Goal: Task Accomplishment & Management: Use online tool/utility

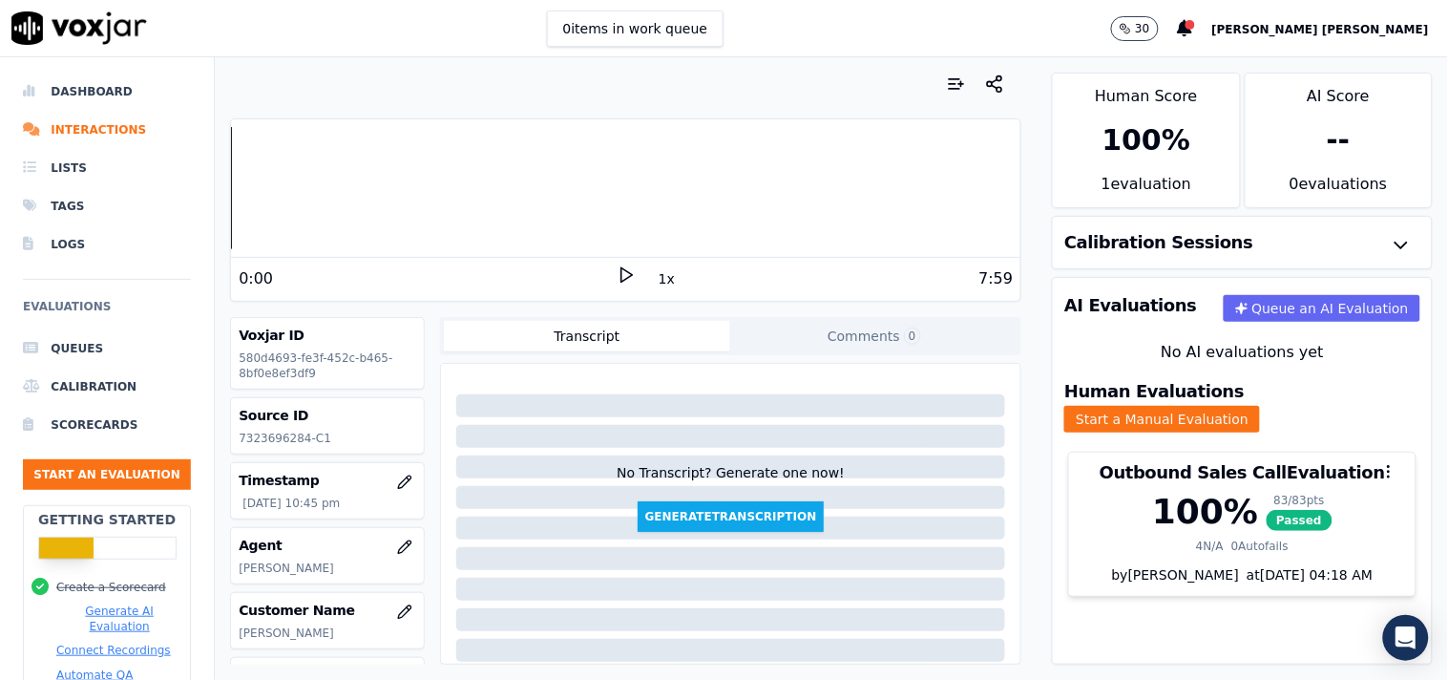
scroll to position [320, 0]
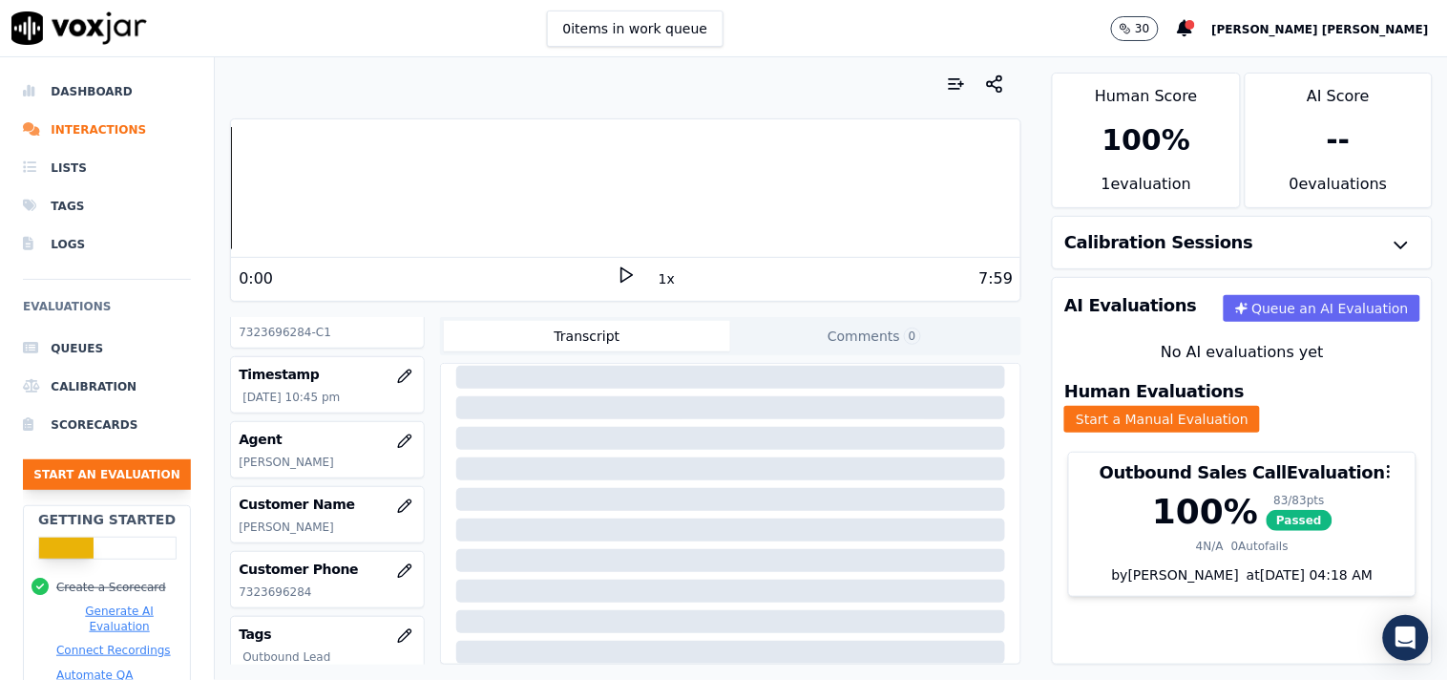
click at [119, 462] on button "Start an Evaluation" at bounding box center [107, 474] width 168 height 31
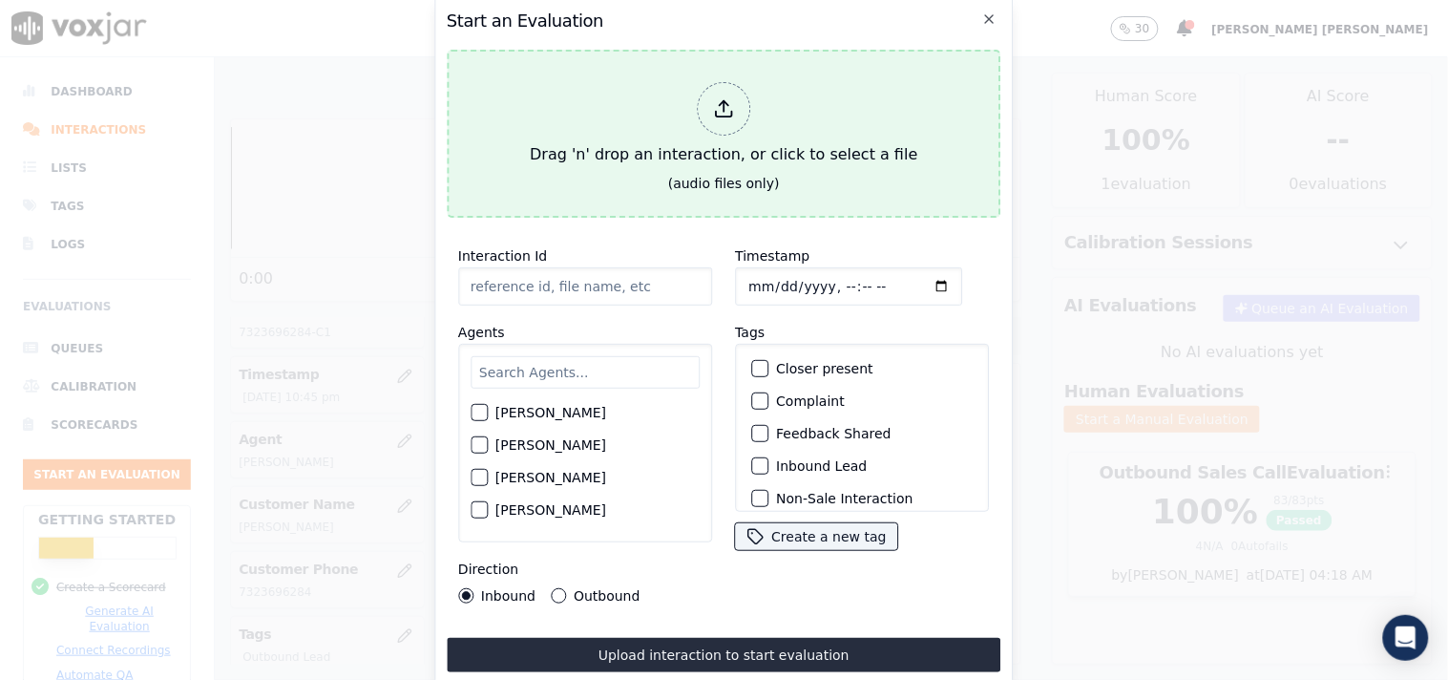
click at [688, 126] on div "Drag 'n' drop an interaction, or click to select a file" at bounding box center [723, 123] width 403 height 99
type input "20250908-192244_7402218562-all.mp3"
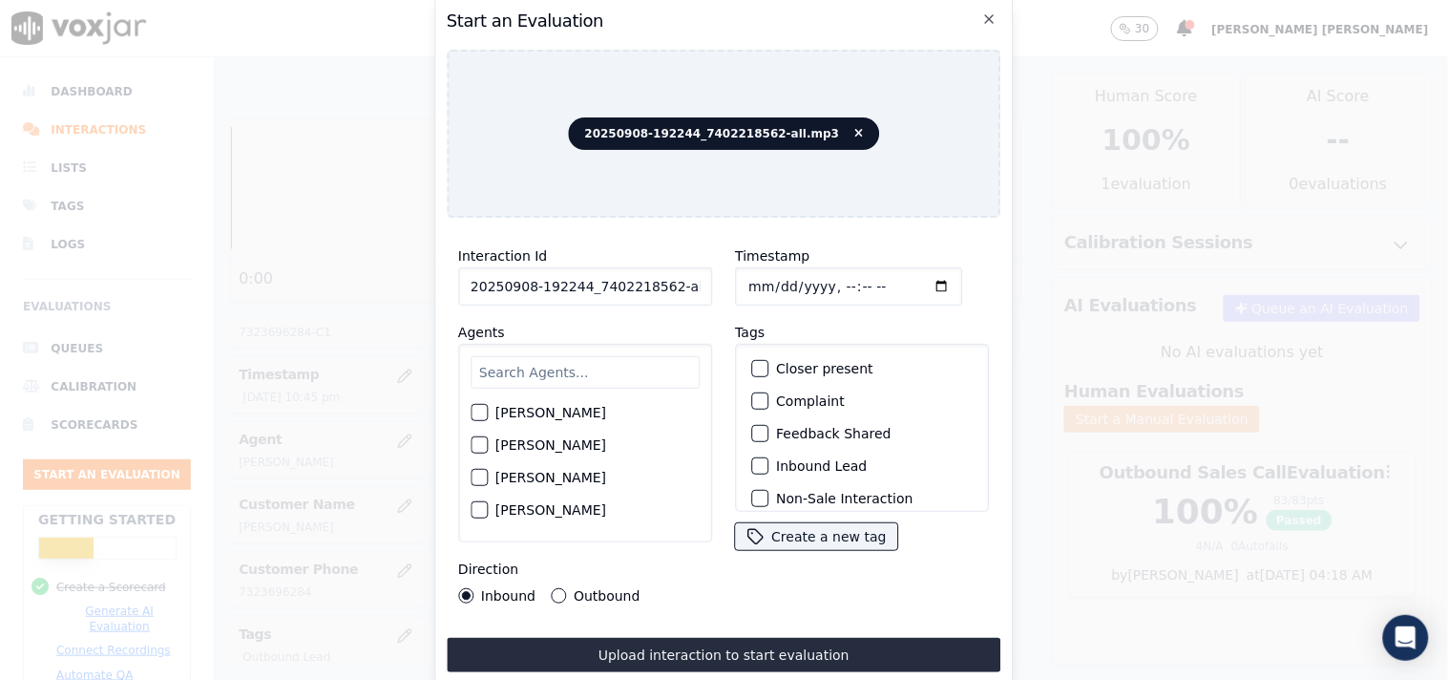
click at [550, 360] on input "text" at bounding box center [585, 372] width 229 height 32
type input "ed"
click at [529, 411] on label "[PERSON_NAME]" at bounding box center [550, 417] width 111 height 13
click at [488, 411] on button "[PERSON_NAME]" at bounding box center [479, 418] width 17 height 17
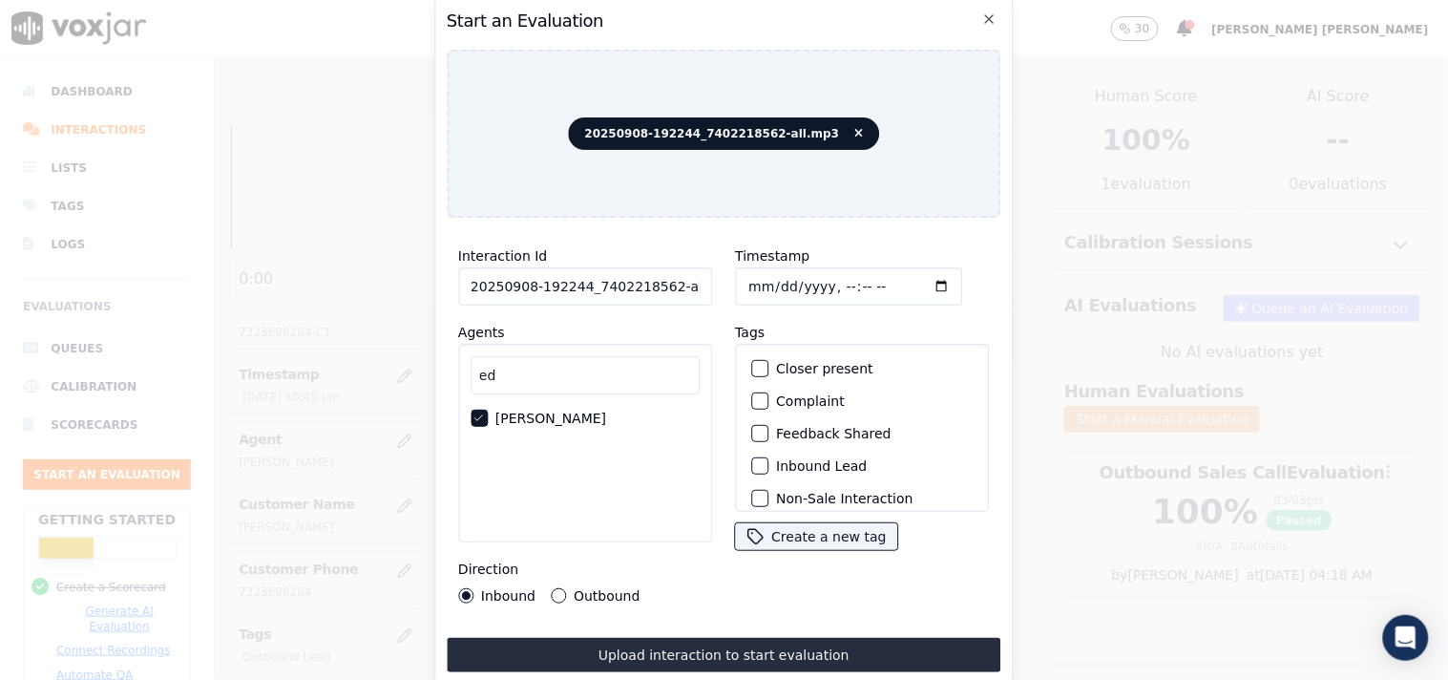
click at [749, 273] on input "Timestamp" at bounding box center [848, 286] width 227 height 38
type input "[DATE]T23:39"
drag, startPoint x: 660, startPoint y: 284, endPoint x: 767, endPoint y: 292, distance: 107.3
click at [767, 292] on div "Interaction Id 20250908-192244_7402218562-all.mp3 Agents ed [PERSON_NAME] Direc…" at bounding box center [724, 424] width 555 height 382
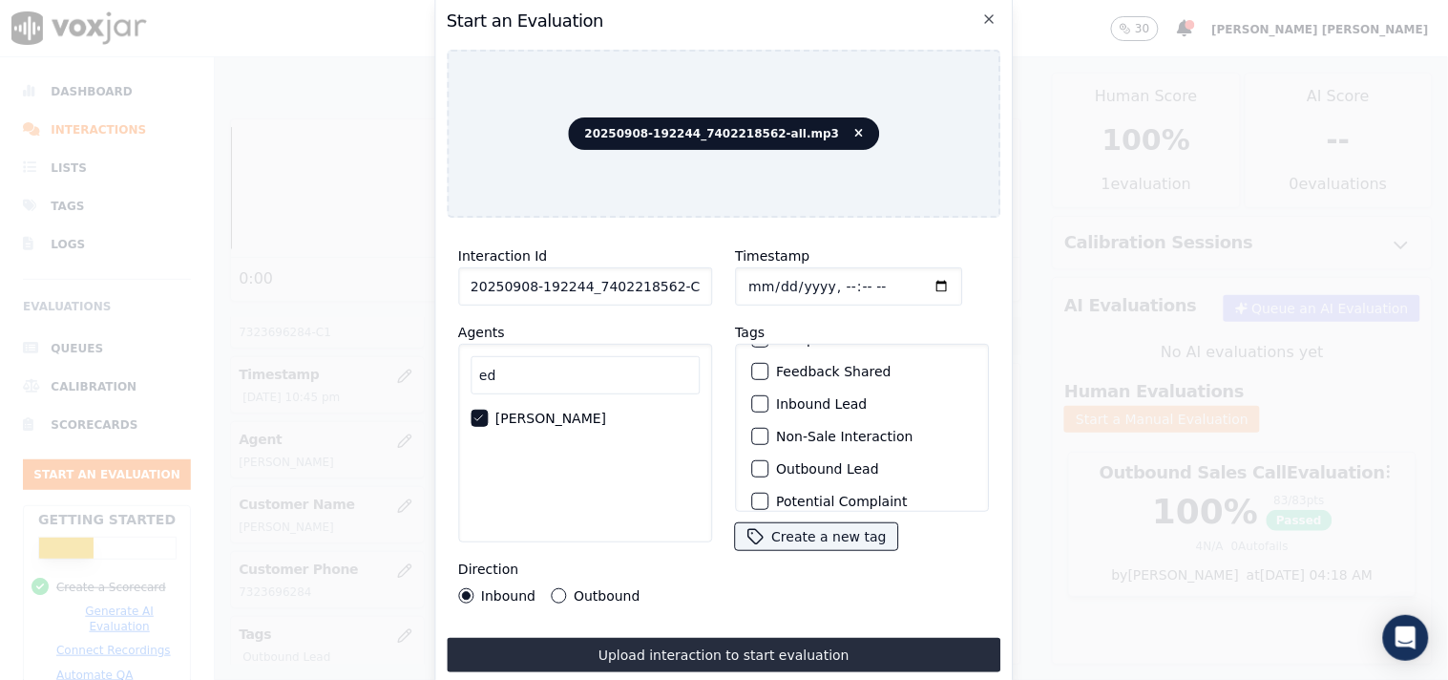
scroll to position [106, 0]
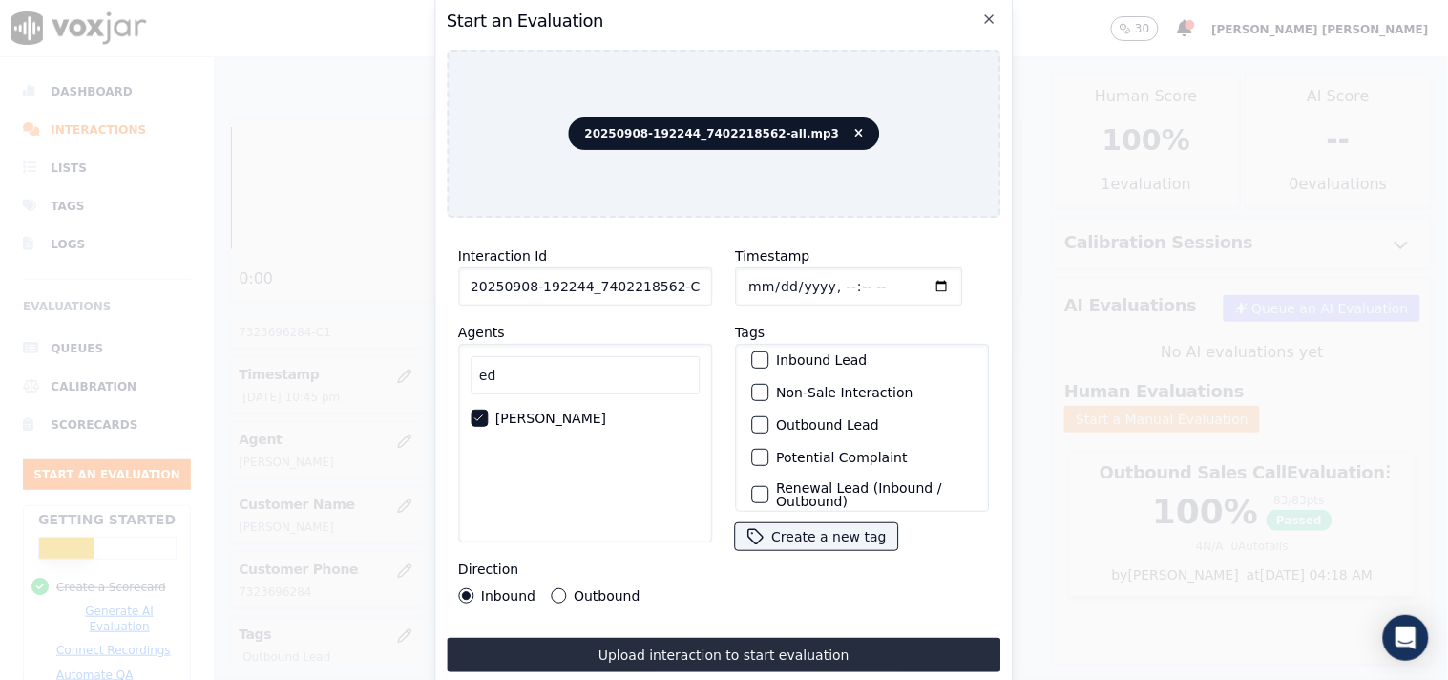
type input "20250908-192244_7402218562-C1"
click at [816, 388] on label "Non-Sale Interaction" at bounding box center [844, 392] width 137 height 13
click at [768, 388] on button "Non-Sale Interaction" at bounding box center [759, 392] width 17 height 17
click at [803, 418] on label "Outbound Lead" at bounding box center [827, 424] width 103 height 13
click at [768, 416] on button "Outbound Lead" at bounding box center [759, 424] width 17 height 17
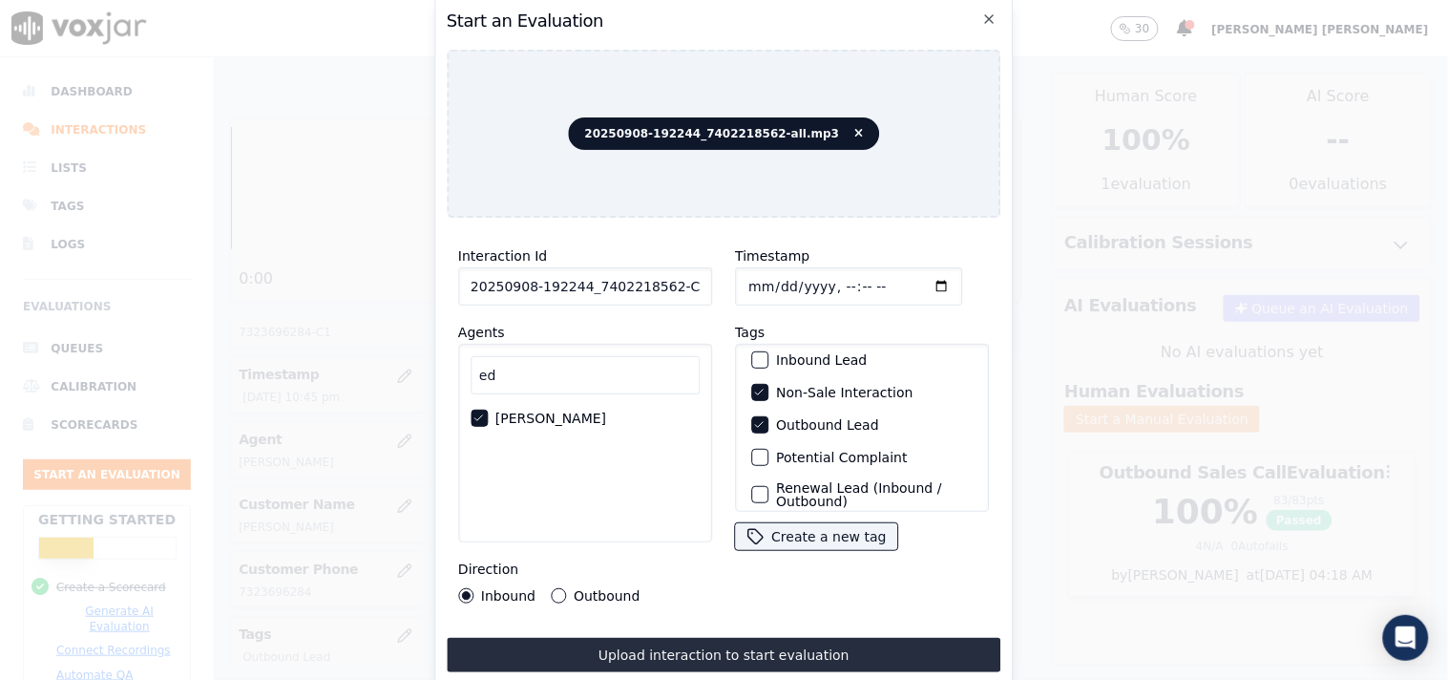
click at [554, 588] on button "Outbound" at bounding box center [558, 595] width 15 height 15
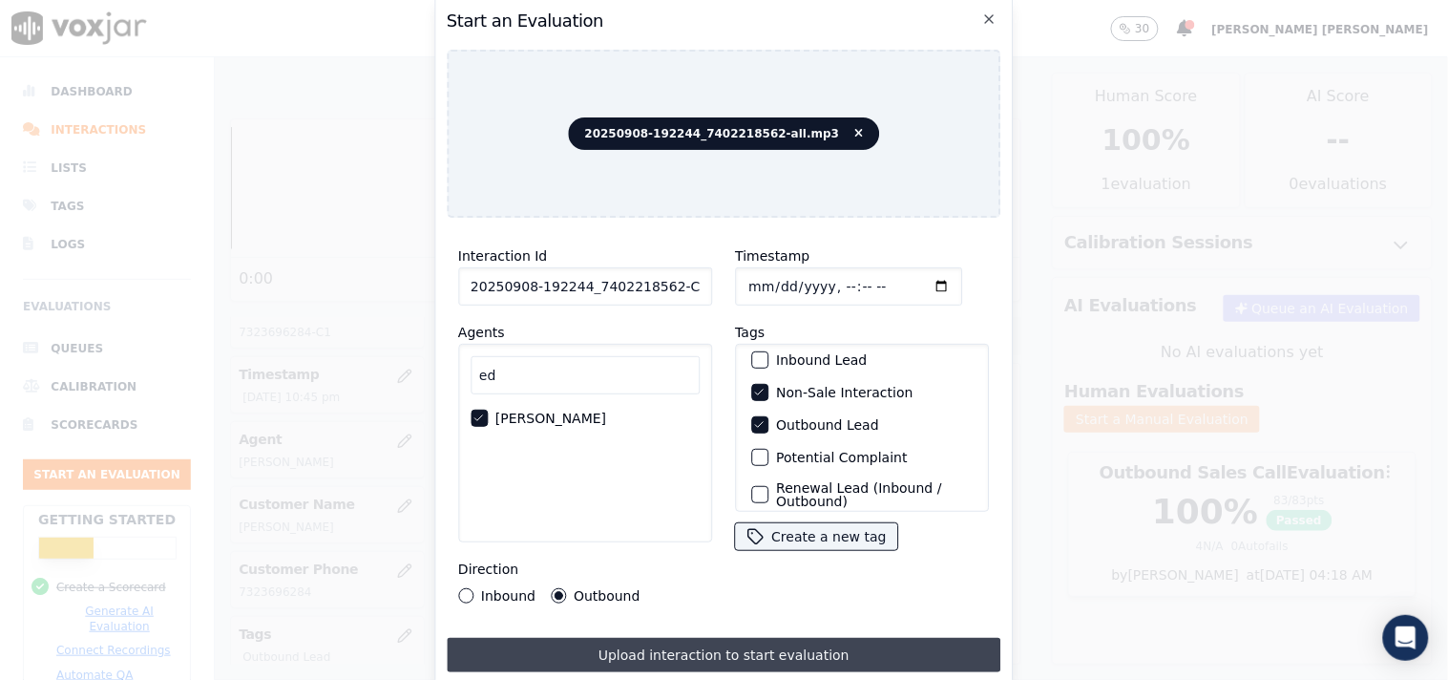
click at [614, 645] on button "Upload interaction to start evaluation" at bounding box center [724, 655] width 555 height 34
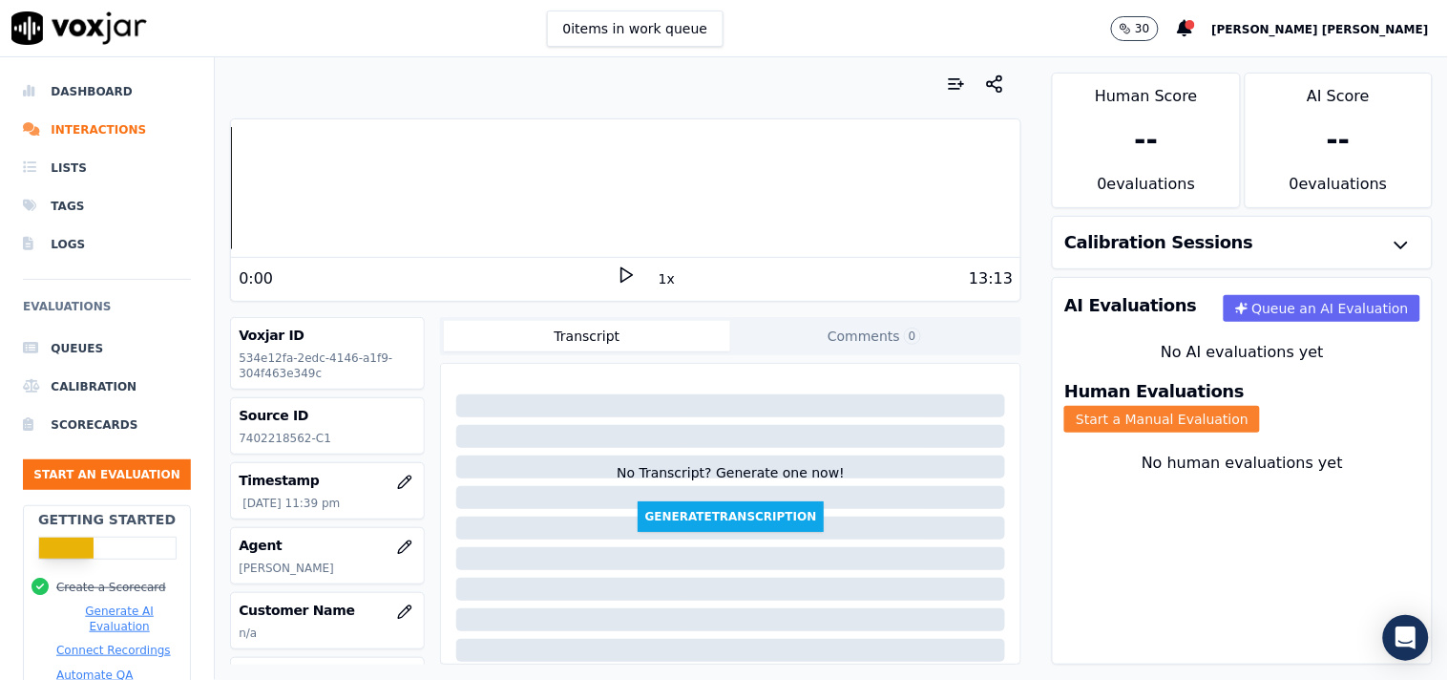
click at [1236, 406] on button "Start a Manual Evaluation" at bounding box center [1162, 419] width 196 height 27
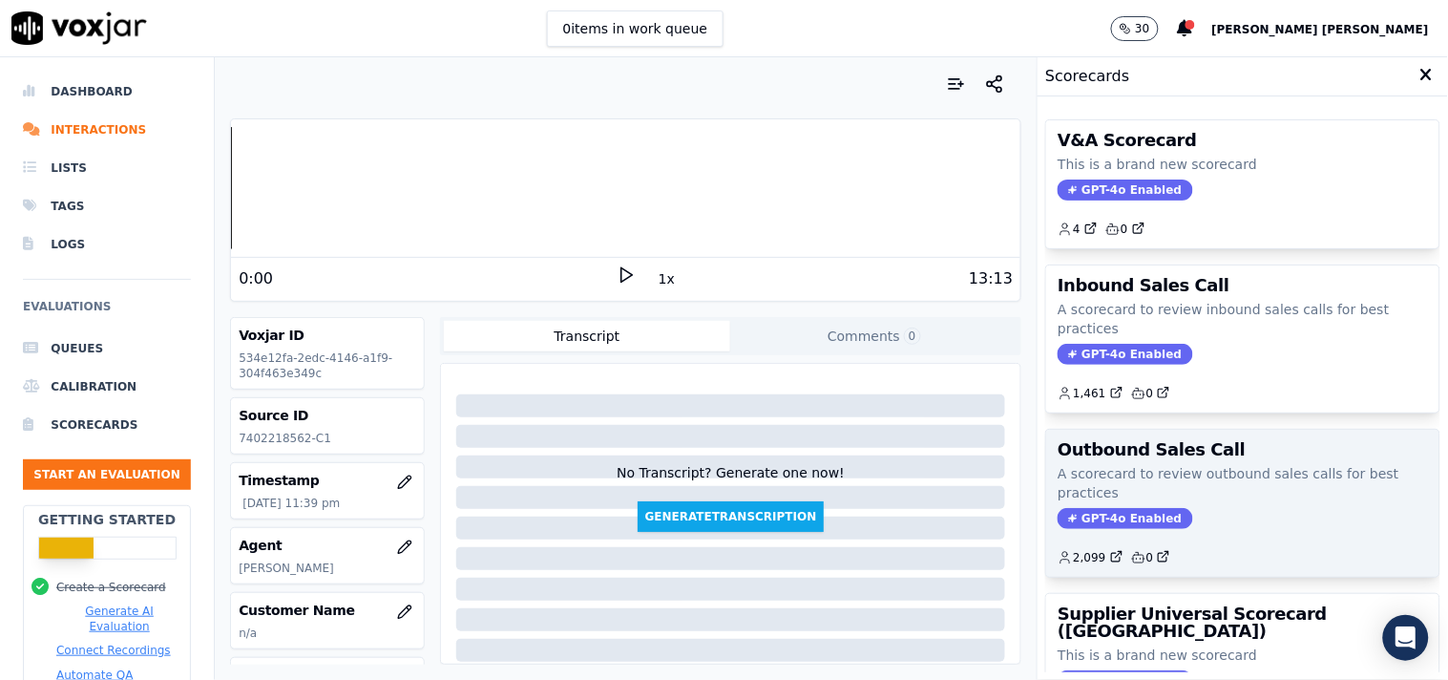
click at [1099, 514] on span "GPT-4o Enabled" at bounding box center [1125, 518] width 135 height 21
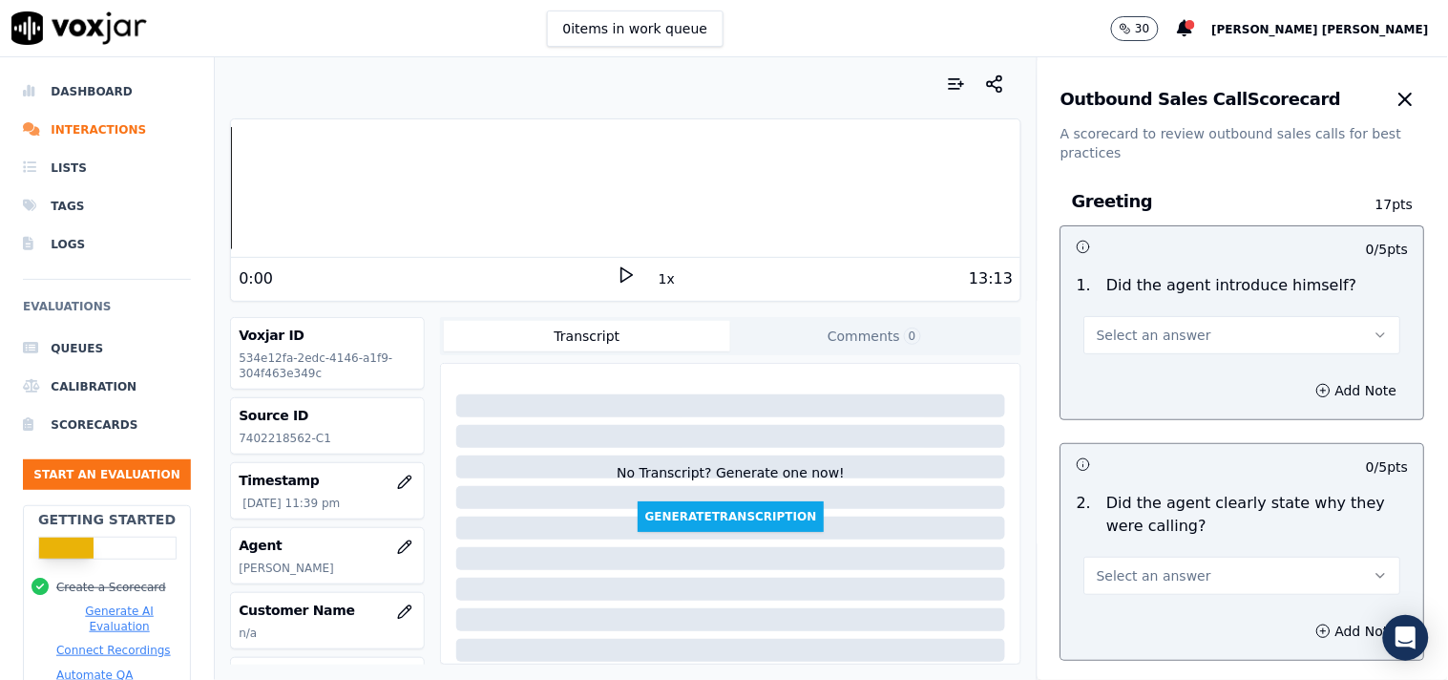
click at [1178, 342] on button "Select an answer" at bounding box center [1242, 335] width 317 height 38
click at [1170, 393] on div "No" at bounding box center [1209, 408] width 281 height 31
click at [1189, 334] on button "No" at bounding box center [1242, 335] width 317 height 38
click at [1161, 377] on div "Yes" at bounding box center [1209, 378] width 281 height 31
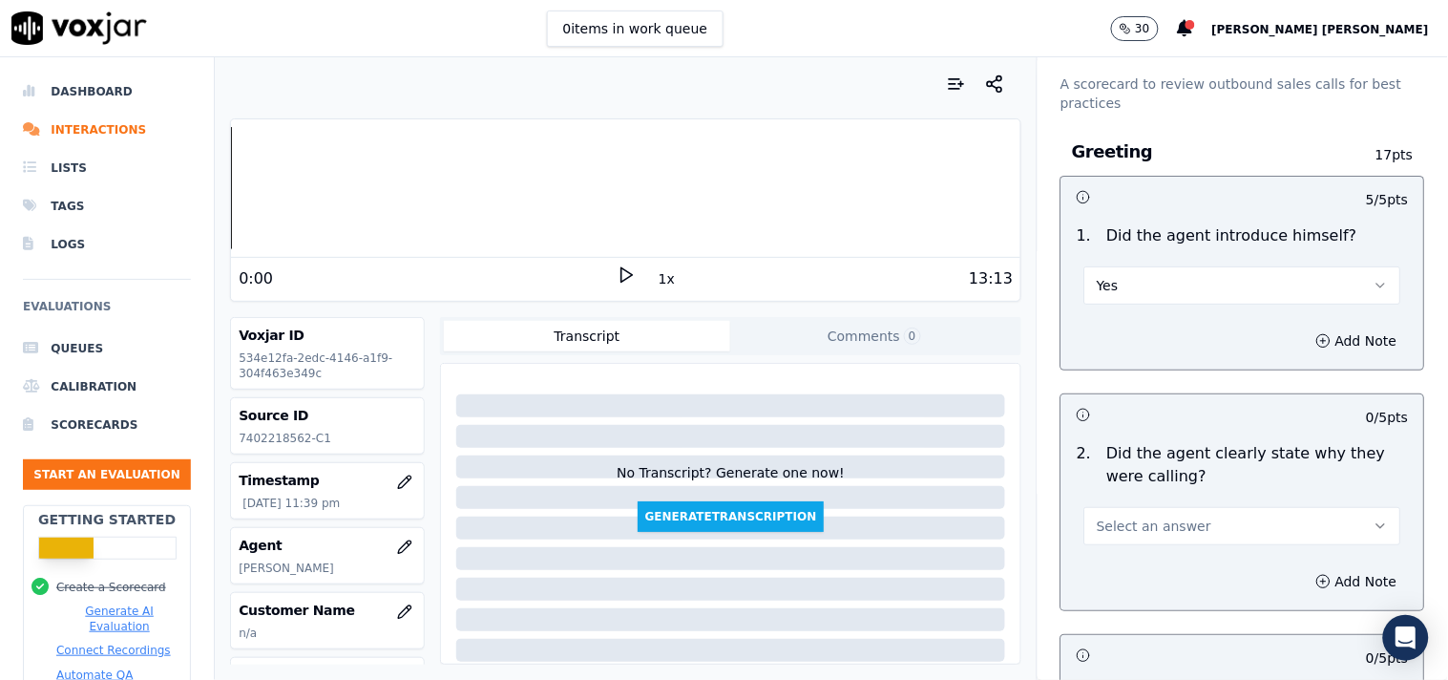
scroll to position [106, 0]
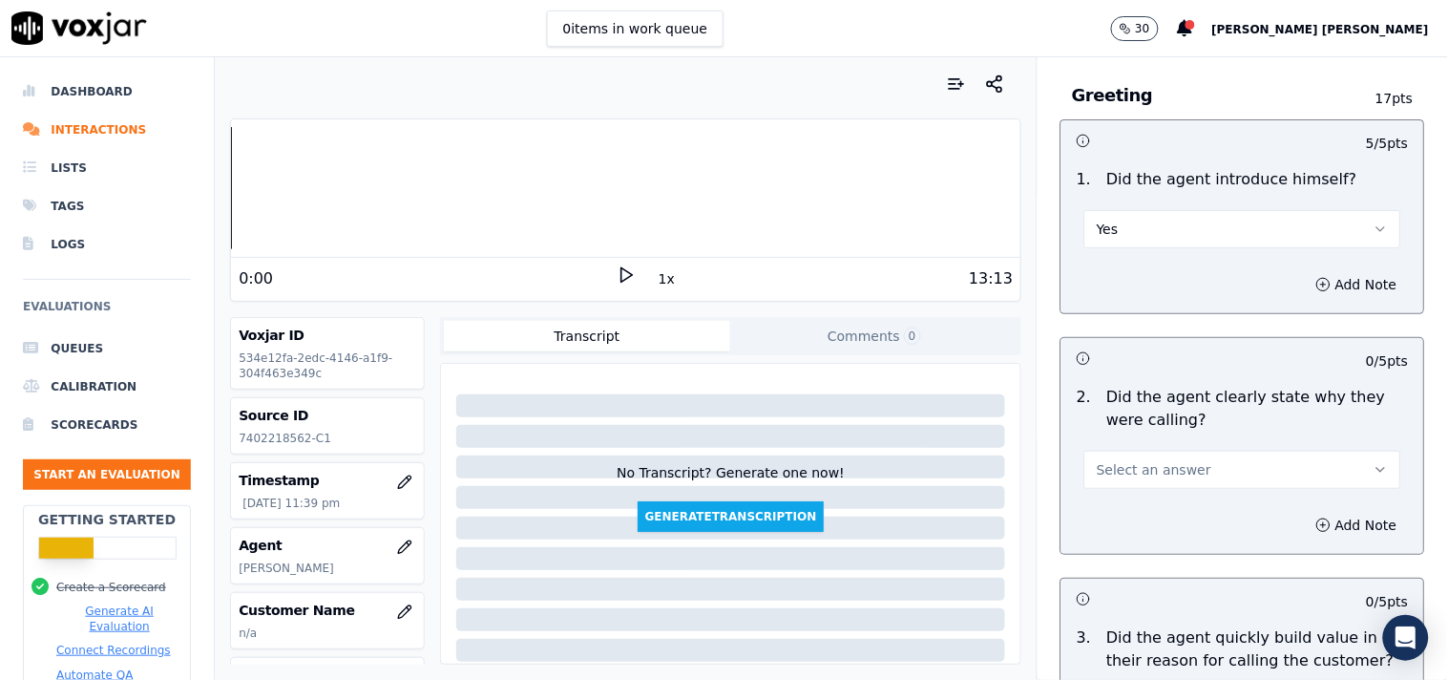
click at [1180, 461] on button "Select an answer" at bounding box center [1242, 470] width 317 height 38
click at [1123, 525] on div "Yes" at bounding box center [1209, 512] width 281 height 31
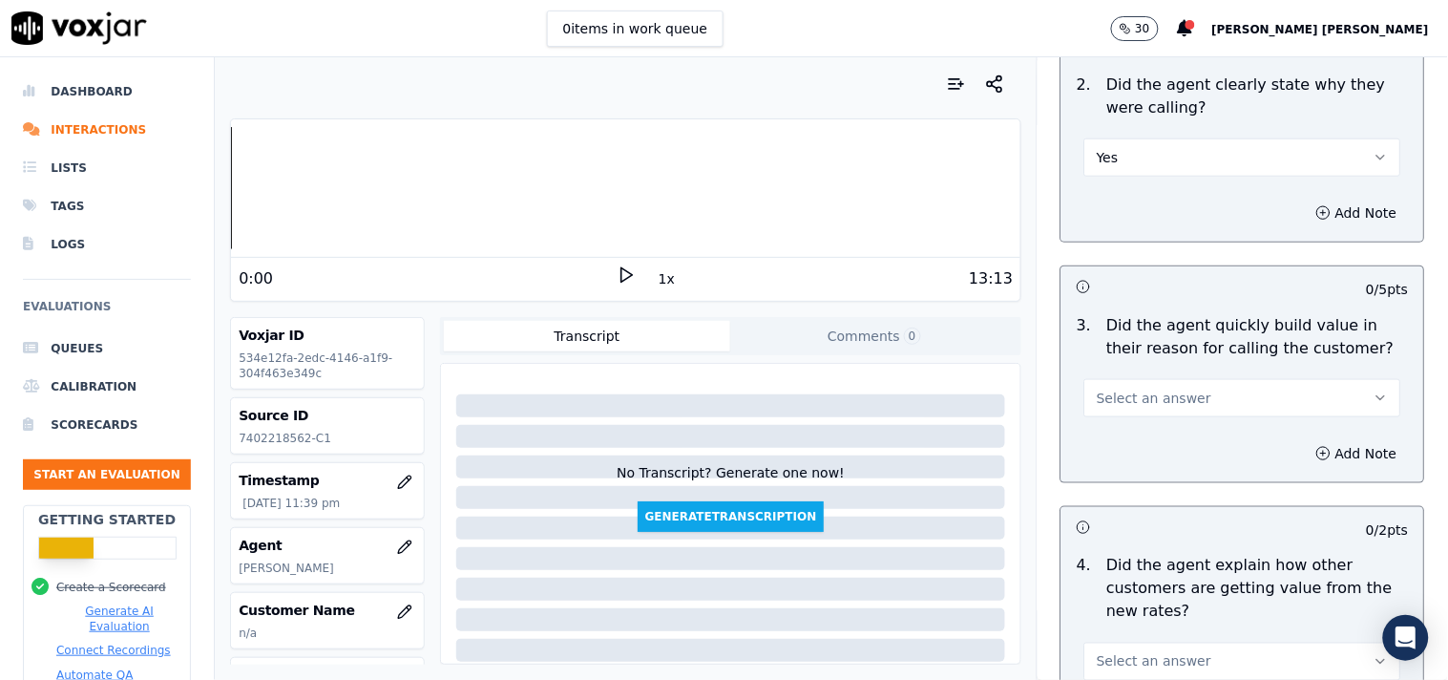
scroll to position [424, 0]
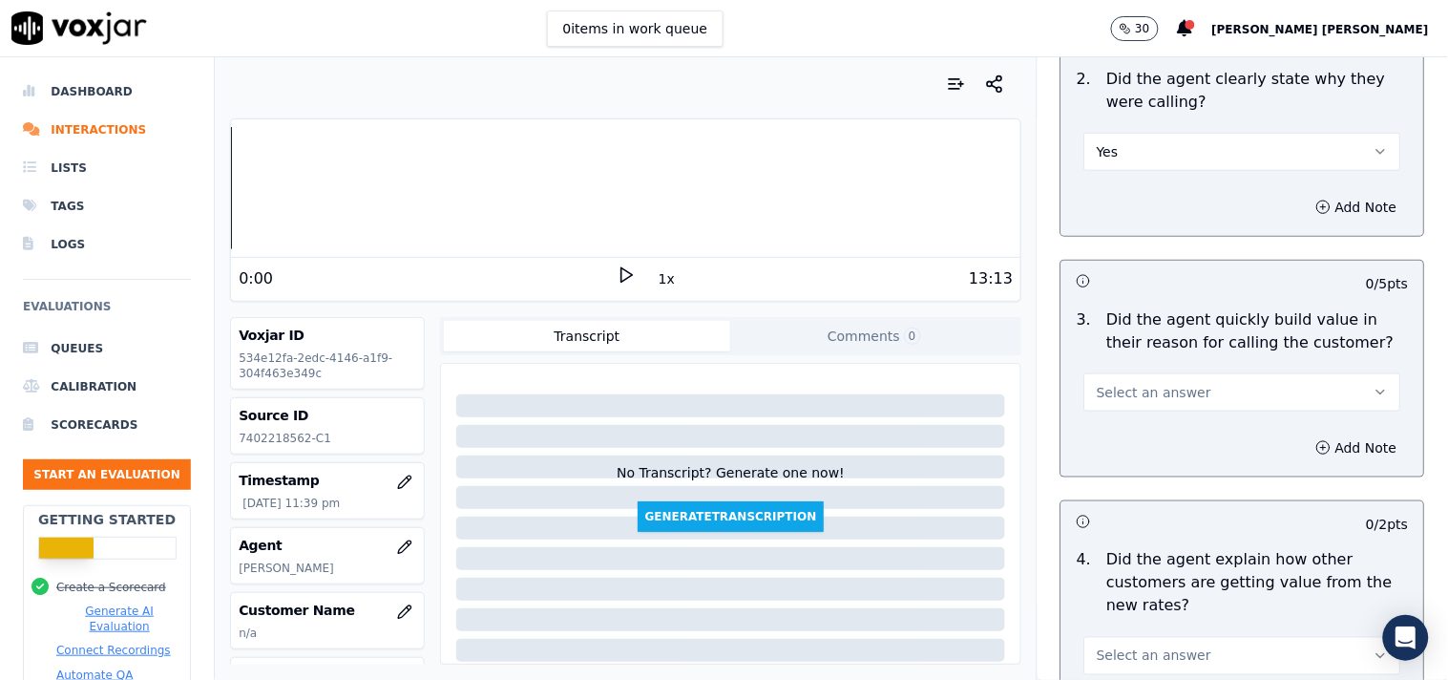
click at [1205, 395] on button "Select an answer" at bounding box center [1242, 392] width 317 height 38
click at [1177, 435] on div "Yes" at bounding box center [1209, 435] width 281 height 31
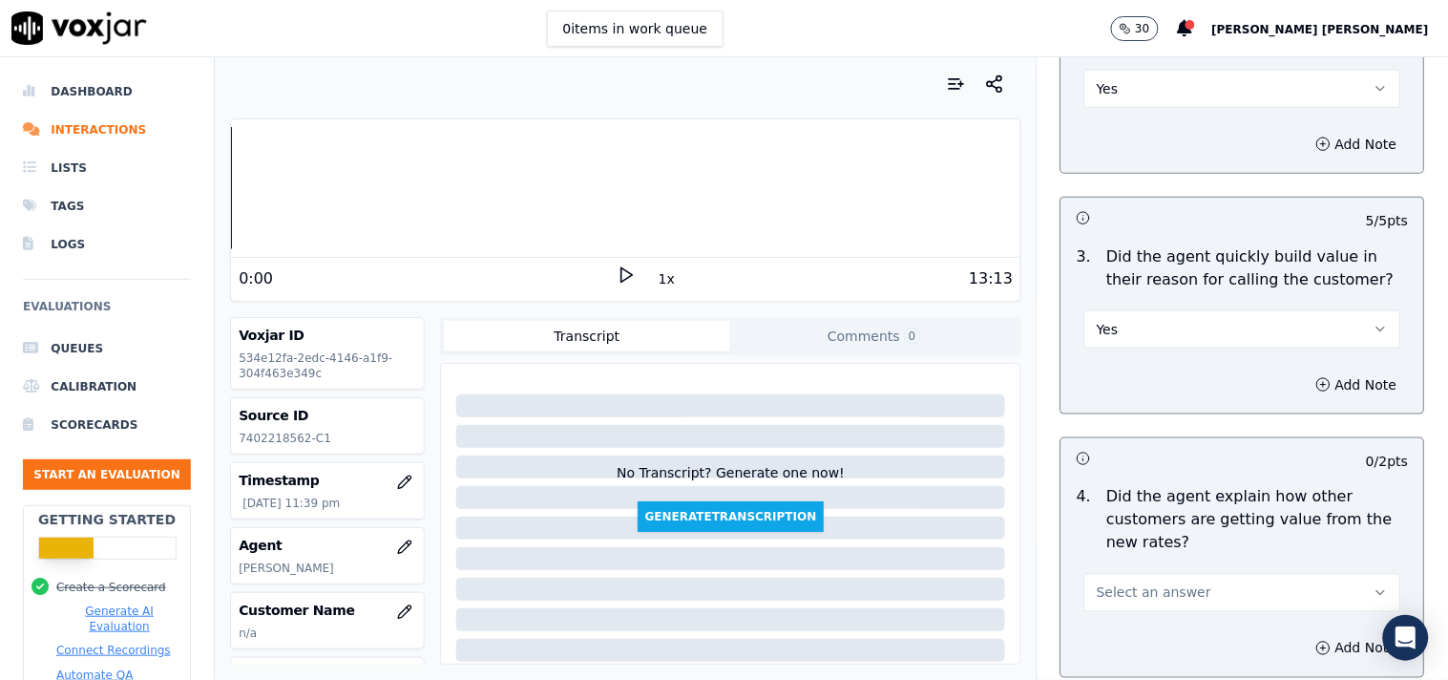
scroll to position [530, 0]
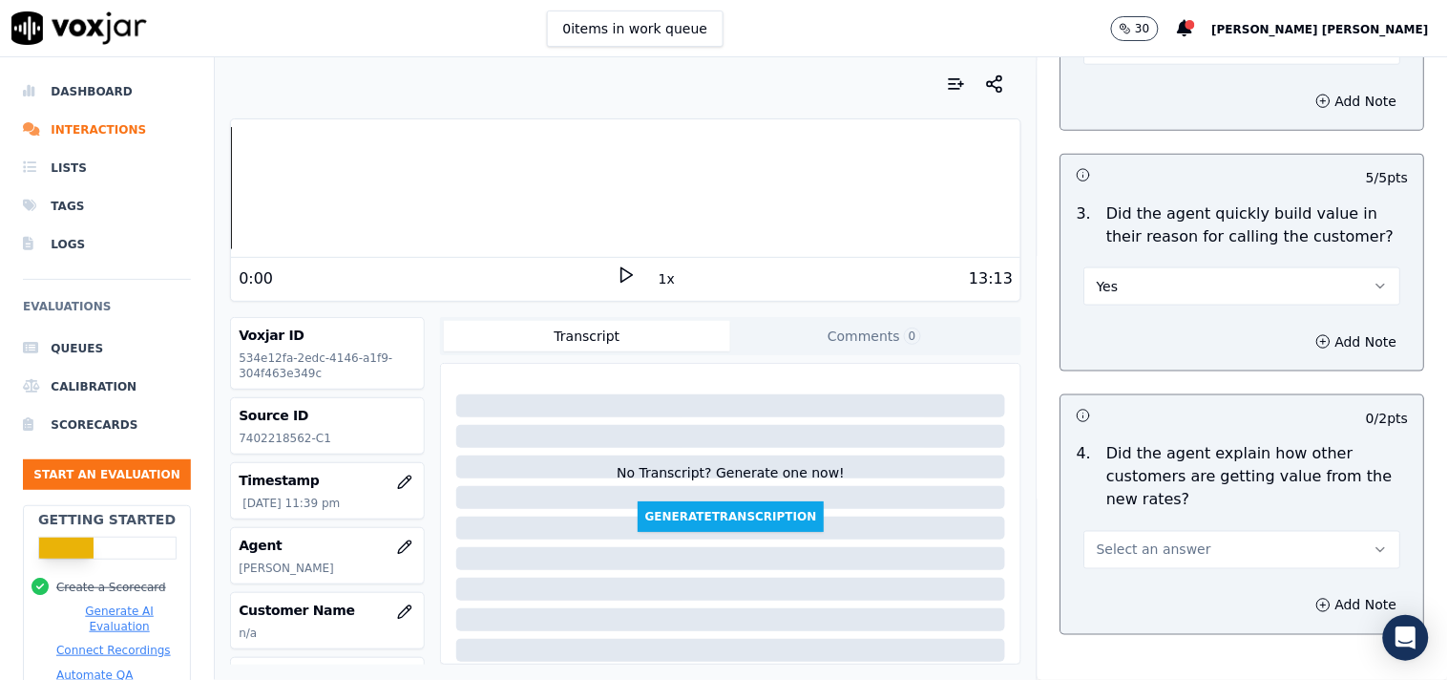
click at [1144, 538] on button "Select an answer" at bounding box center [1242, 550] width 317 height 38
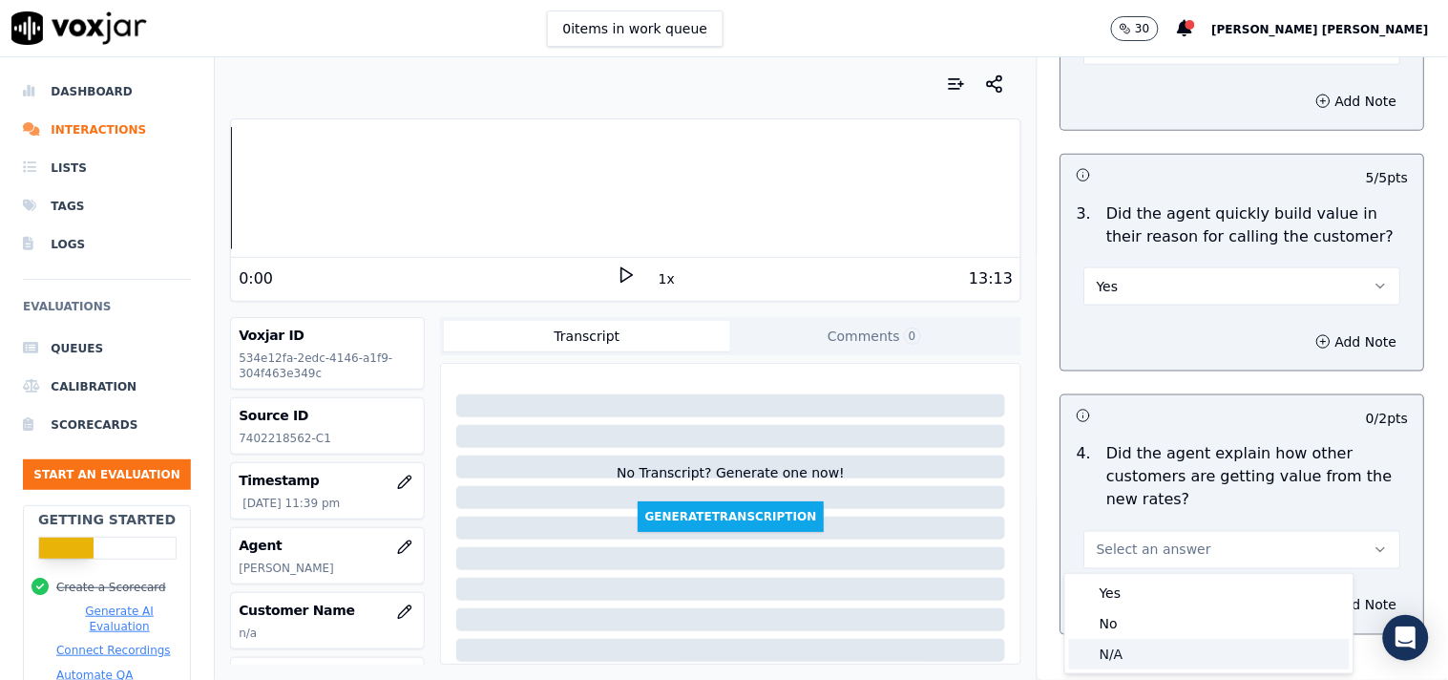
click at [1123, 664] on div "N/A" at bounding box center [1209, 654] width 281 height 31
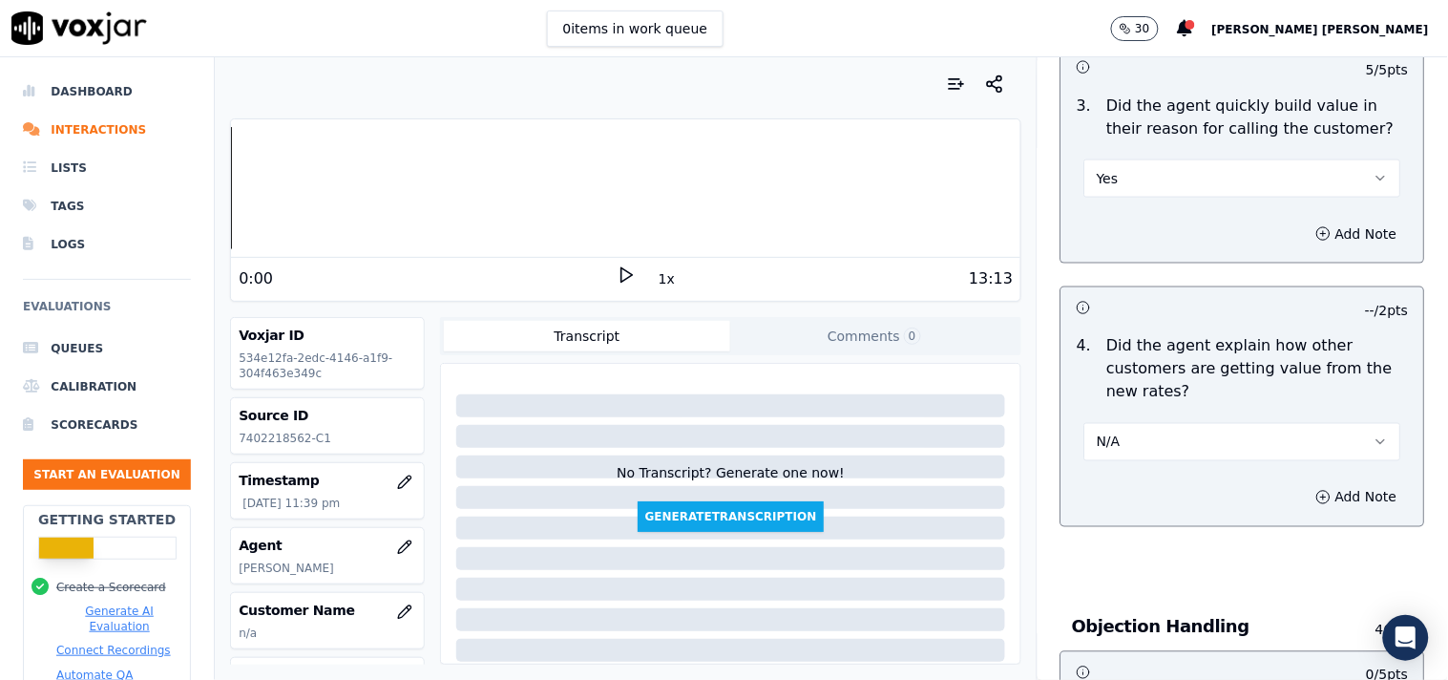
scroll to position [955, 0]
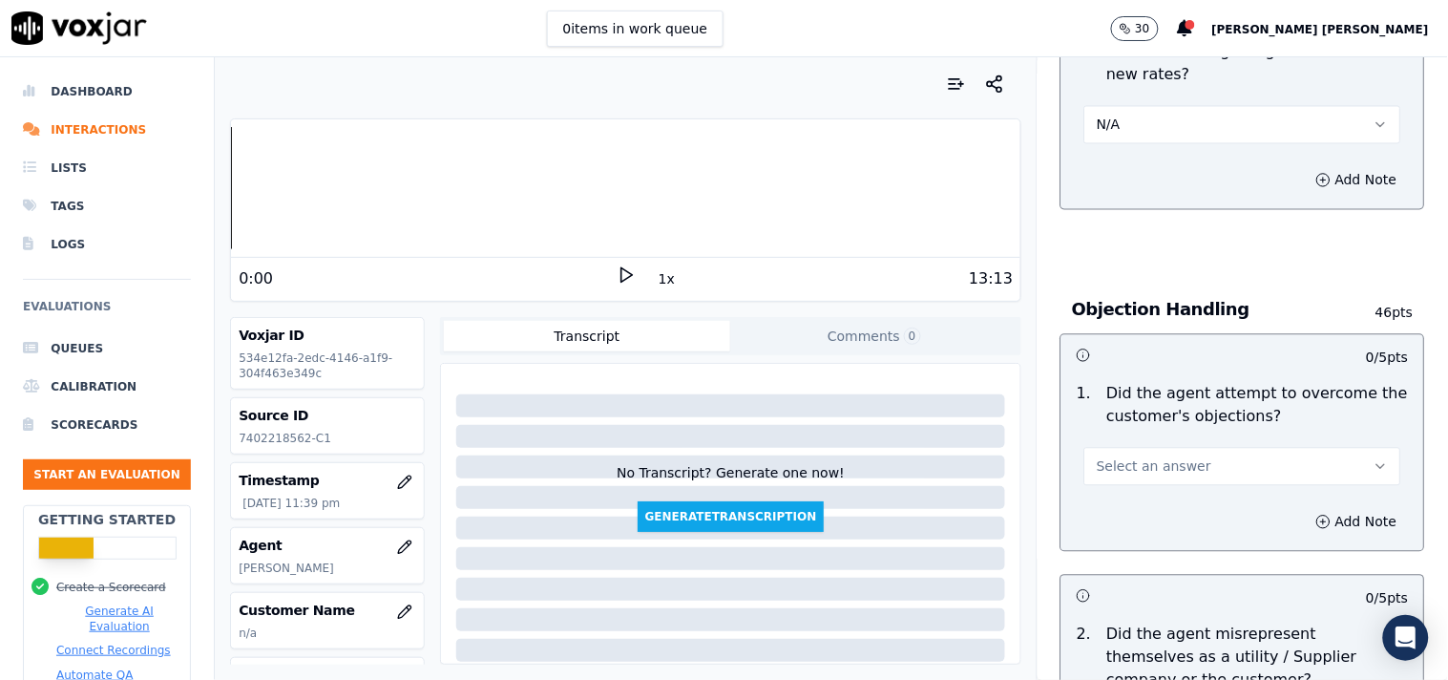
click at [1151, 468] on span "Select an answer" at bounding box center [1154, 466] width 115 height 19
click at [1150, 519] on div "Yes" at bounding box center [1209, 510] width 281 height 31
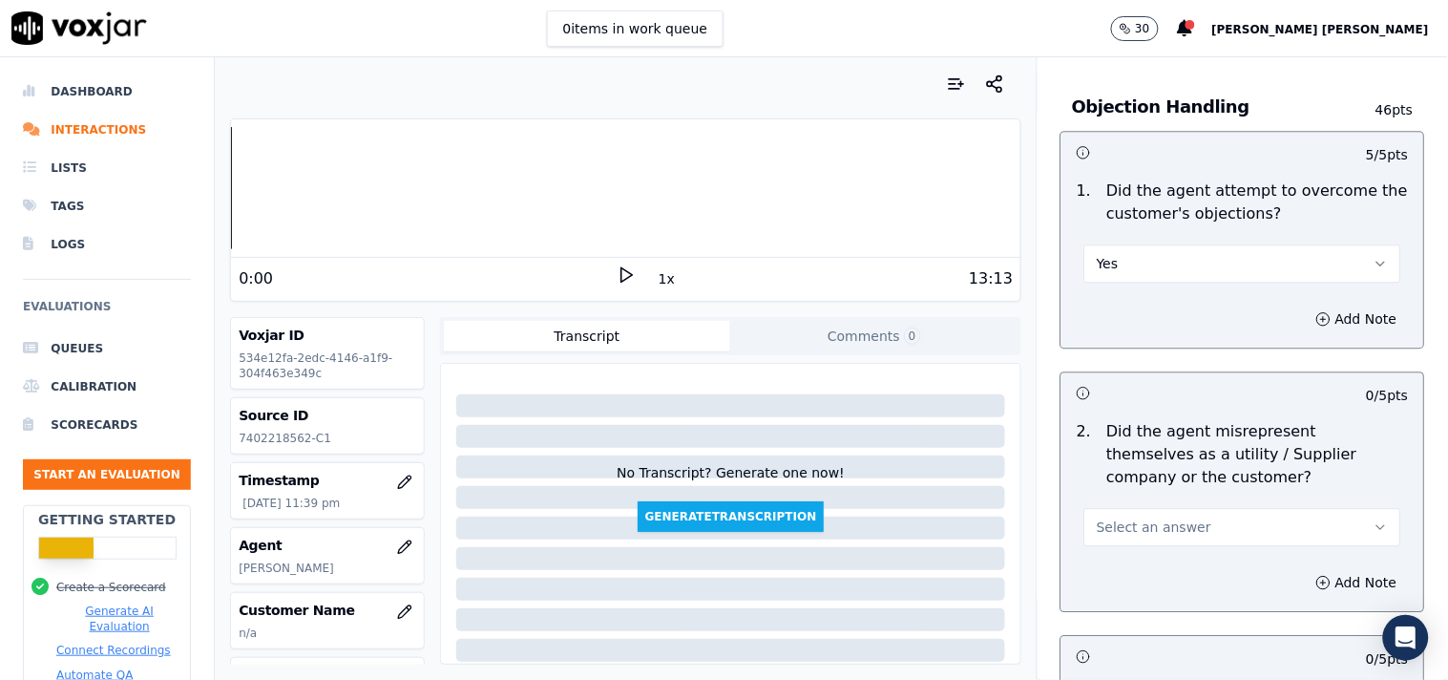
scroll to position [1166, 0]
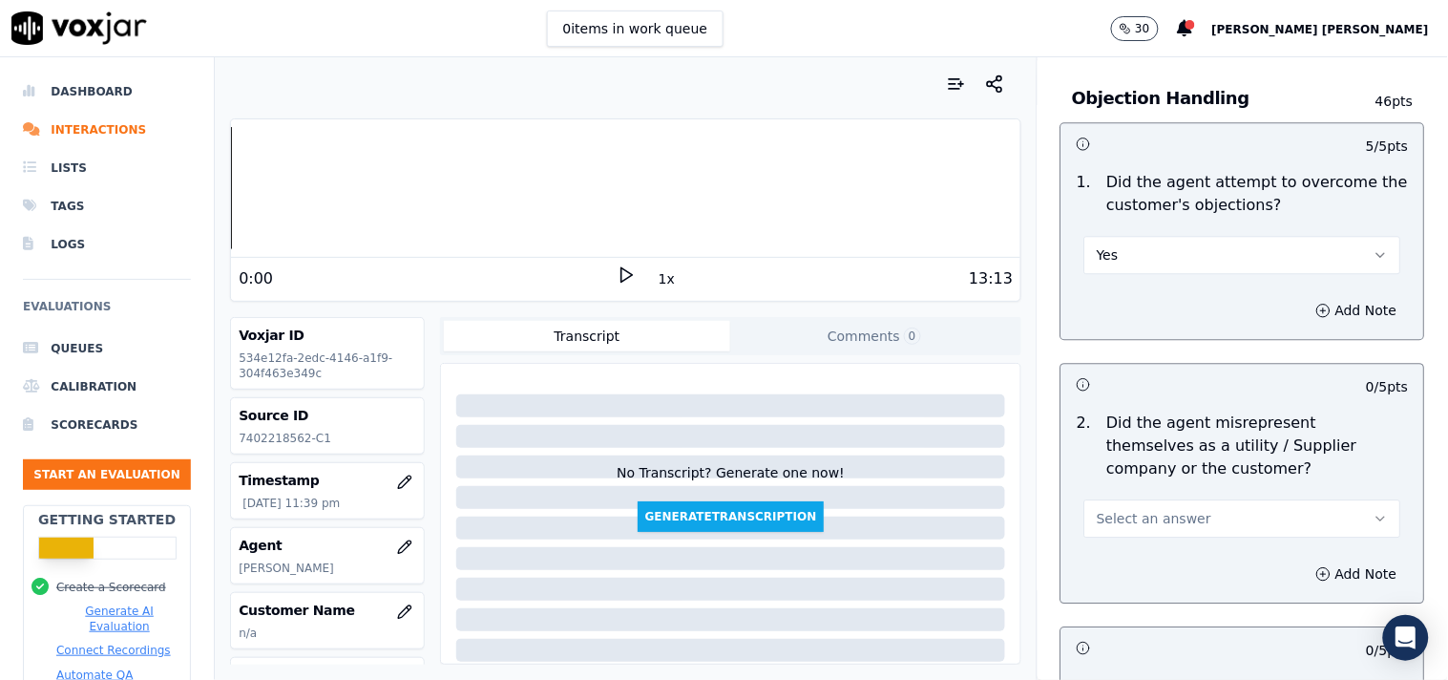
click at [1155, 503] on button "Select an answer" at bounding box center [1242, 518] width 317 height 38
click at [1144, 603] on div "No" at bounding box center [1209, 592] width 281 height 31
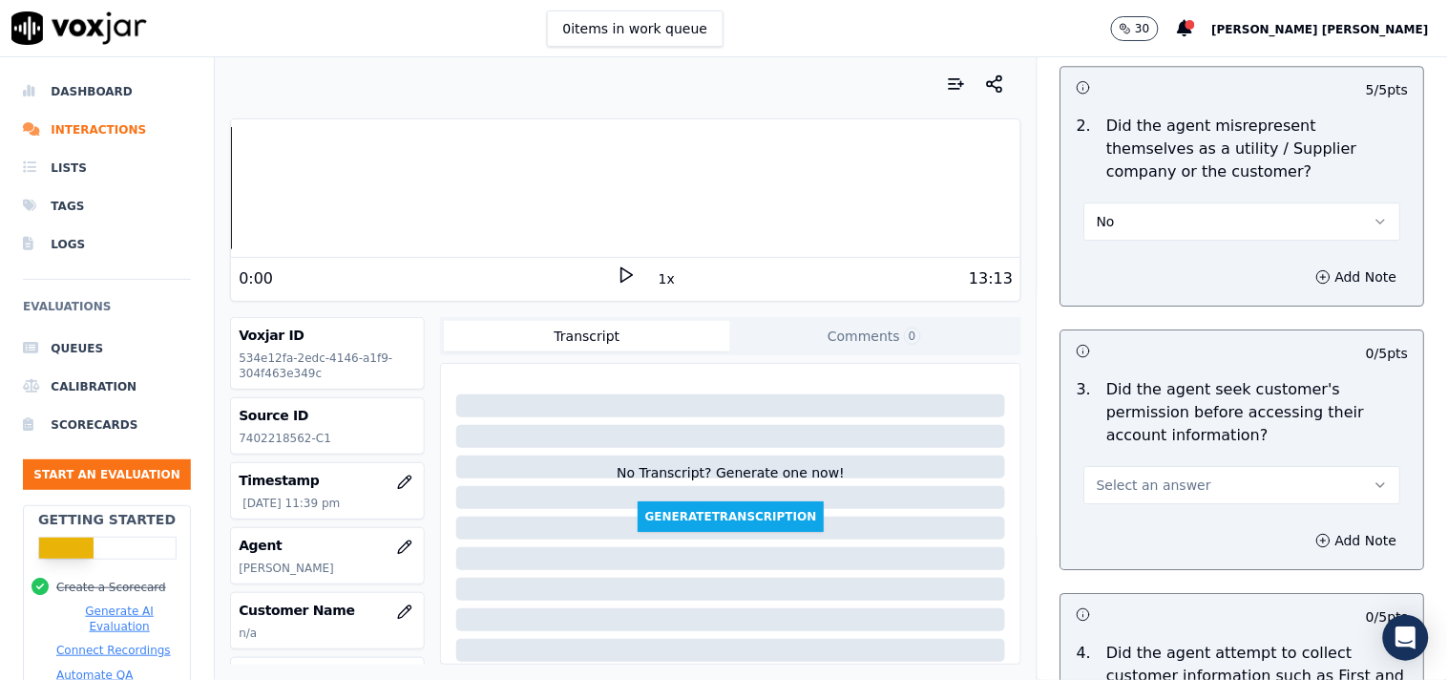
scroll to position [1484, 0]
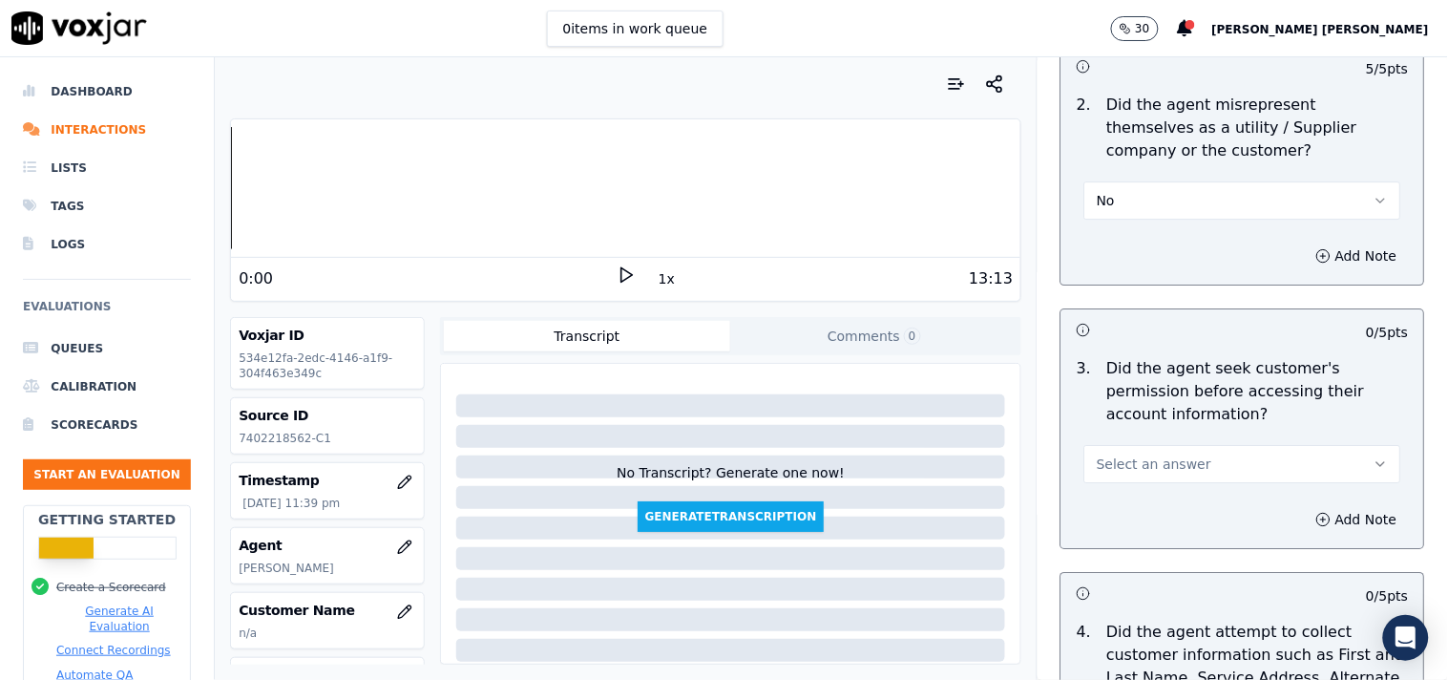
click at [1188, 465] on button "Select an answer" at bounding box center [1242, 464] width 317 height 38
click at [1149, 544] on div "No" at bounding box center [1209, 537] width 281 height 31
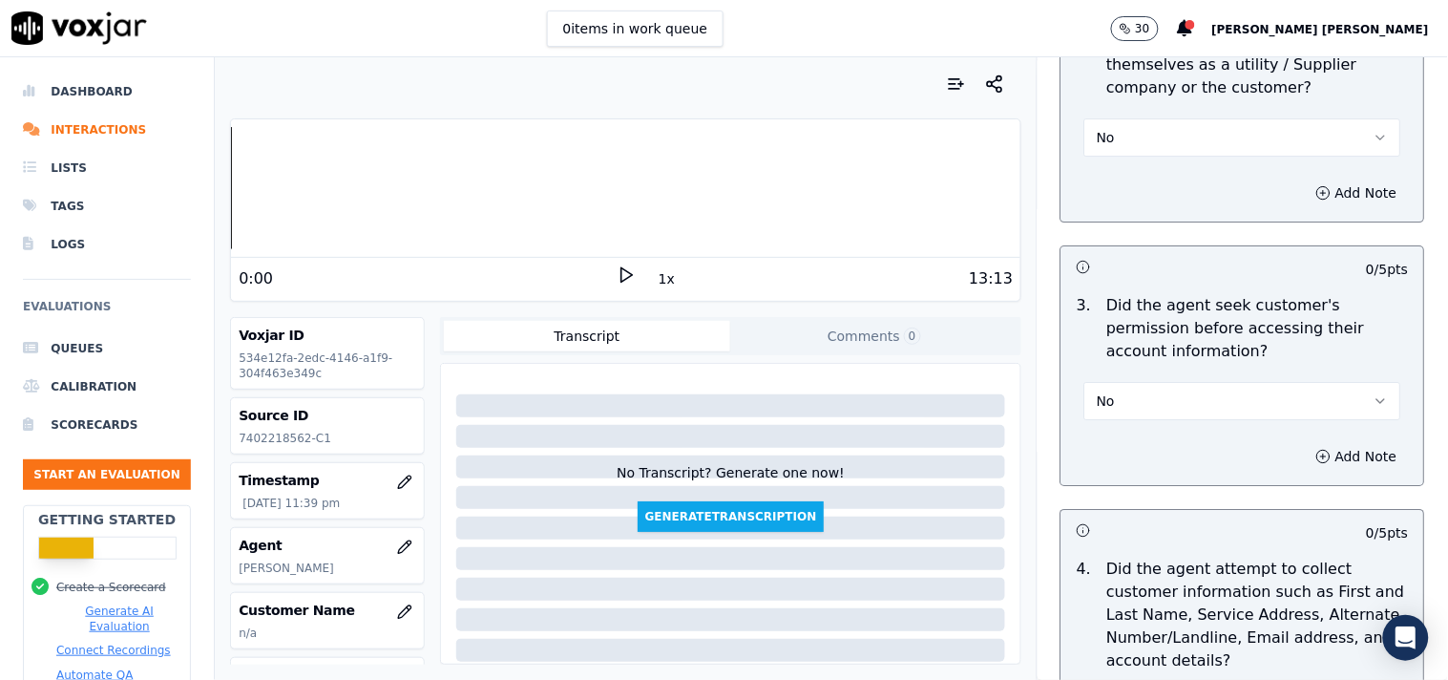
scroll to position [1590, 0]
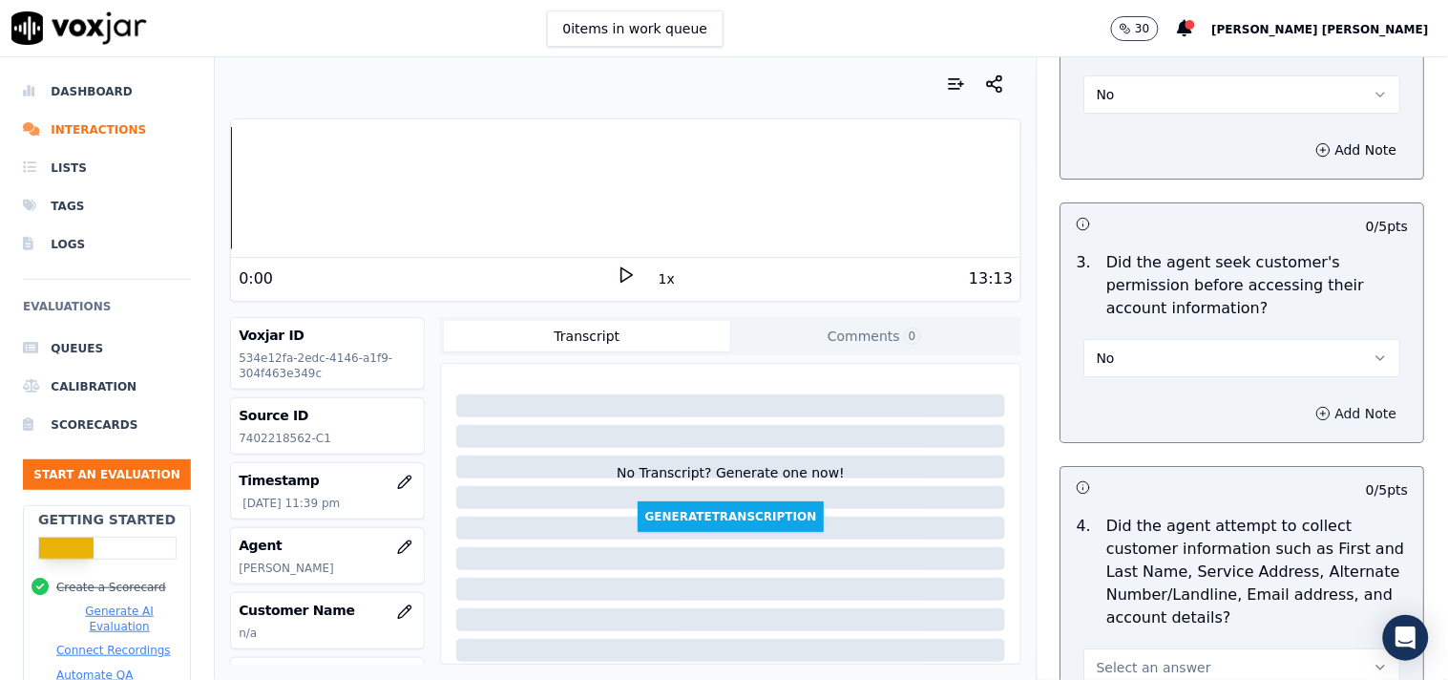
click at [1318, 410] on circle "button" at bounding box center [1324, 413] width 12 height 12
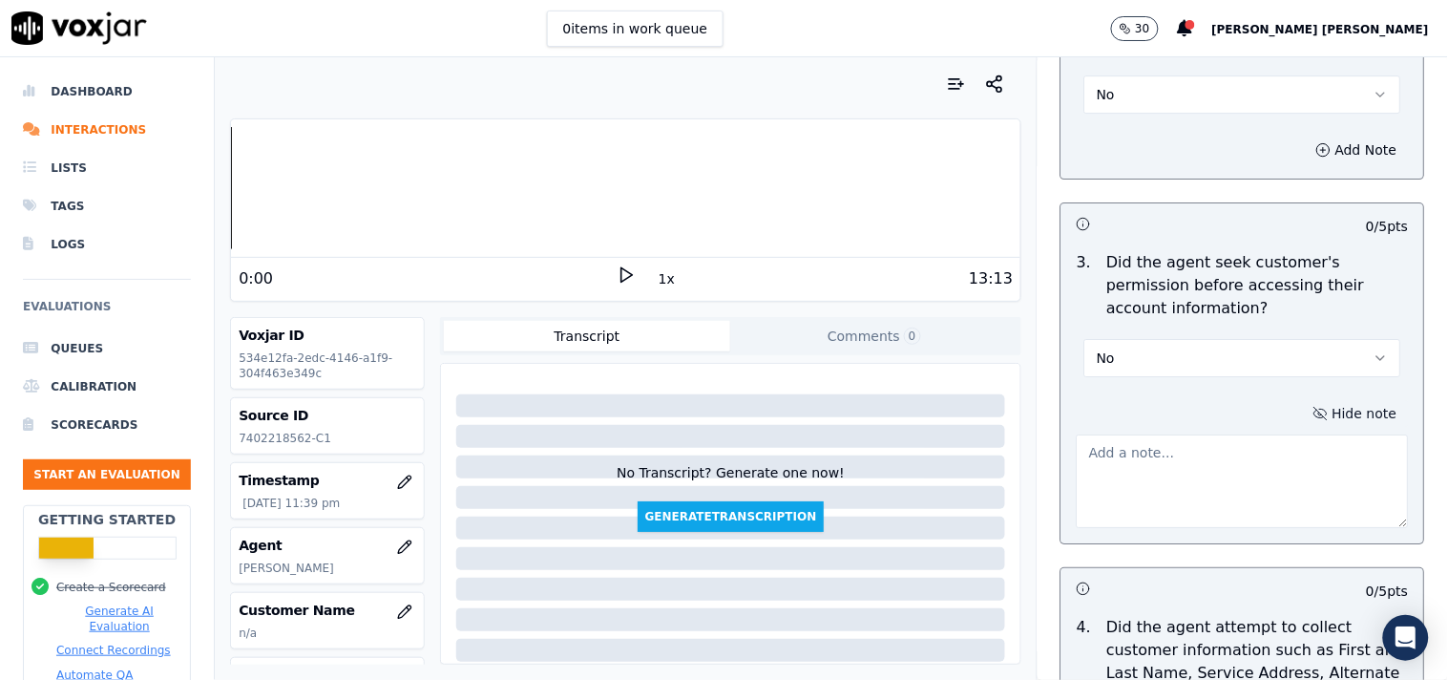
click at [1174, 463] on textarea at bounding box center [1243, 481] width 332 height 94
paste textarea "@05:09-[PERSON_NAME] inform the gas account number and Sti number for Electrici…"
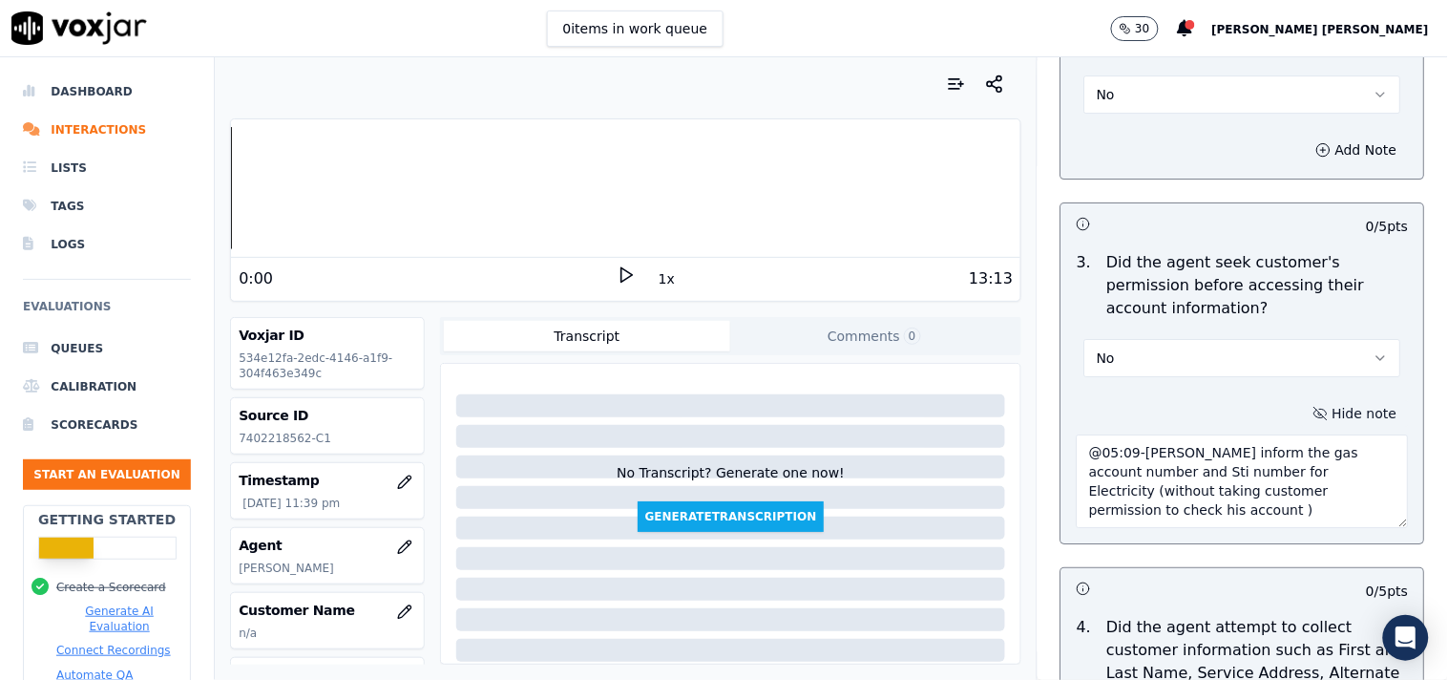
click at [1077, 446] on textarea "@05:09-[PERSON_NAME] inform the gas account number and Sti number for Electrici…" at bounding box center [1243, 481] width 332 height 94
paste textarea "Call id-20250908-192244"
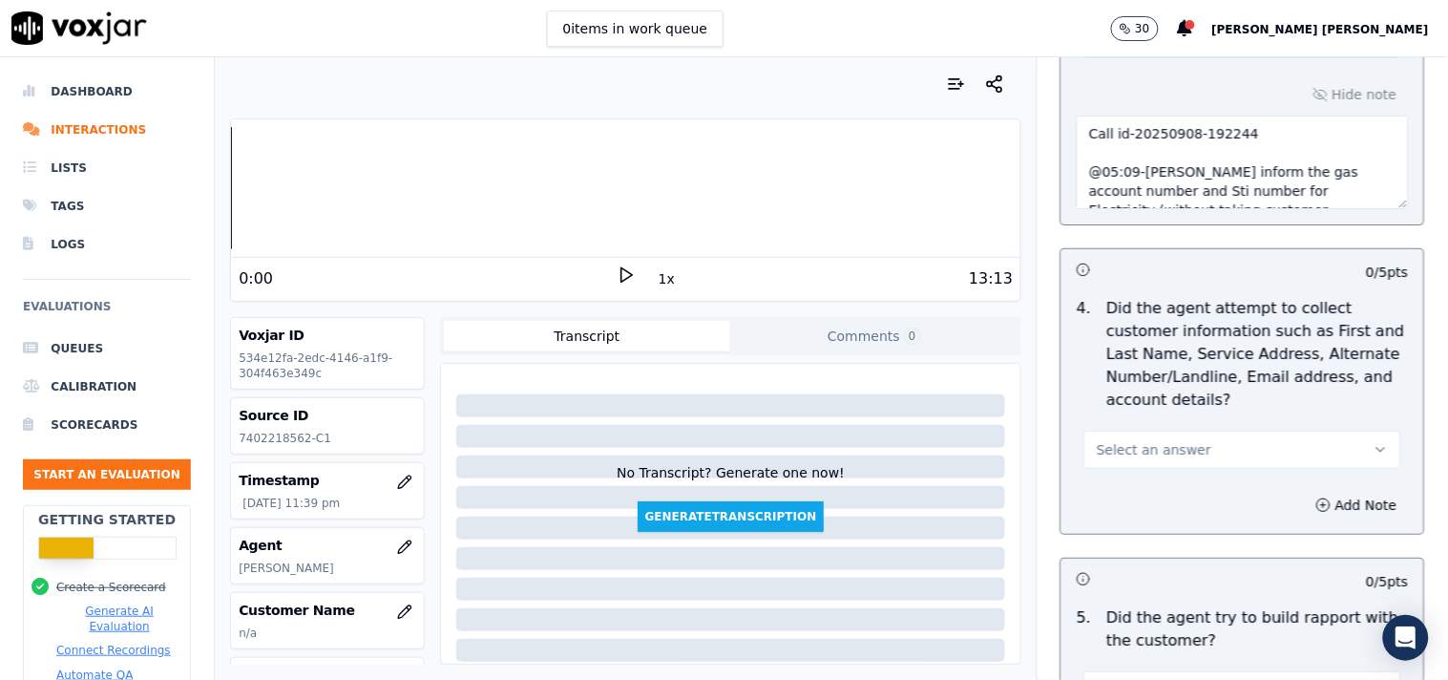
scroll to position [38, 0]
click at [1157, 155] on textarea "Call id-20250908-192244 @05:09-[PERSON_NAME] inform the gas account number and …" at bounding box center [1243, 163] width 332 height 94
type textarea "Call id-20250908-192244 @05:09-[PERSON_NAME] inform the gas account number and …"
click at [1263, 433] on button "Select an answer" at bounding box center [1242, 450] width 317 height 38
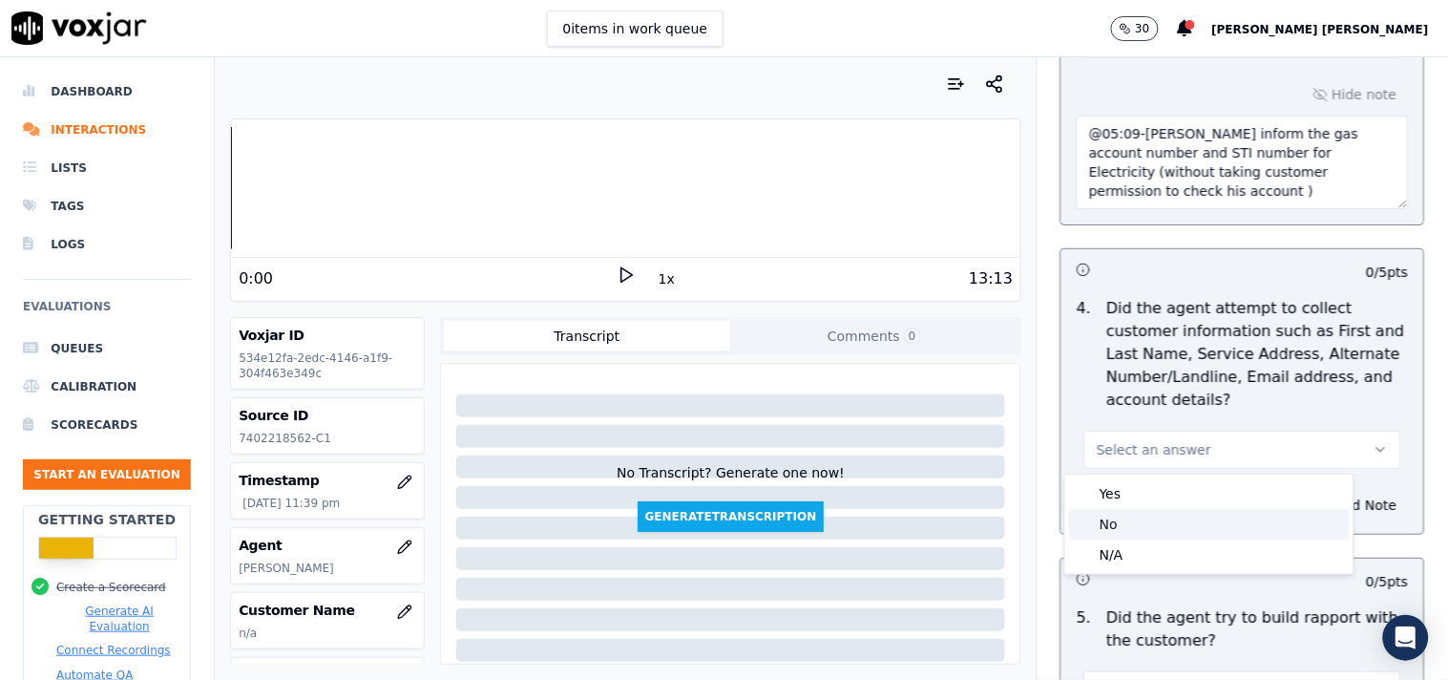
click at [1171, 539] on div "N/A" at bounding box center [1209, 554] width 281 height 31
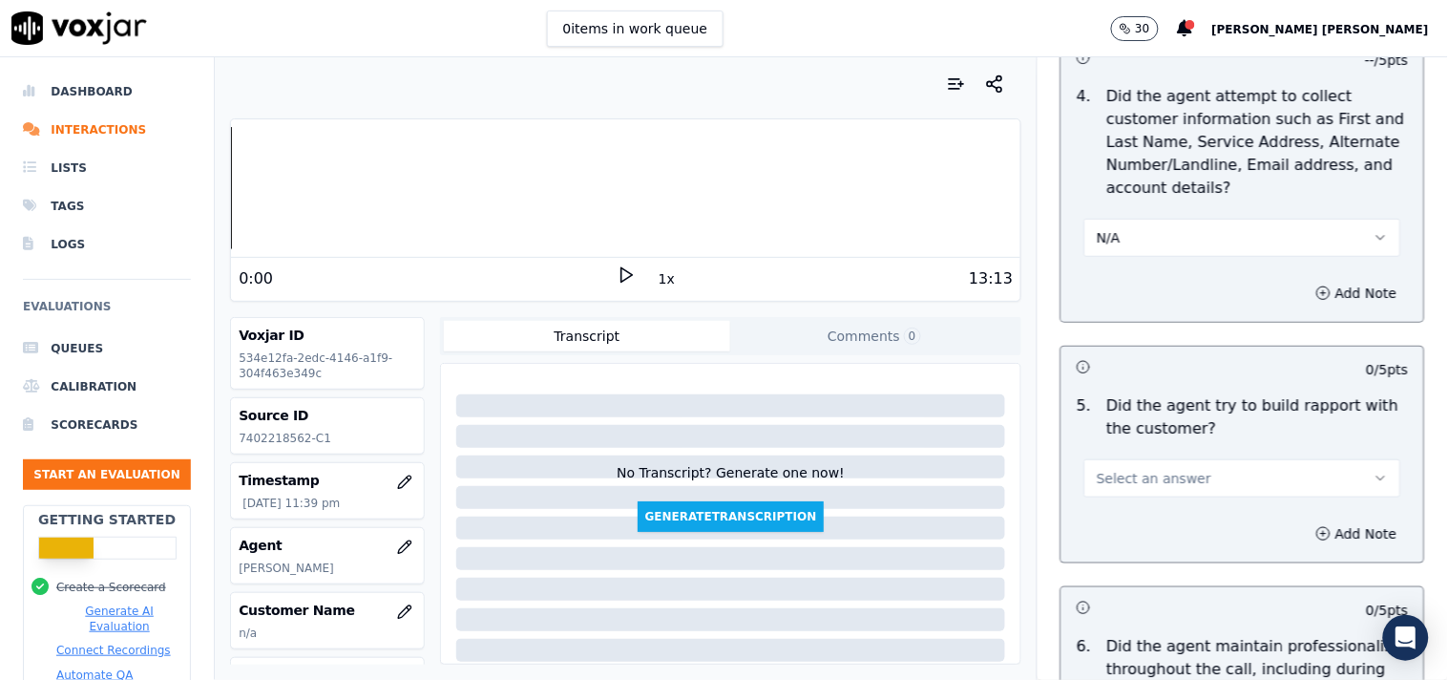
click at [1149, 473] on span "Select an answer" at bounding box center [1154, 478] width 115 height 19
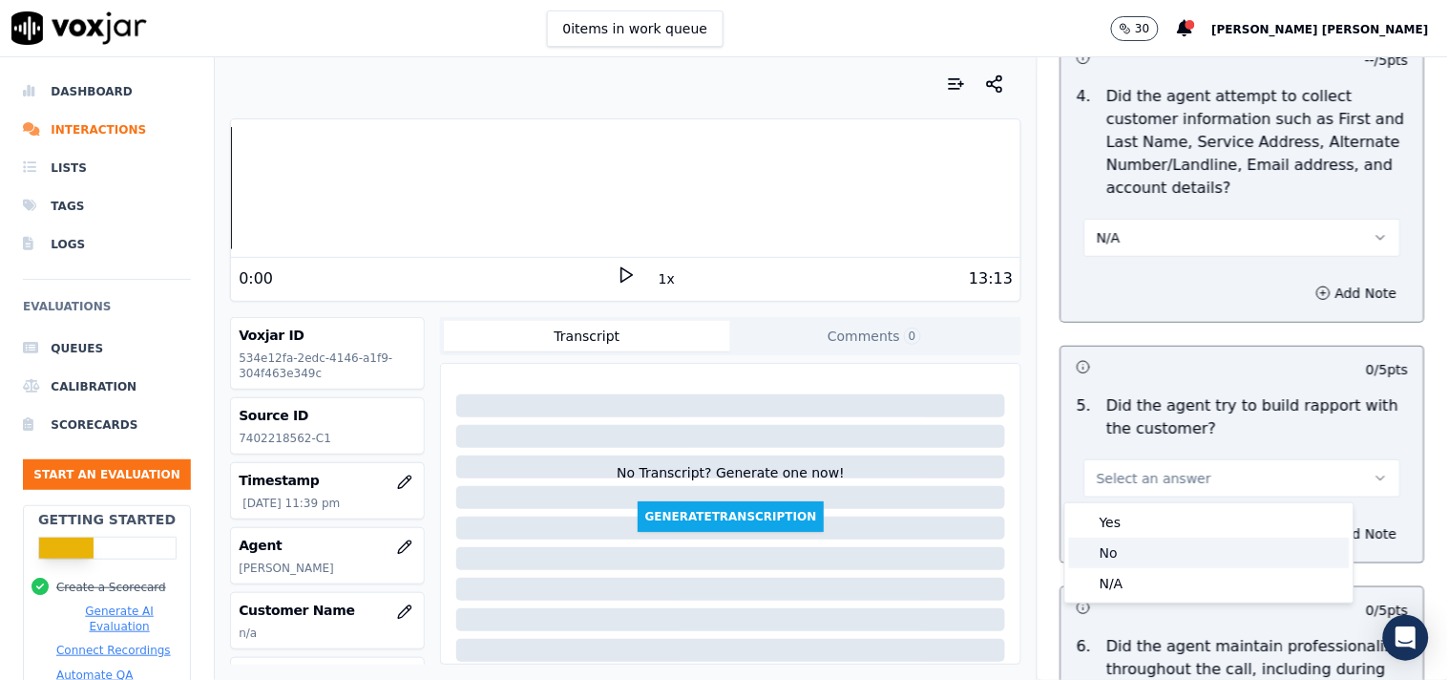
click at [1131, 588] on div "N/A" at bounding box center [1209, 583] width 281 height 31
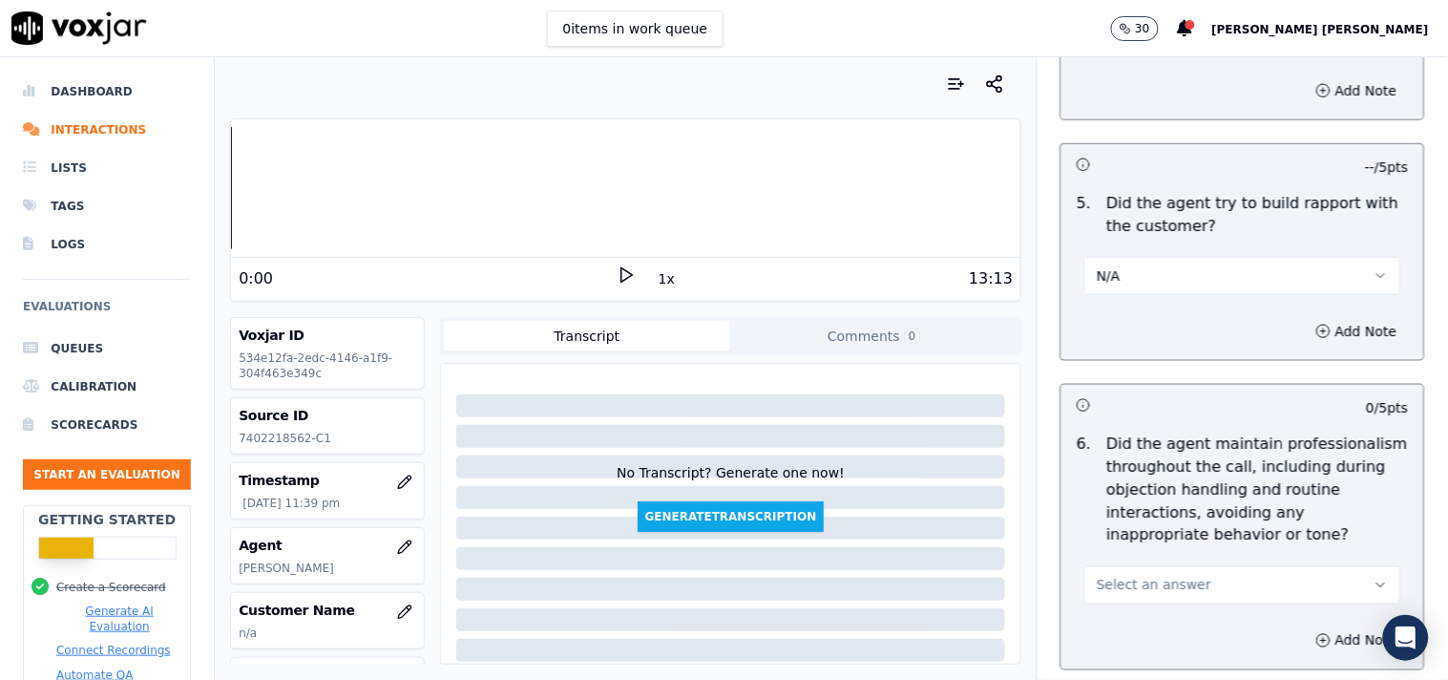
scroll to position [2333, 0]
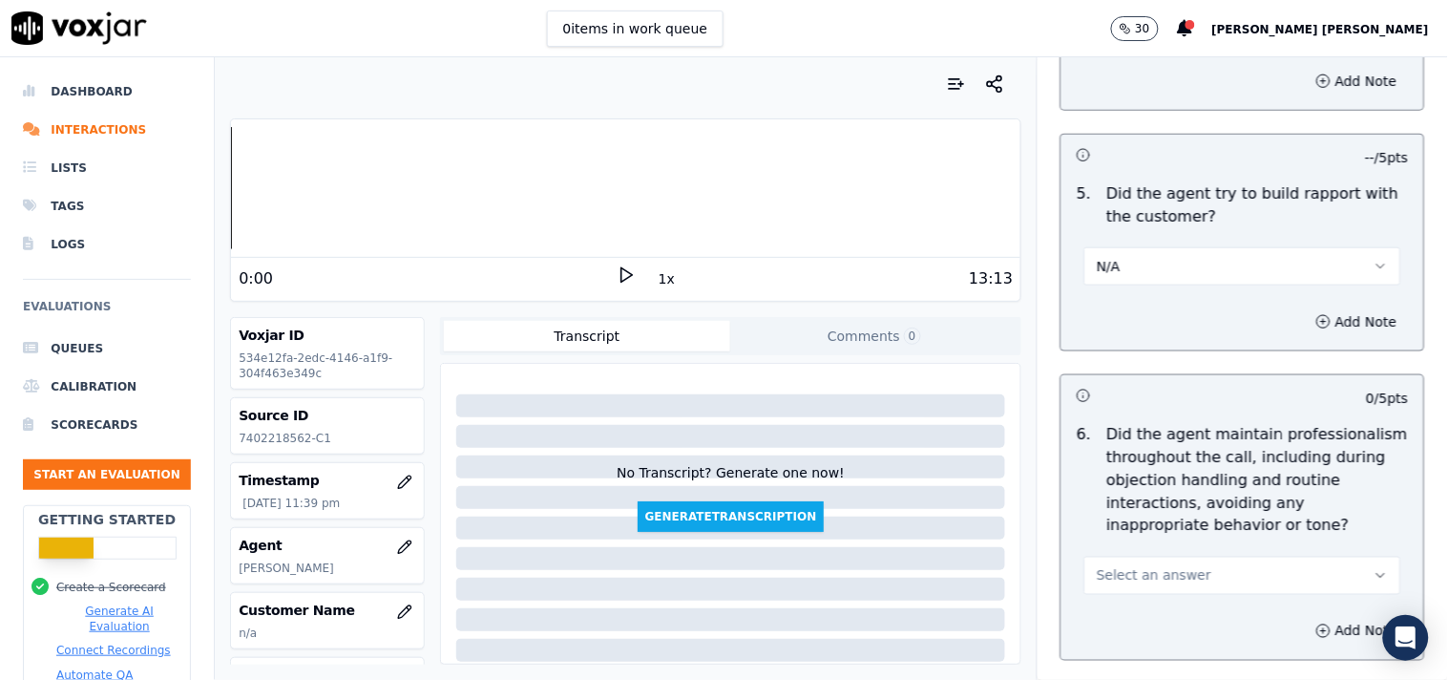
click at [1144, 586] on button "Select an answer" at bounding box center [1242, 576] width 317 height 38
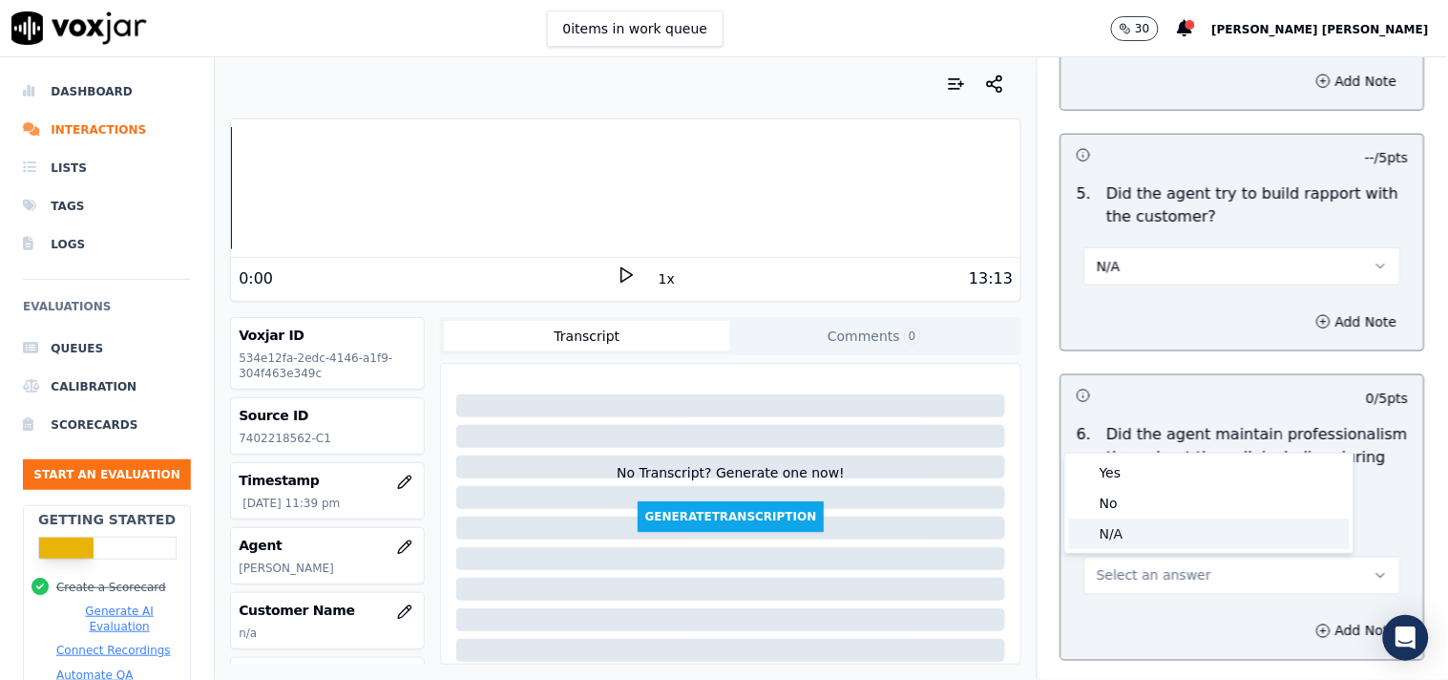
click at [1145, 533] on div "N/A" at bounding box center [1209, 533] width 281 height 31
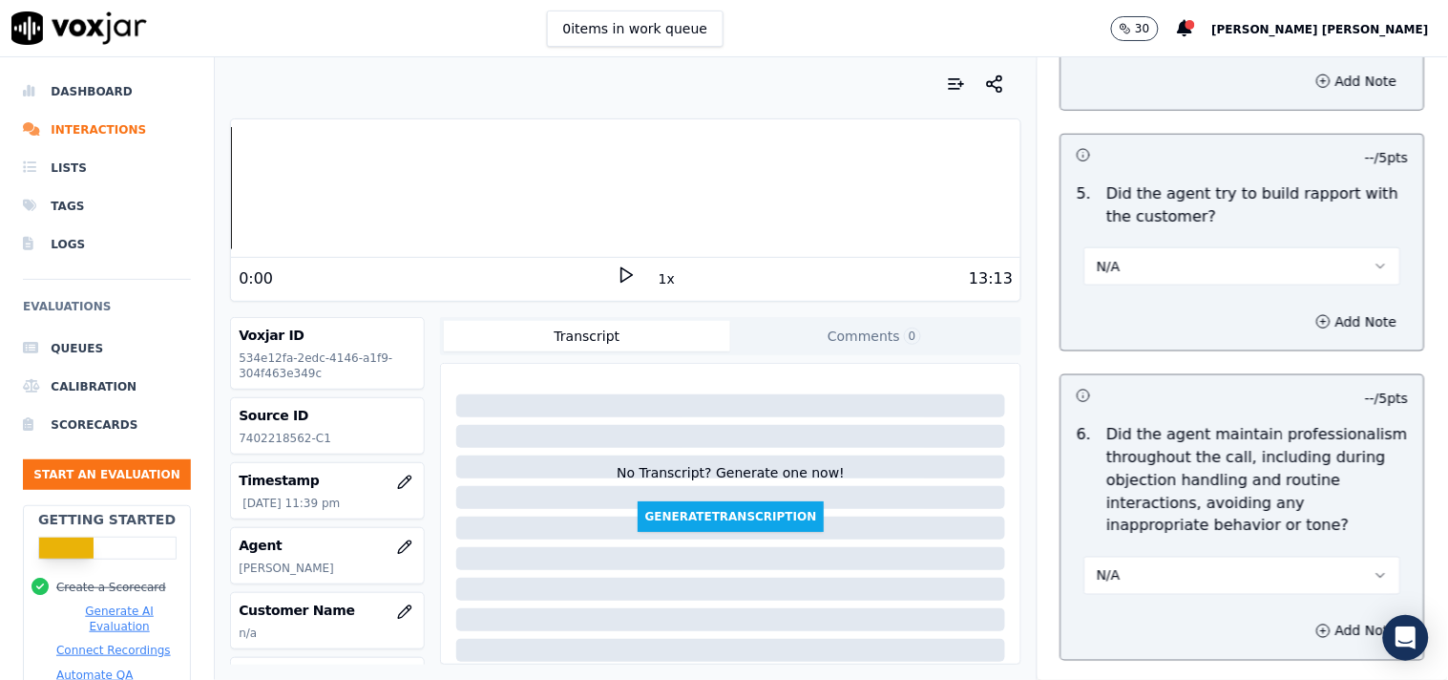
click at [1223, 578] on button "N/A" at bounding box center [1242, 576] width 317 height 38
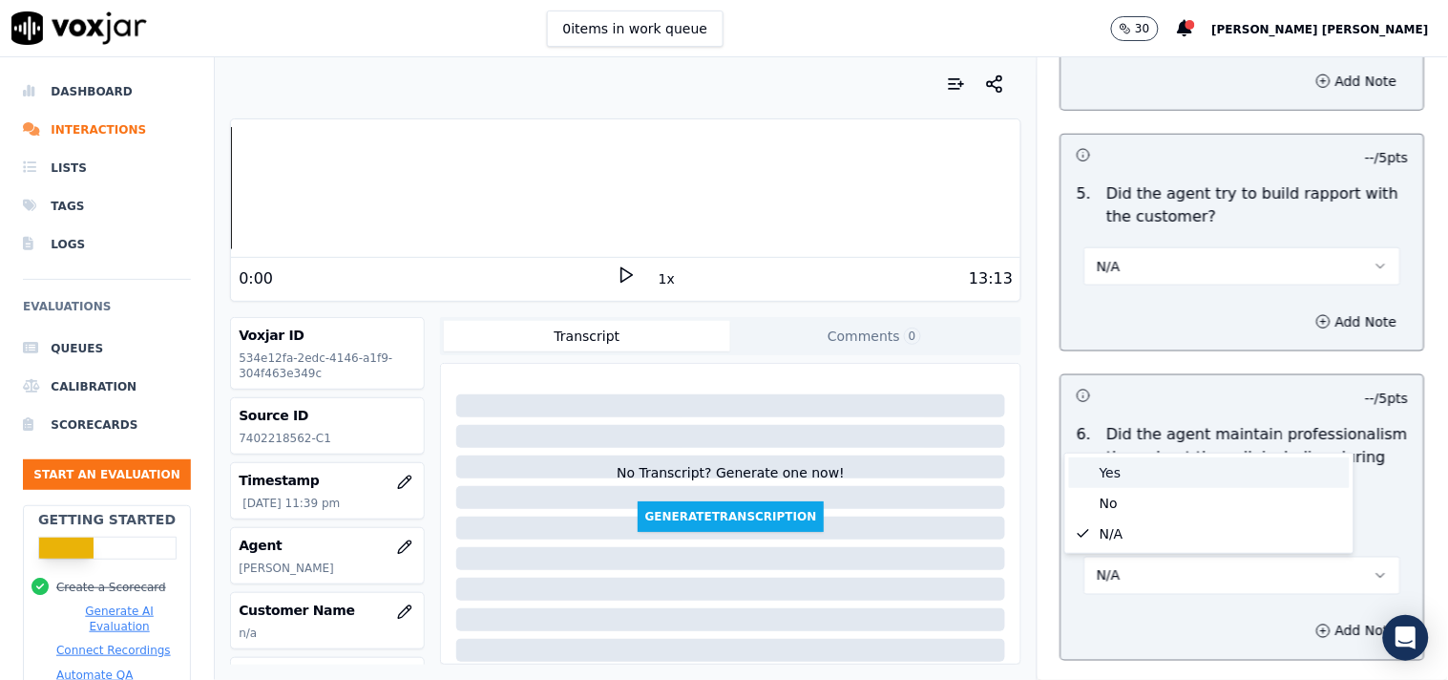
click at [1139, 474] on div "Yes" at bounding box center [1209, 472] width 281 height 31
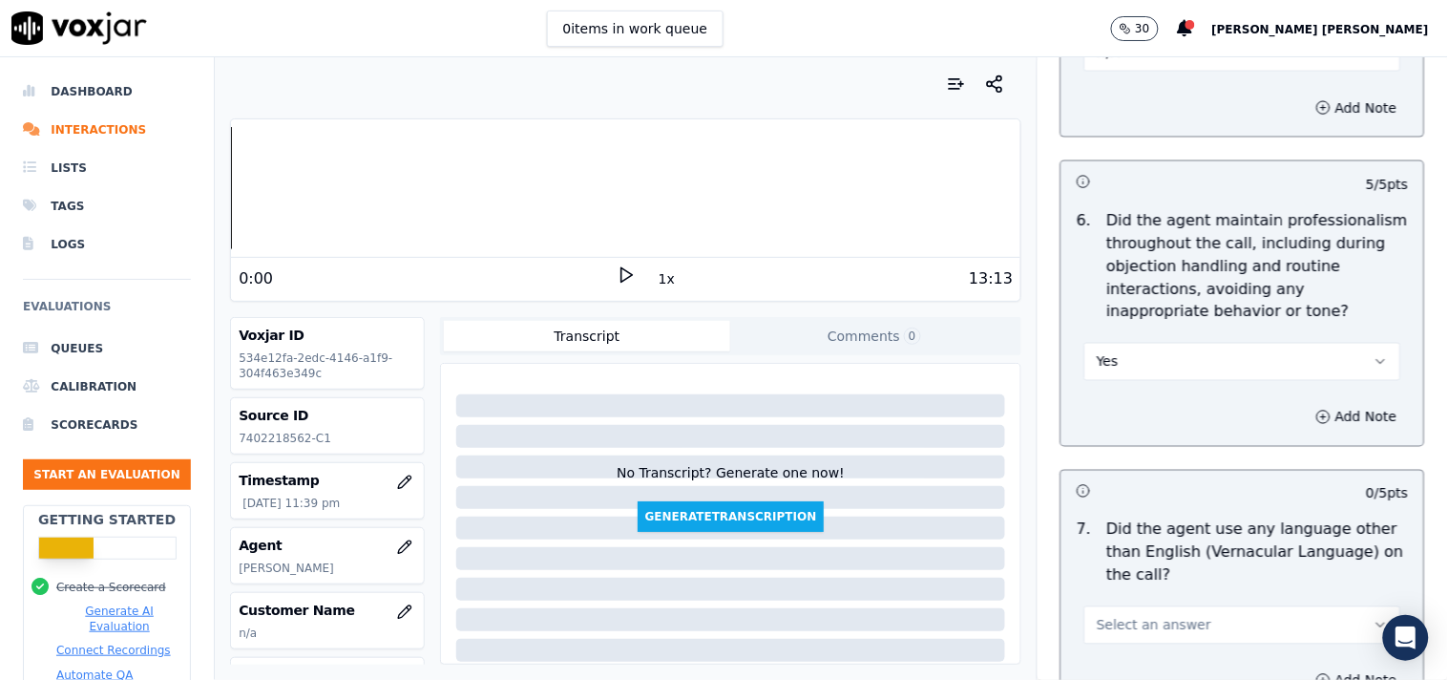
scroll to position [2651, 0]
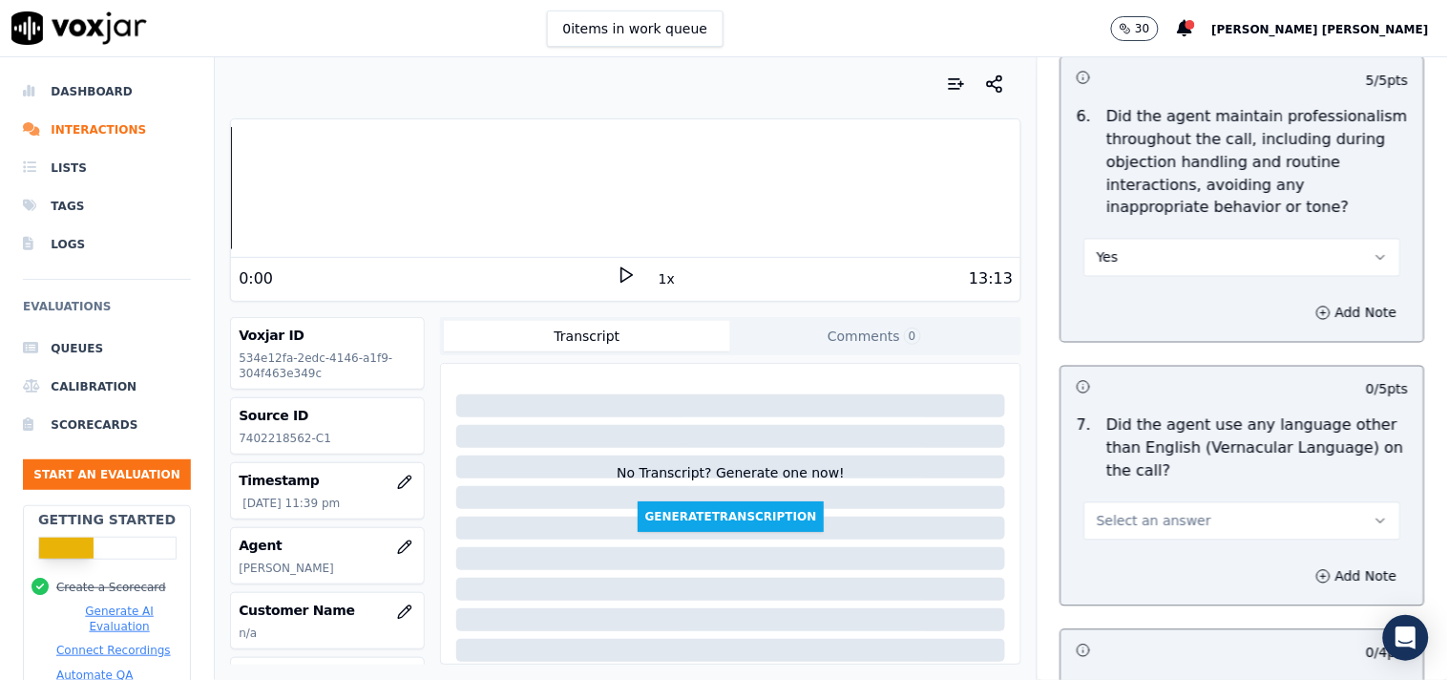
click at [1138, 528] on span "Select an answer" at bounding box center [1154, 521] width 115 height 19
click at [1122, 568] on div "Yes" at bounding box center [1209, 565] width 281 height 31
click at [1312, 574] on button "Add Note" at bounding box center [1357, 576] width 104 height 27
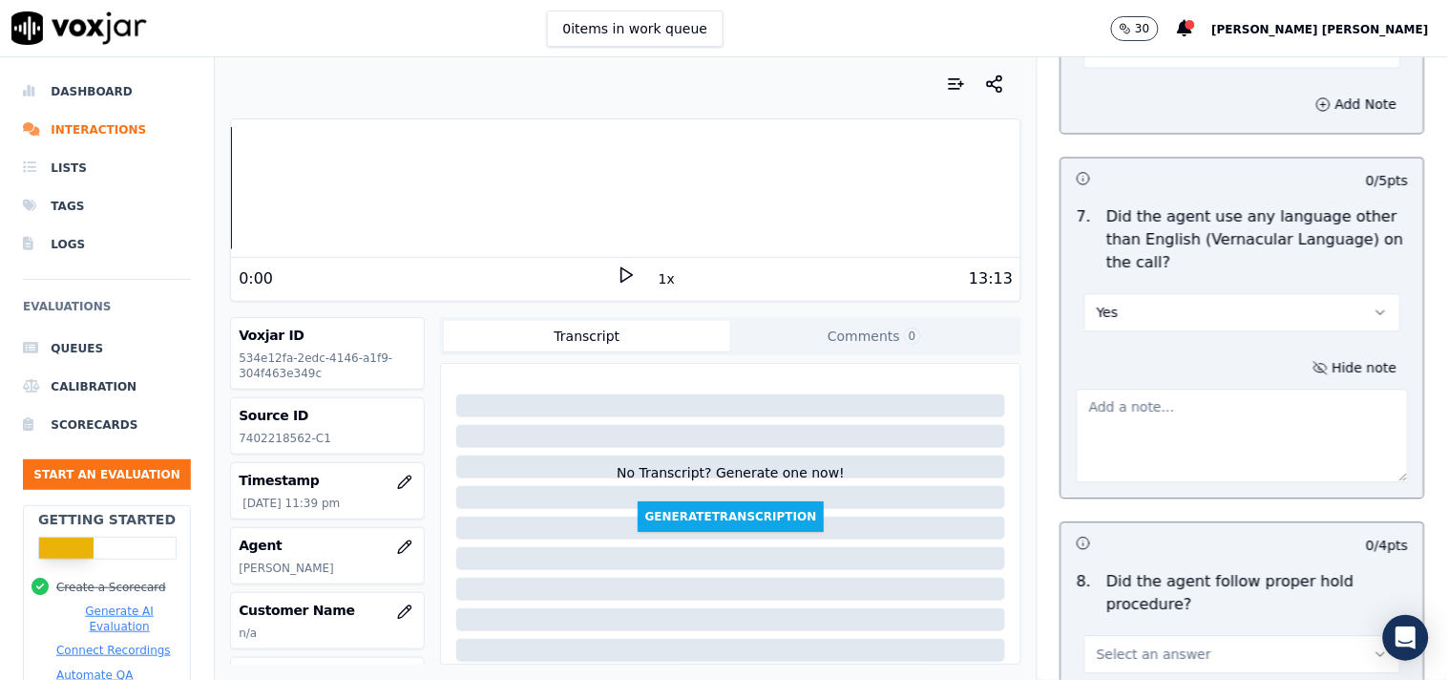
scroll to position [2864, 0]
click at [1117, 415] on textarea at bounding box center [1243, 432] width 332 height 94
paste textarea "@13:10 [PERSON_NAME]- After cx hang up agent use vernaular language"
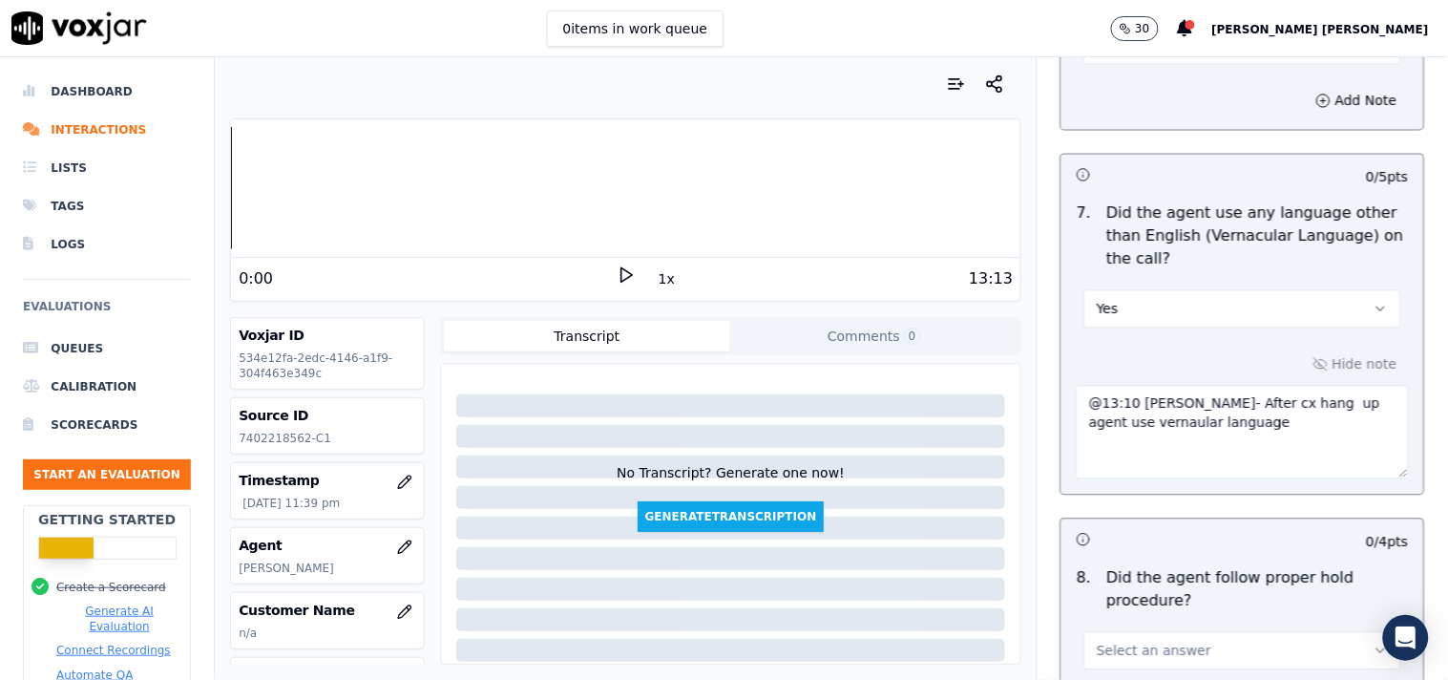
click at [1077, 398] on textarea "@13:10 [PERSON_NAME]- After cx hang up agent use vernaular language" at bounding box center [1243, 432] width 332 height 94
paste textarea "Call id-20250908-192244"
click at [1258, 421] on textarea "Call id-20250908-192244 @13:10 [PERSON_NAME]- After cx hang up agent use vernac…" at bounding box center [1243, 432] width 332 height 94
click at [1219, 449] on textarea "Call id-20250908-192244 @13:10 [PERSON_NAME]- After cx hang up agent use vernac…" at bounding box center [1243, 432] width 332 height 94
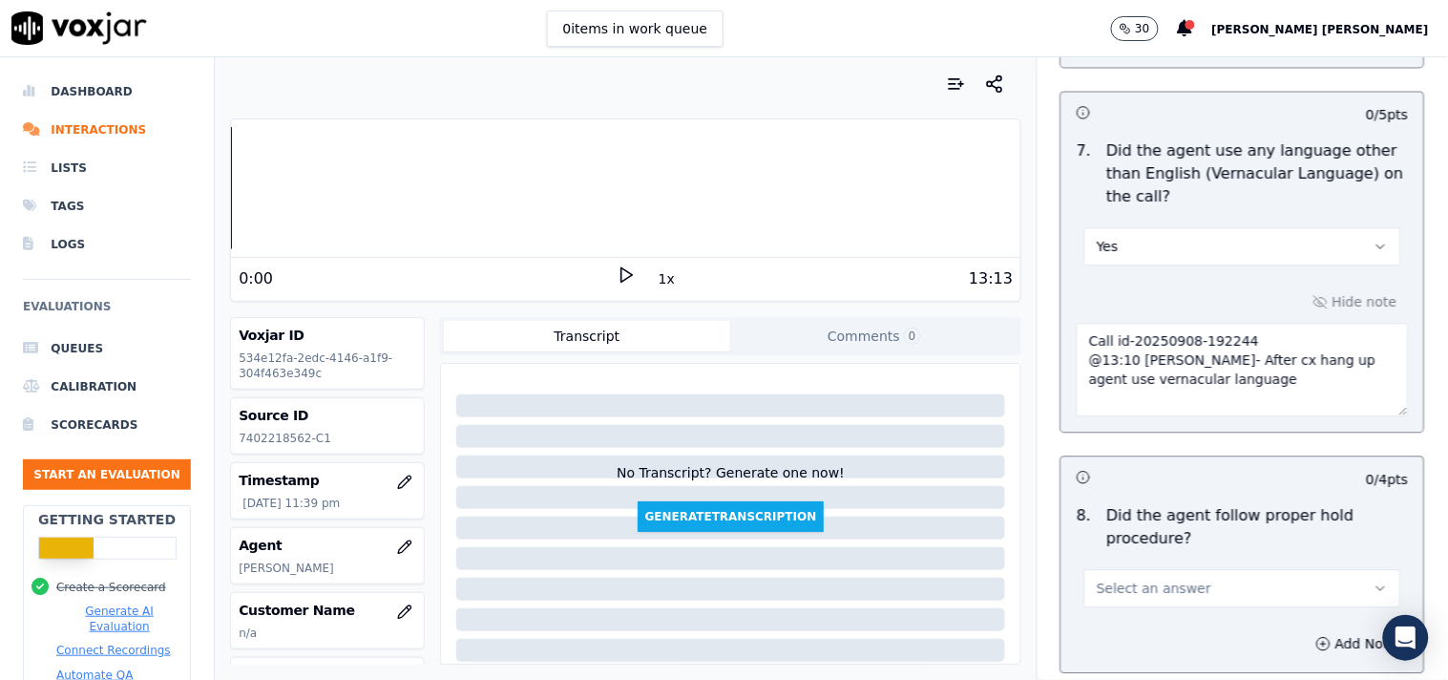
scroll to position [2970, 0]
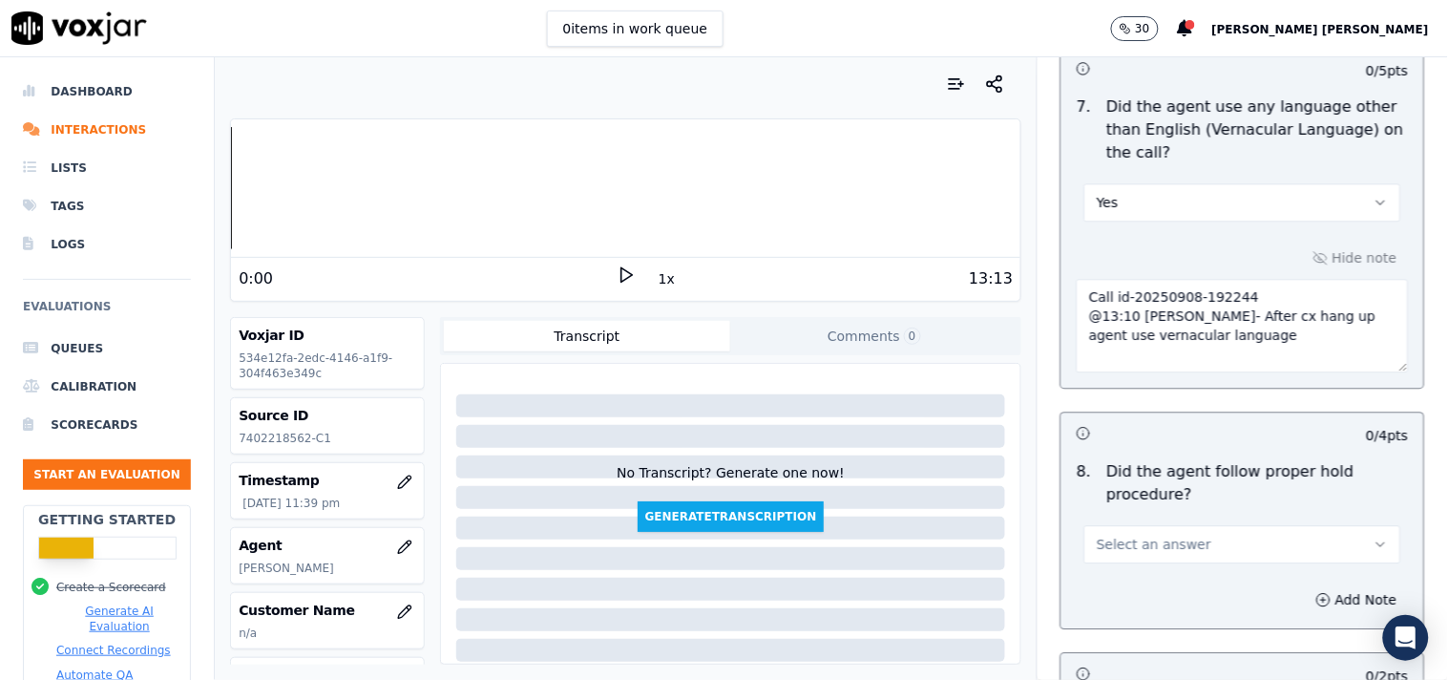
type textarea "Call id-20250908-192244 @13:10 [PERSON_NAME]- After cx hang up agent use vernac…"
click at [1151, 550] on span "Select an answer" at bounding box center [1154, 544] width 115 height 19
click at [1107, 587] on div "Yes" at bounding box center [1209, 589] width 281 height 31
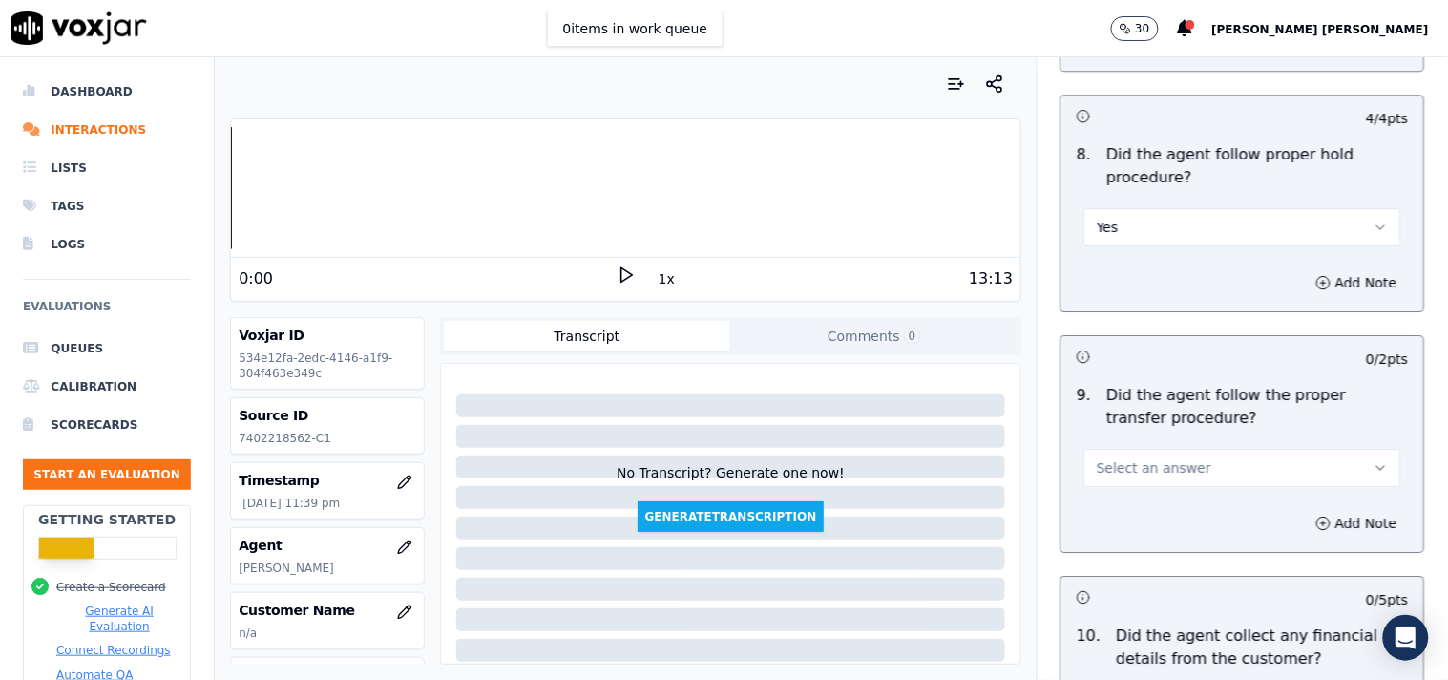
scroll to position [3288, 0]
click at [1162, 469] on span "Select an answer" at bounding box center [1154, 466] width 115 height 19
click at [1156, 519] on div "Yes" at bounding box center [1209, 511] width 281 height 31
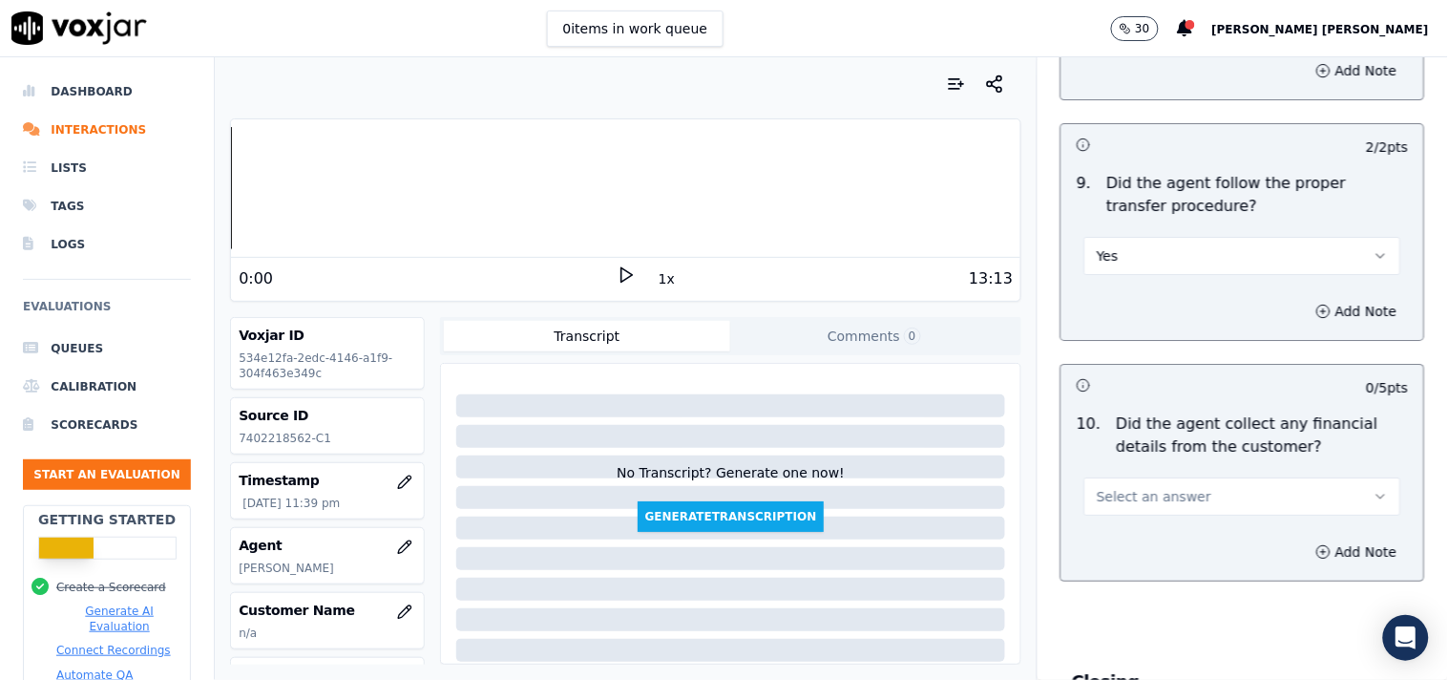
scroll to position [3499, 0]
click at [1178, 502] on button "Select an answer" at bounding box center [1242, 495] width 317 height 38
click at [1144, 565] on div "No" at bounding box center [1209, 570] width 281 height 31
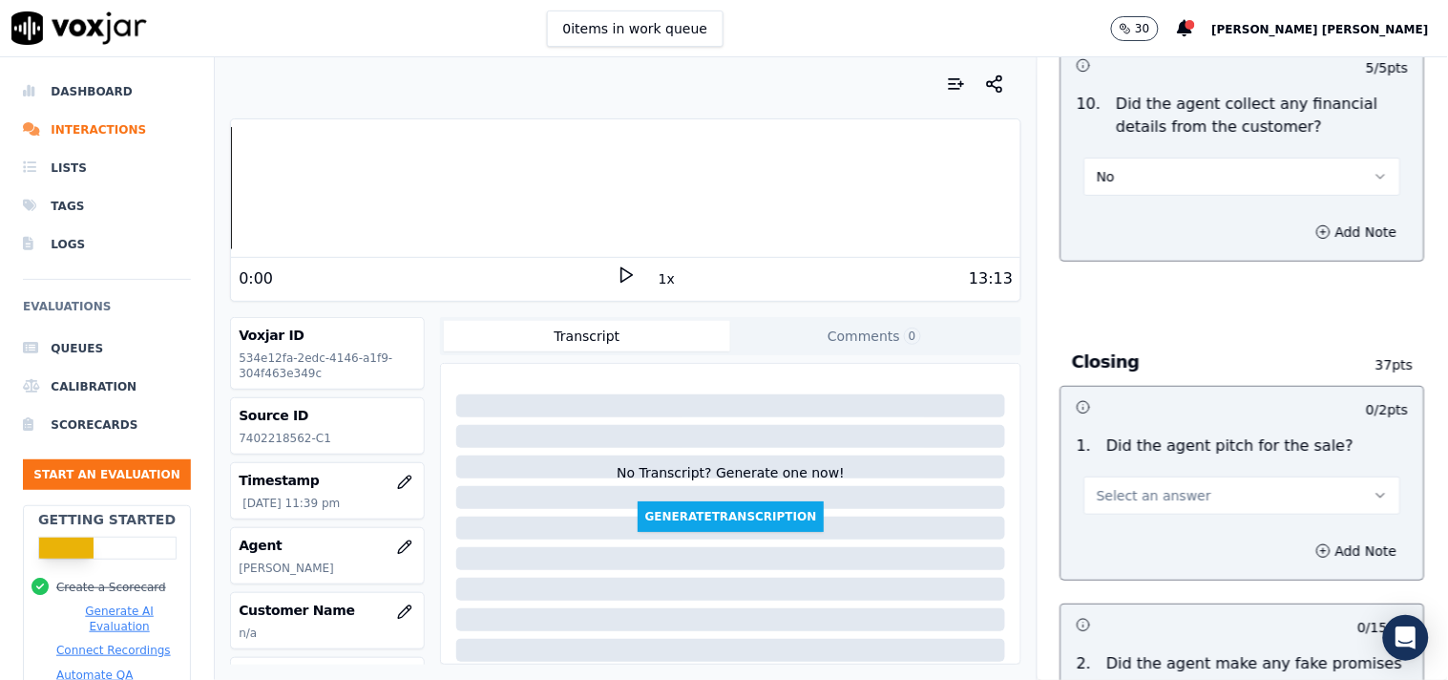
click at [1160, 487] on button "Select an answer" at bounding box center [1242, 495] width 317 height 38
click at [1147, 539] on div "Yes" at bounding box center [1209, 540] width 281 height 31
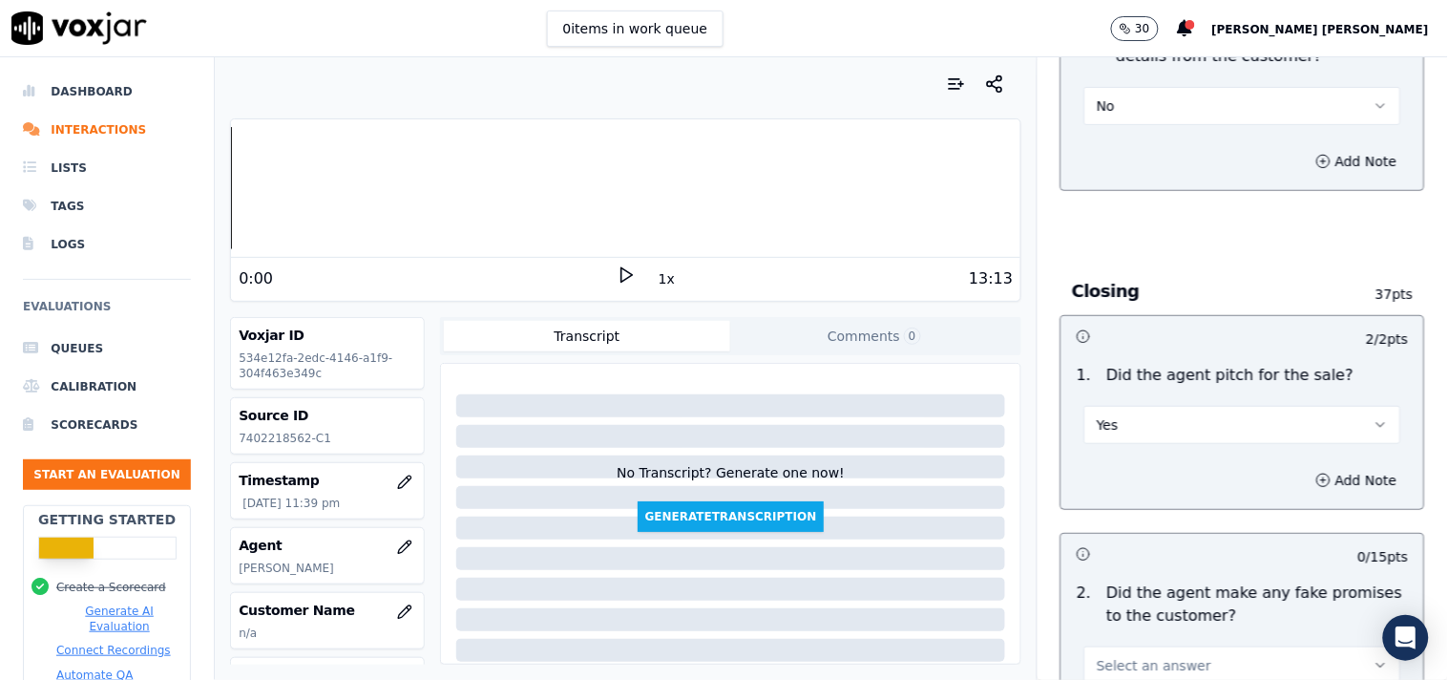
scroll to position [4030, 0]
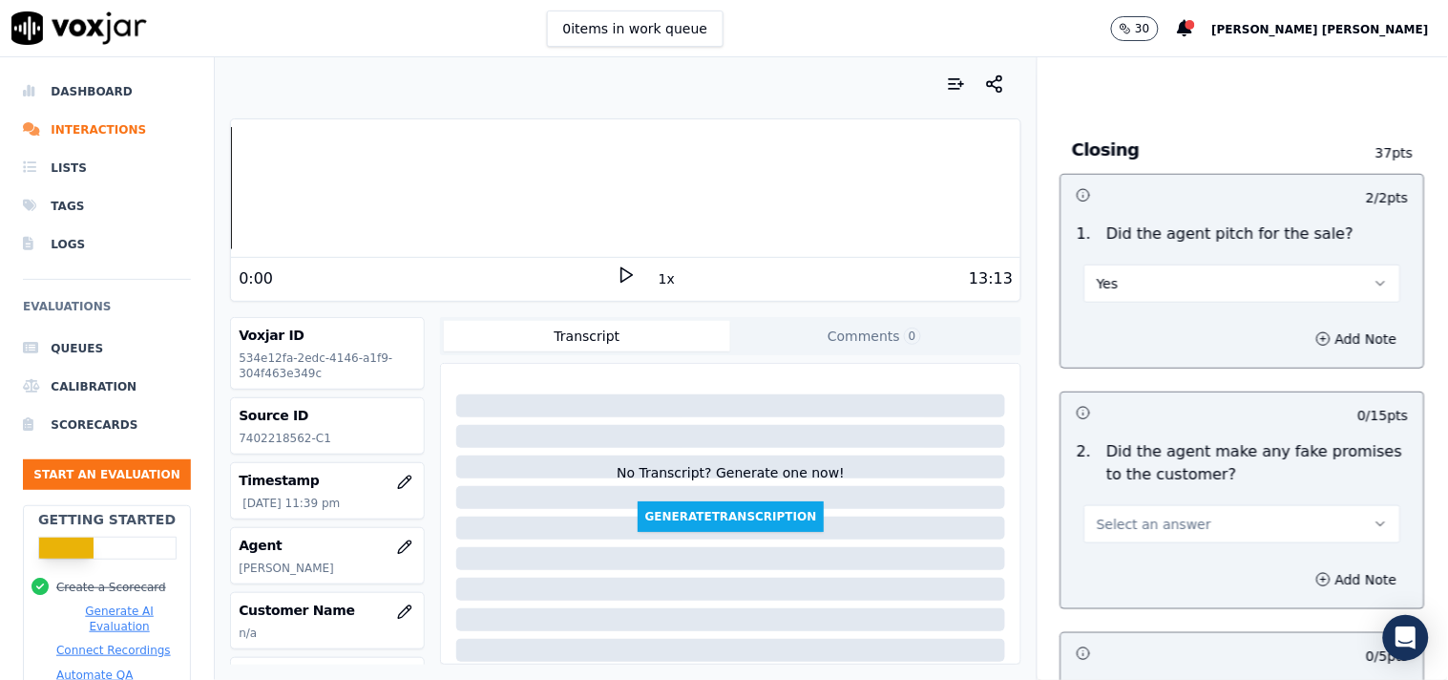
click at [1157, 531] on span "Select an answer" at bounding box center [1154, 524] width 115 height 19
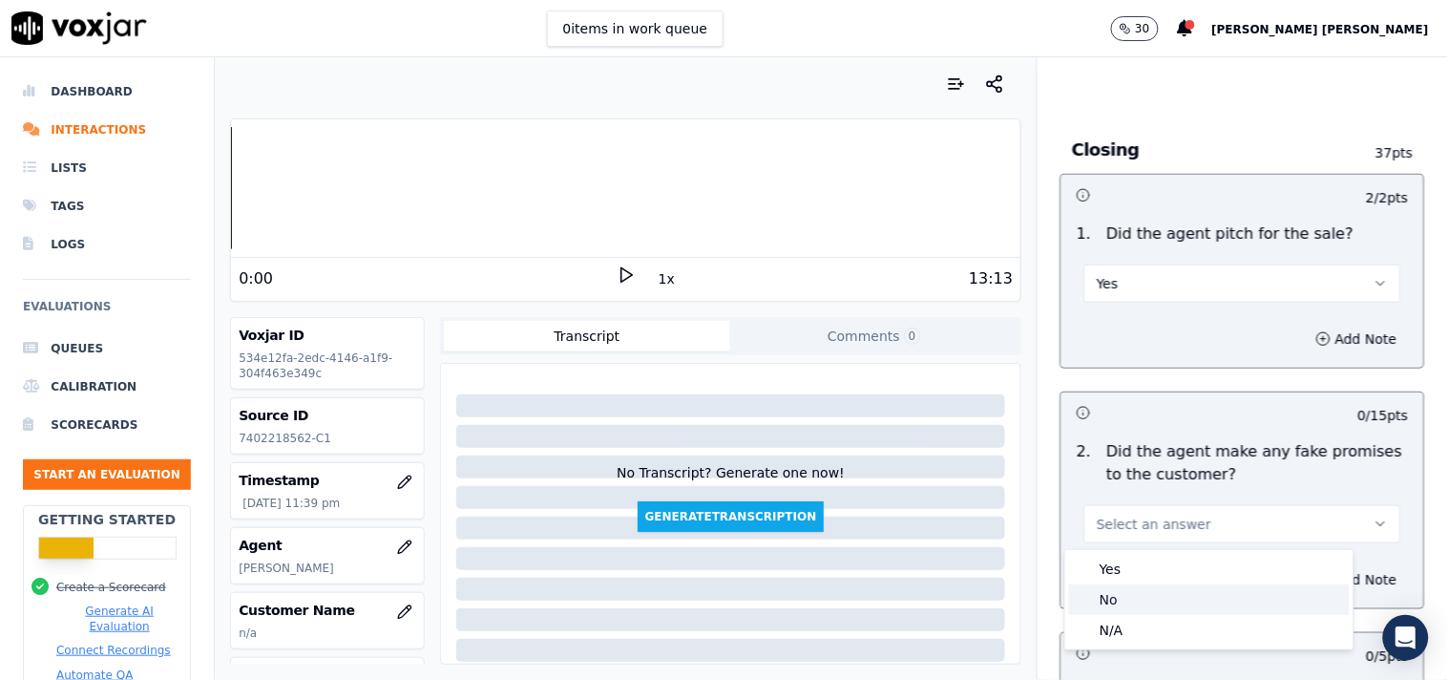
click at [1133, 601] on div "No" at bounding box center [1209, 599] width 281 height 31
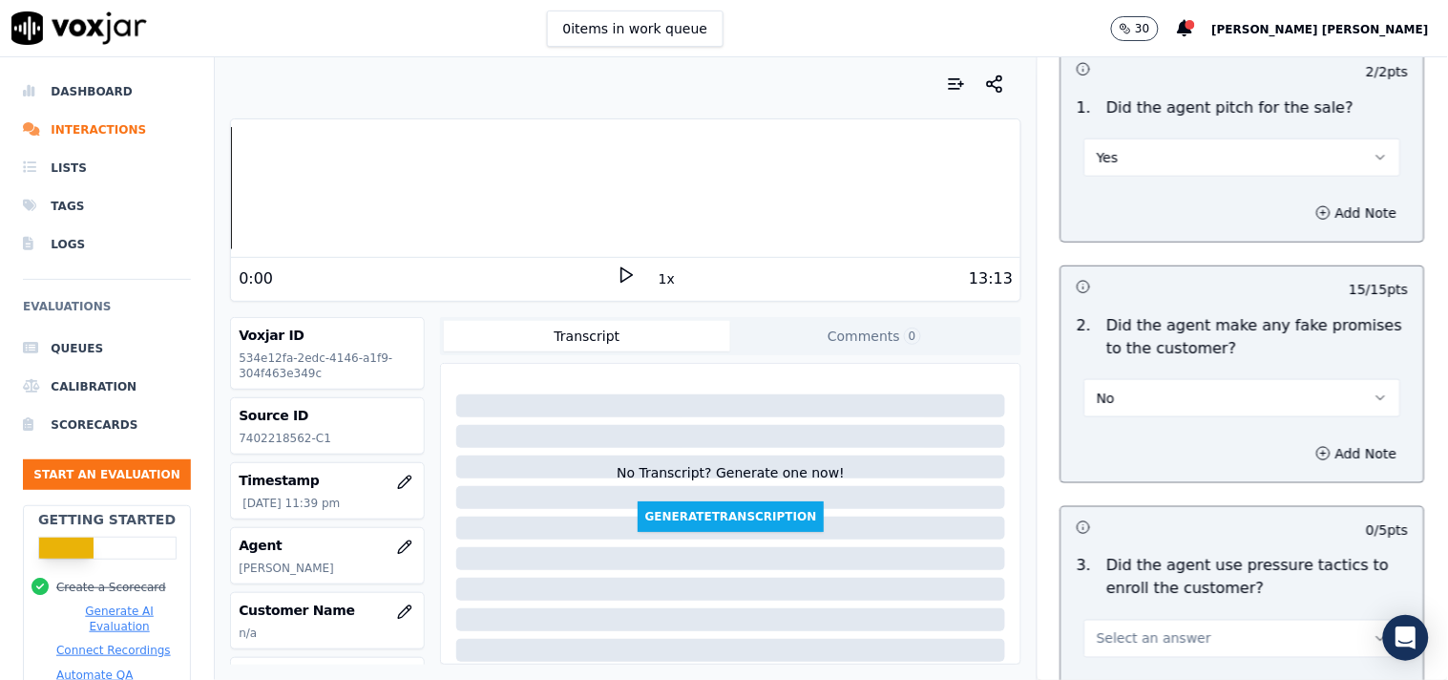
scroll to position [4348, 0]
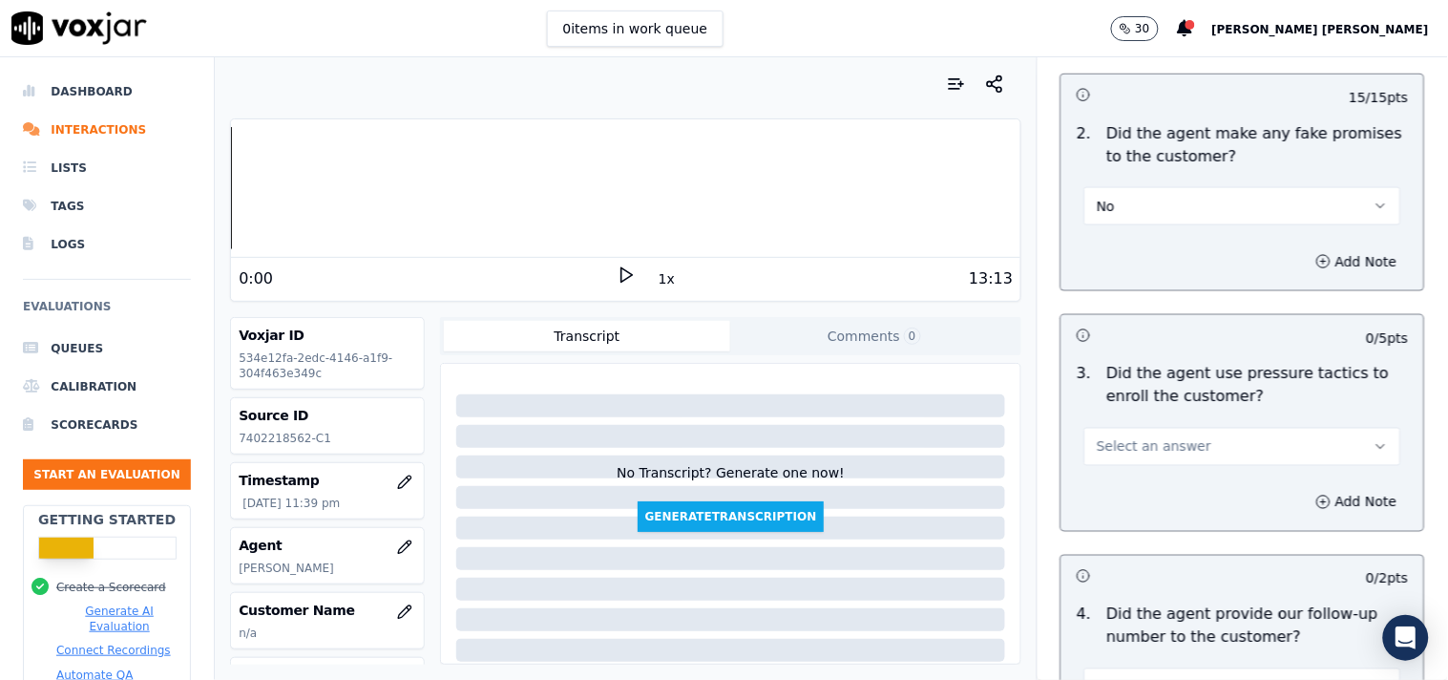
click at [1172, 435] on button "Select an answer" at bounding box center [1242, 447] width 317 height 38
click at [1151, 525] on div "No" at bounding box center [1209, 522] width 281 height 31
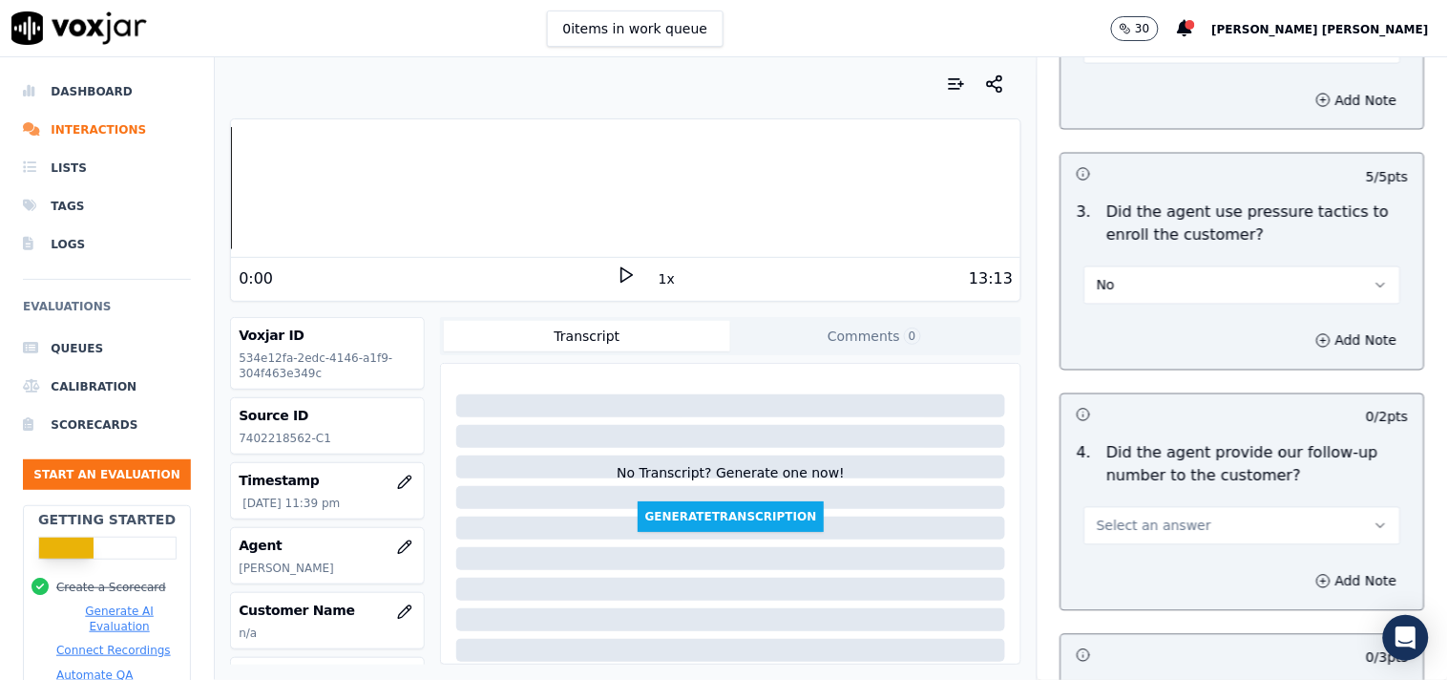
scroll to position [4666, 0]
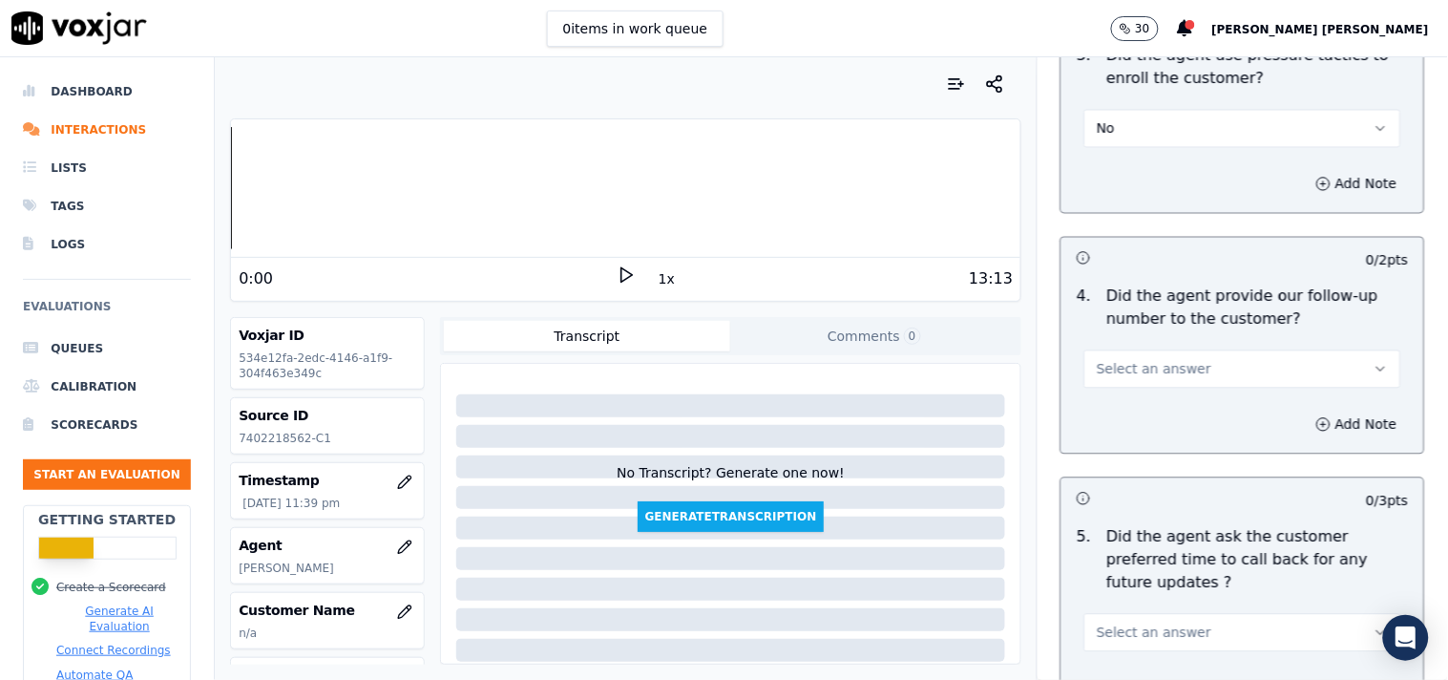
click at [1206, 376] on button "Select an answer" at bounding box center [1242, 369] width 317 height 38
click at [1187, 424] on div "Yes" at bounding box center [1209, 414] width 281 height 31
click at [1181, 614] on button "Select an answer" at bounding box center [1242, 633] width 317 height 38
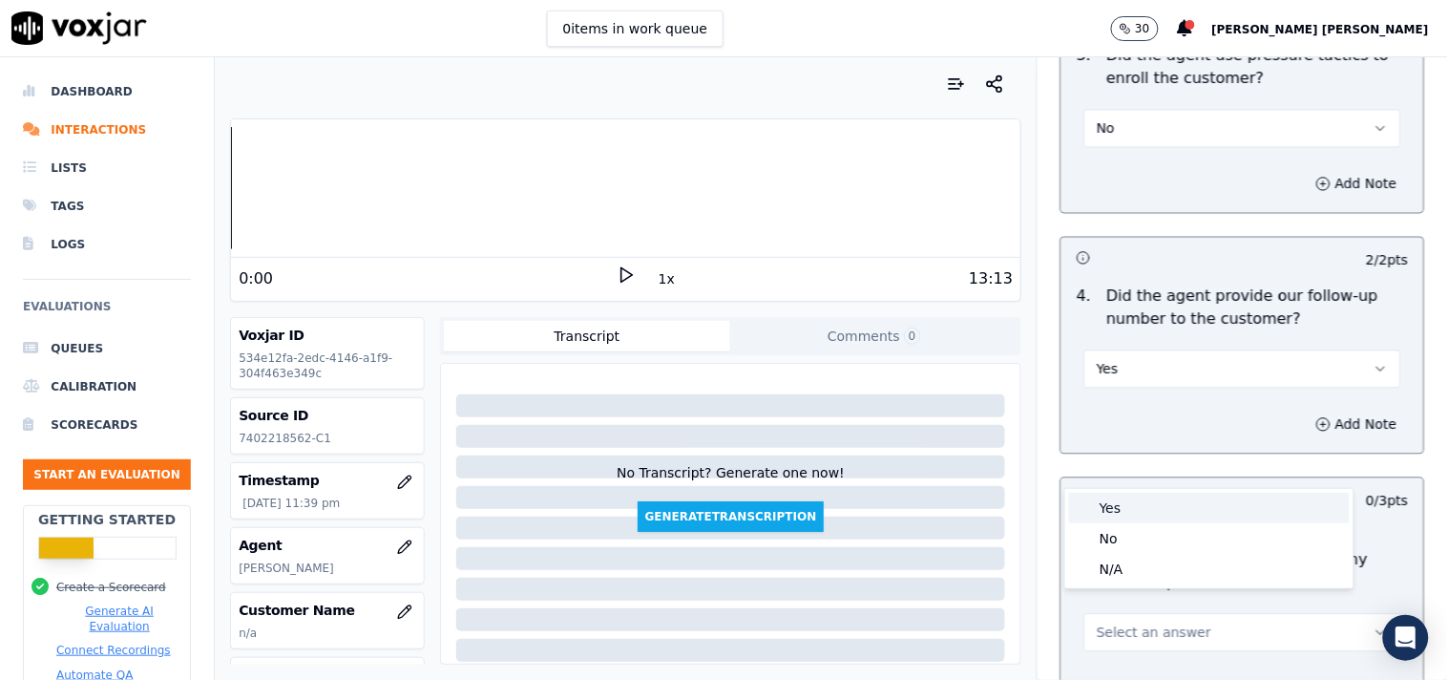
click at [1158, 499] on div "Yes" at bounding box center [1209, 508] width 281 height 31
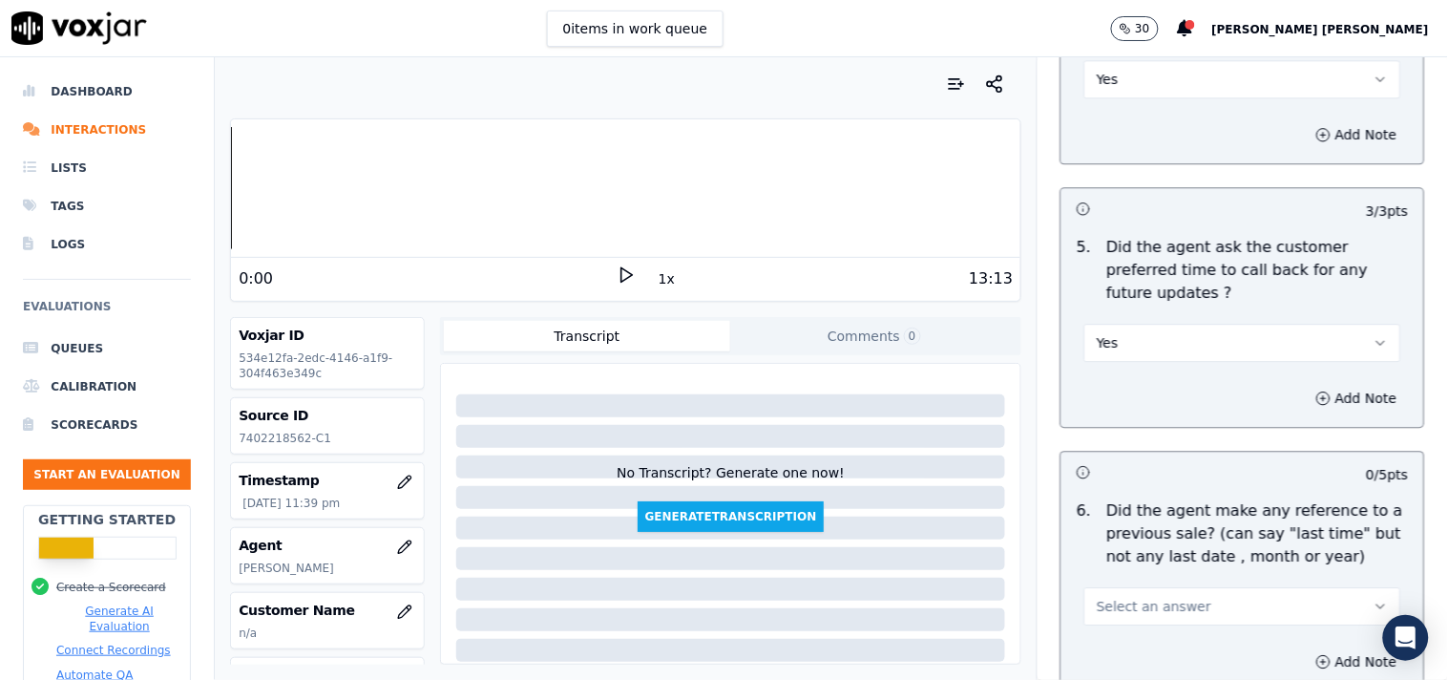
scroll to position [4985, 0]
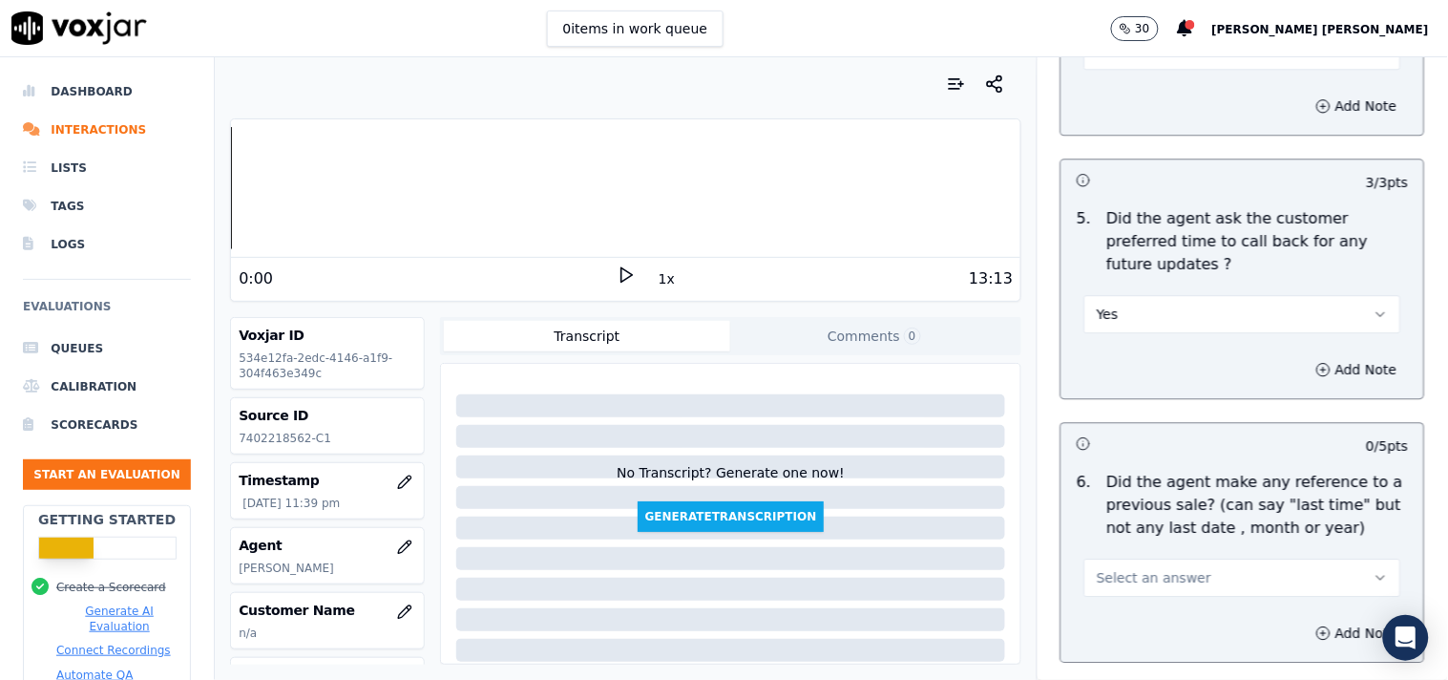
click at [1193, 561] on button "Select an answer" at bounding box center [1242, 577] width 317 height 38
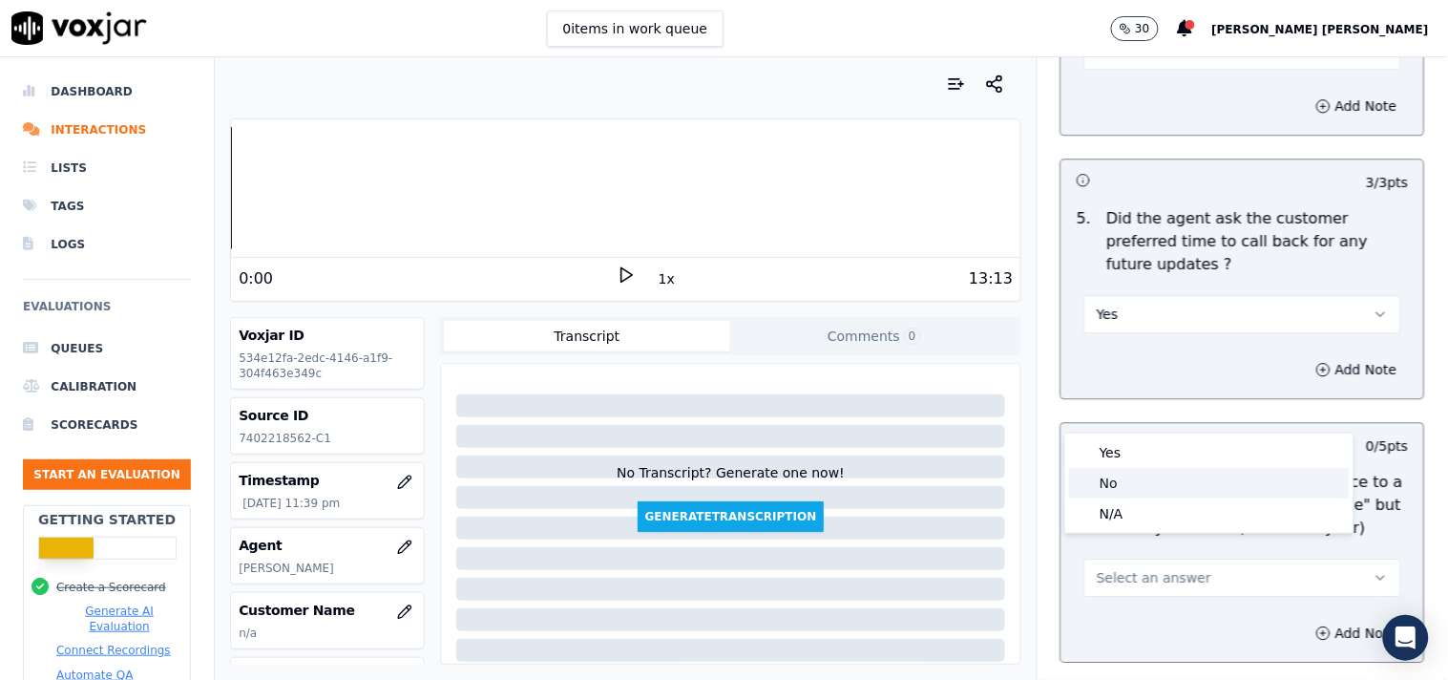
click at [1140, 484] on div "No" at bounding box center [1209, 483] width 281 height 31
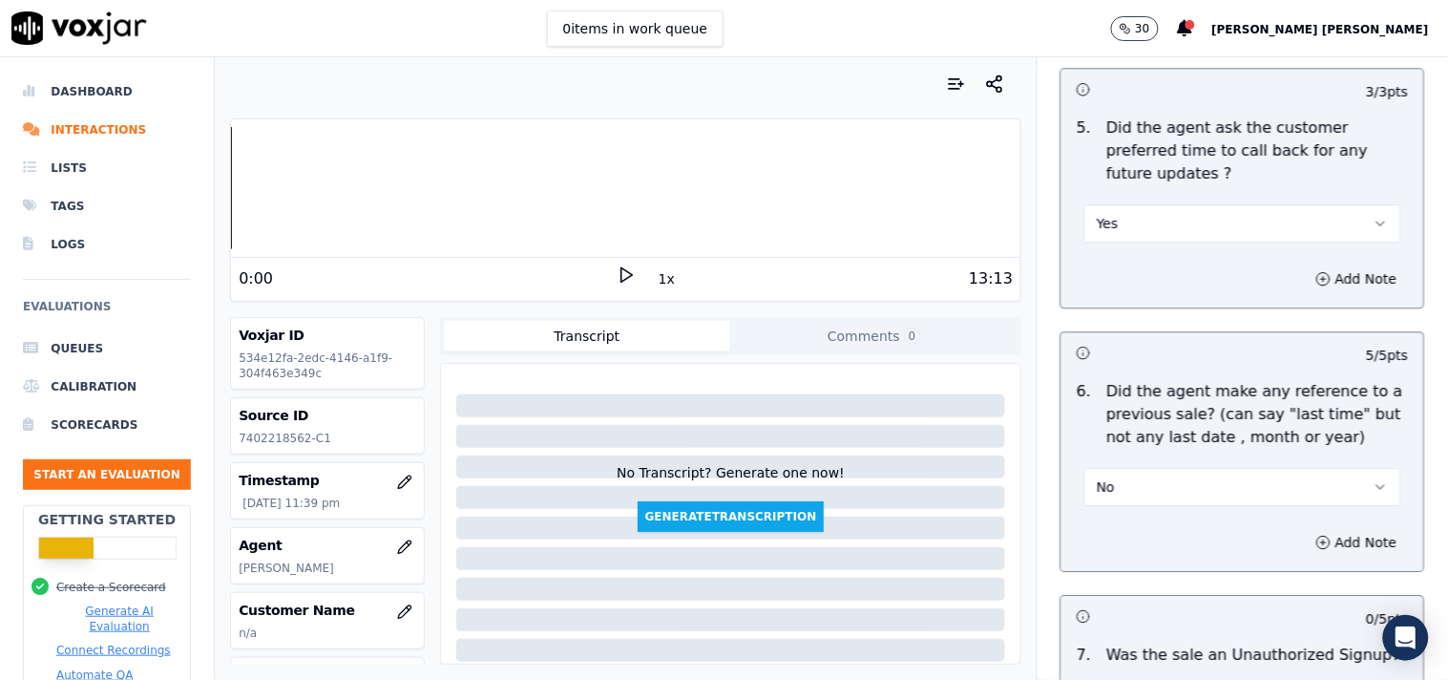
scroll to position [5197, 0]
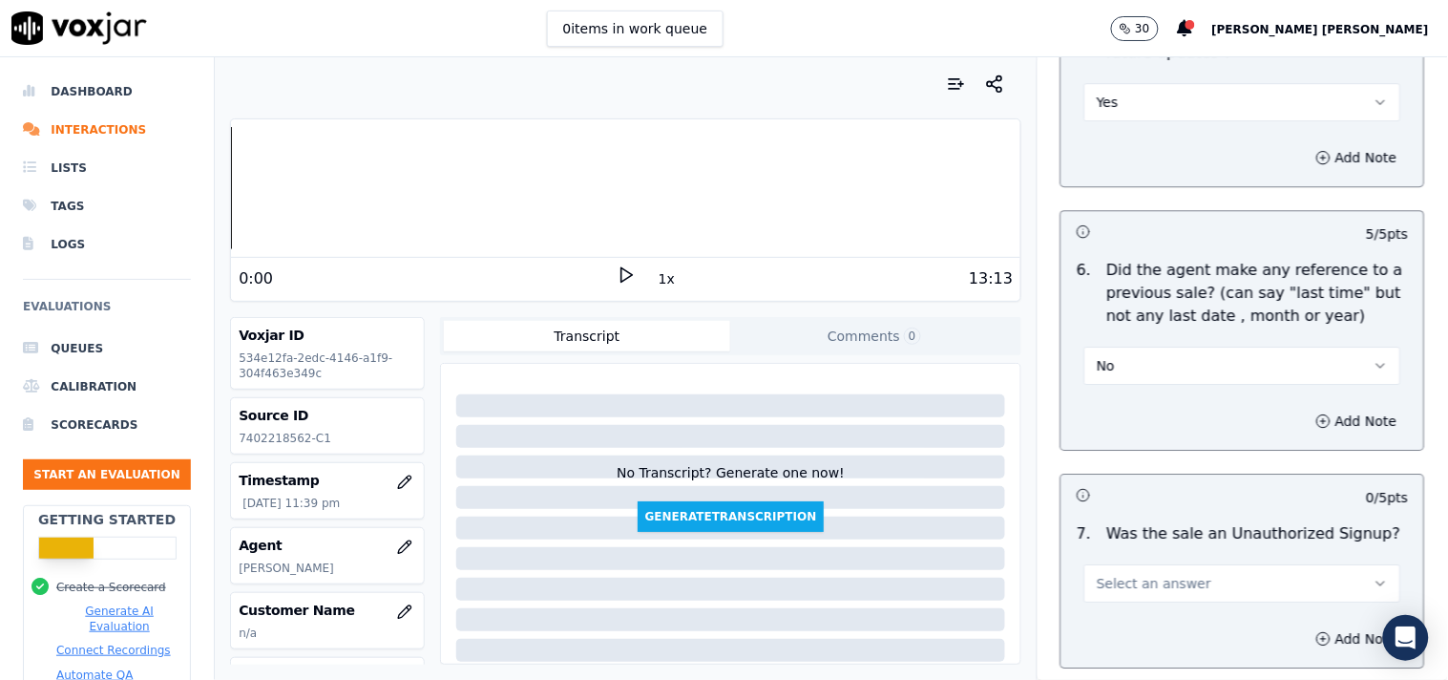
click at [1174, 574] on span "Select an answer" at bounding box center [1154, 583] width 115 height 19
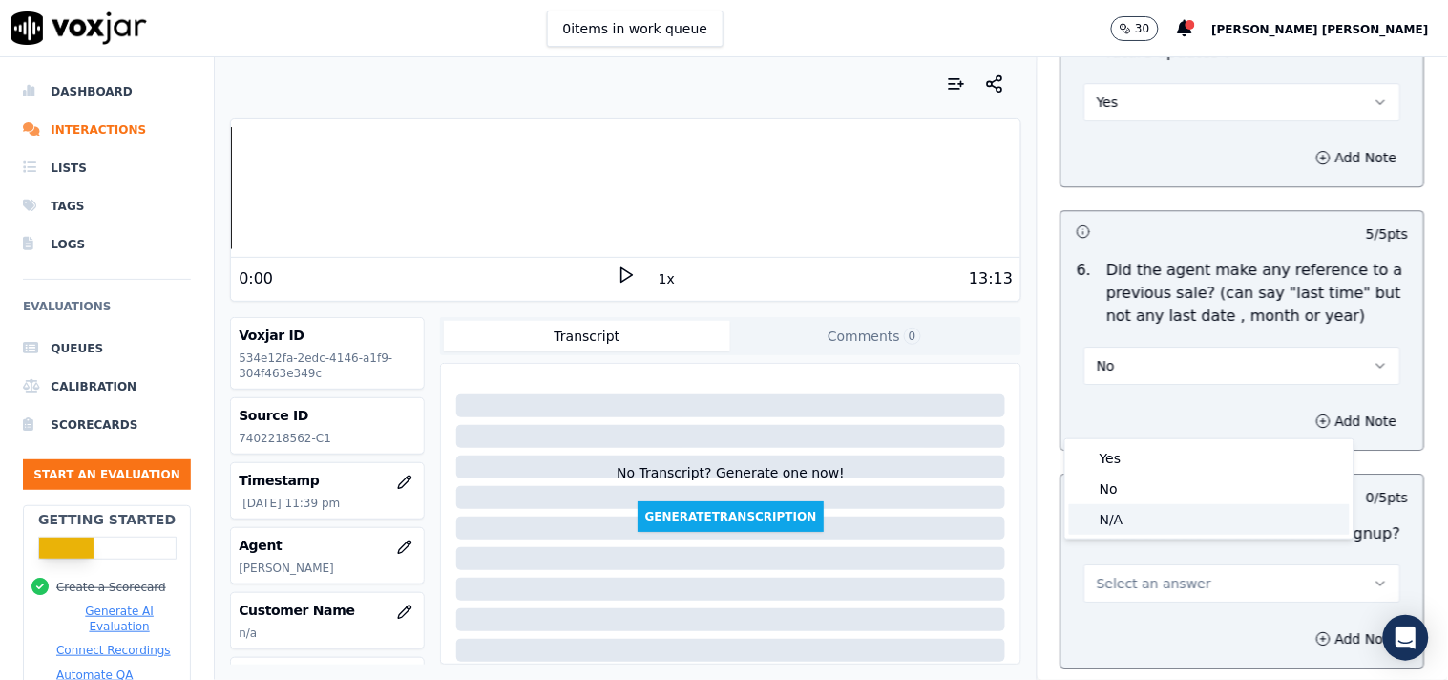
drag, startPoint x: 1150, startPoint y: 454, endPoint x: 1143, endPoint y: 521, distance: 67.3
click at [1143, 521] on div "Yes No N/A" at bounding box center [1209, 488] width 288 height 99
click at [1143, 521] on div "N/A" at bounding box center [1209, 519] width 281 height 31
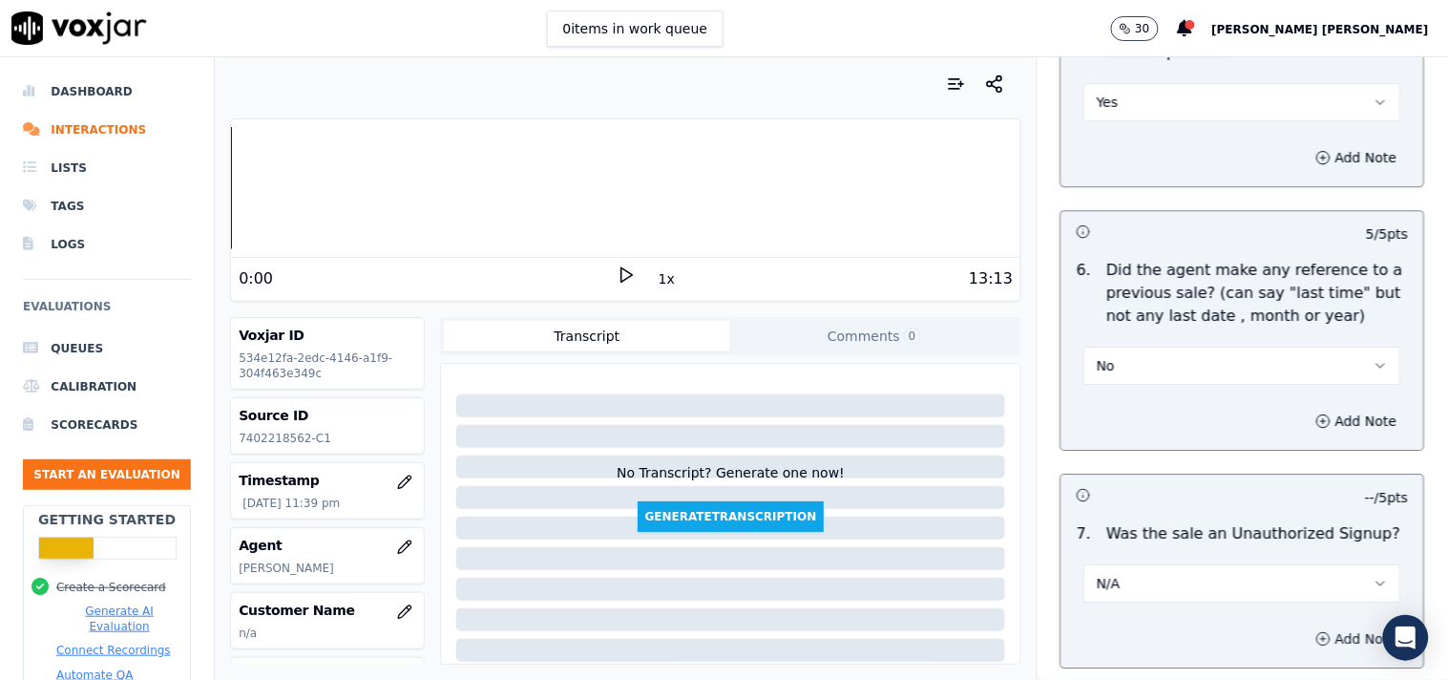
click at [1305, 625] on button "Add Note" at bounding box center [1357, 638] width 104 height 27
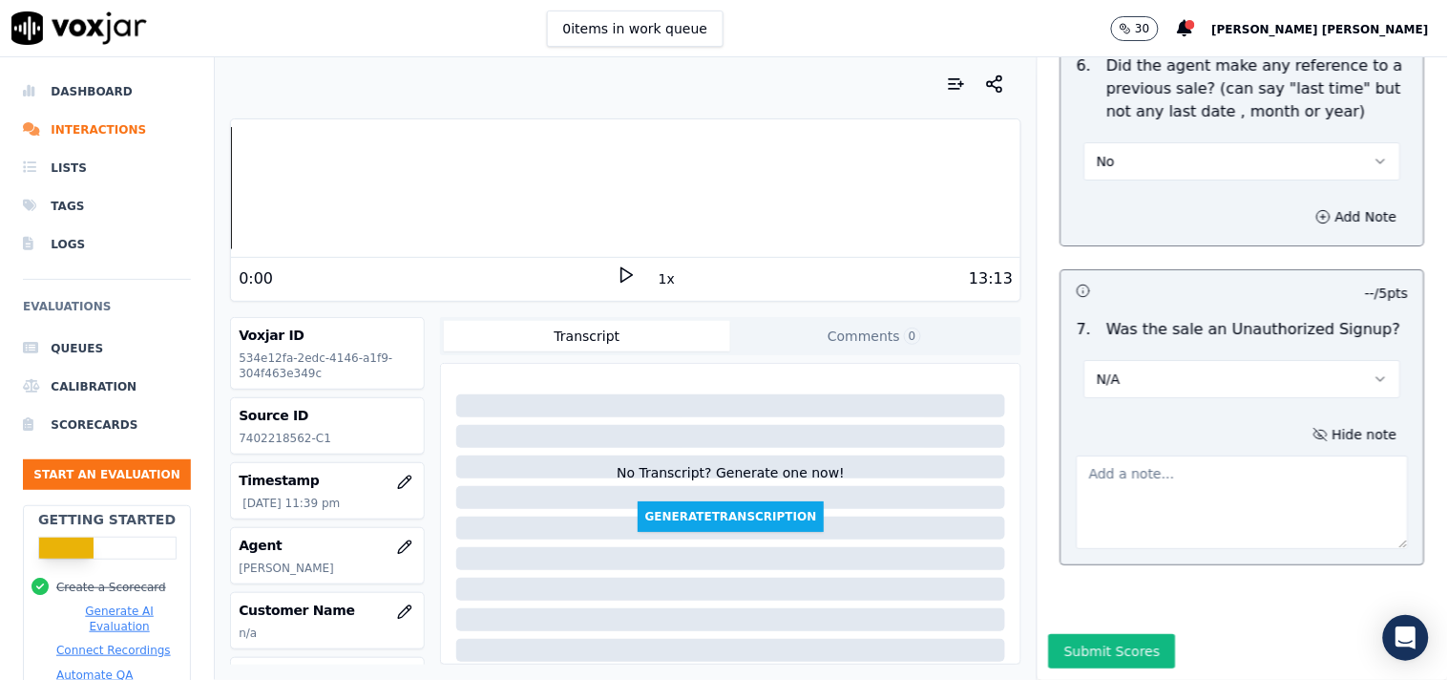
scroll to position [5409, 0]
click at [1190, 465] on textarea at bounding box center [1243, 502] width 332 height 94
paste textarea "Call id-20250908-193658 In the middle of the CTS verification,Customer asked fr…"
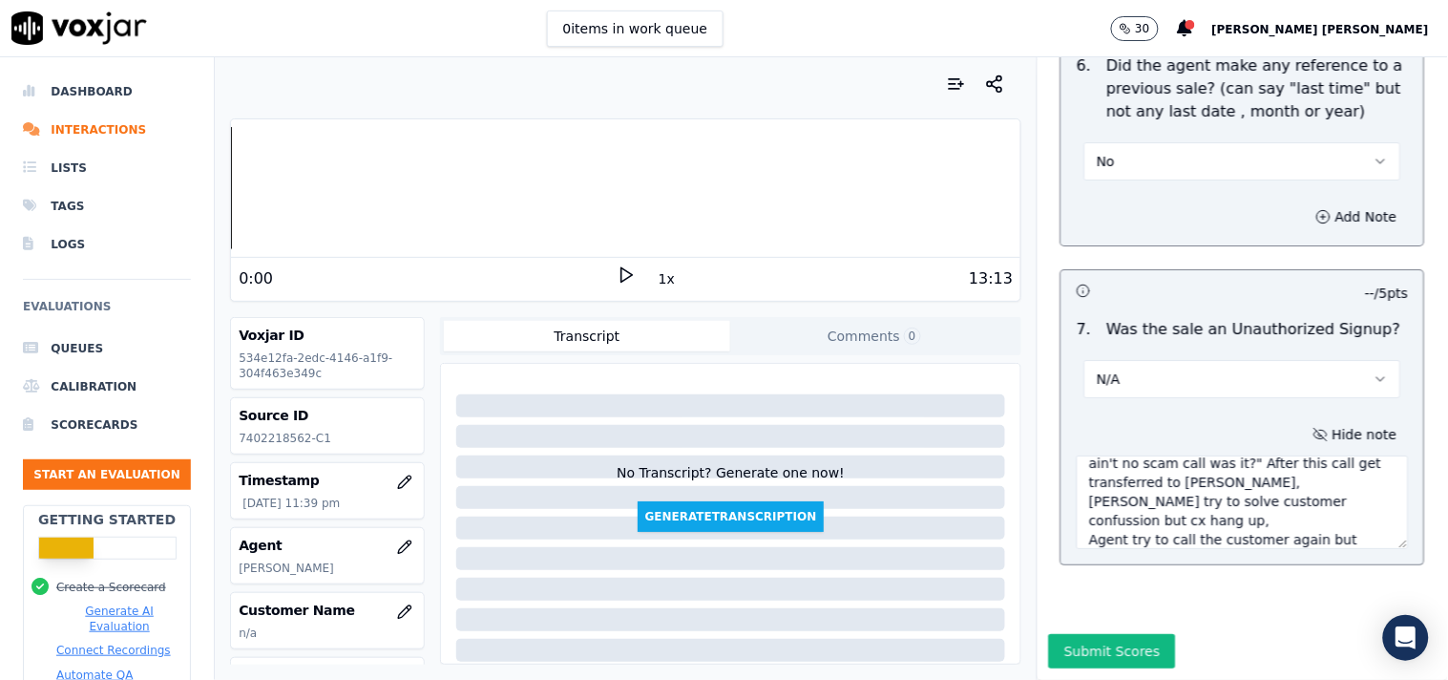
scroll to position [0, 0]
click at [1228, 470] on textarea "Call id-20250908-193658 In the middle of the CTS verification,Customer asked fr…" at bounding box center [1243, 502] width 332 height 94
type textarea "Call id-20250908-193658 In the middle of the CTS verification,Customer asked fr…"
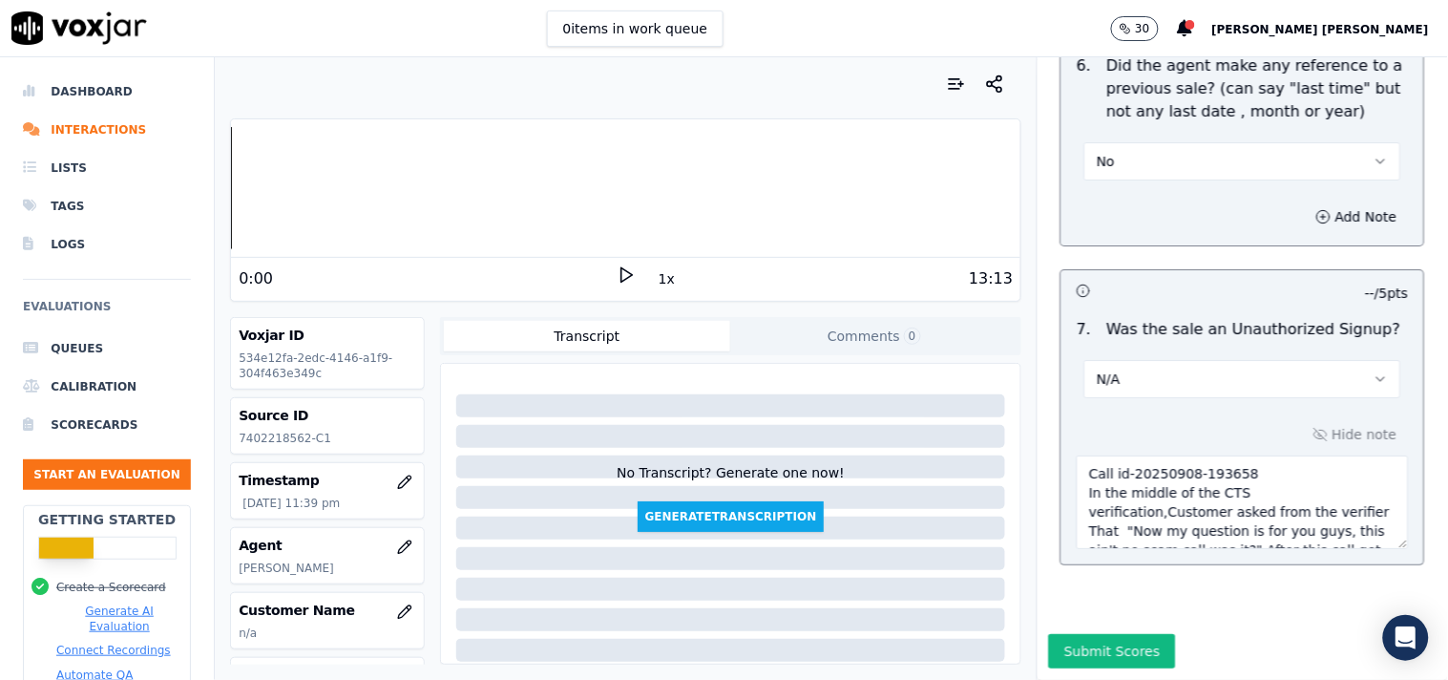
click at [398, 609] on icon "button" at bounding box center [404, 611] width 12 height 12
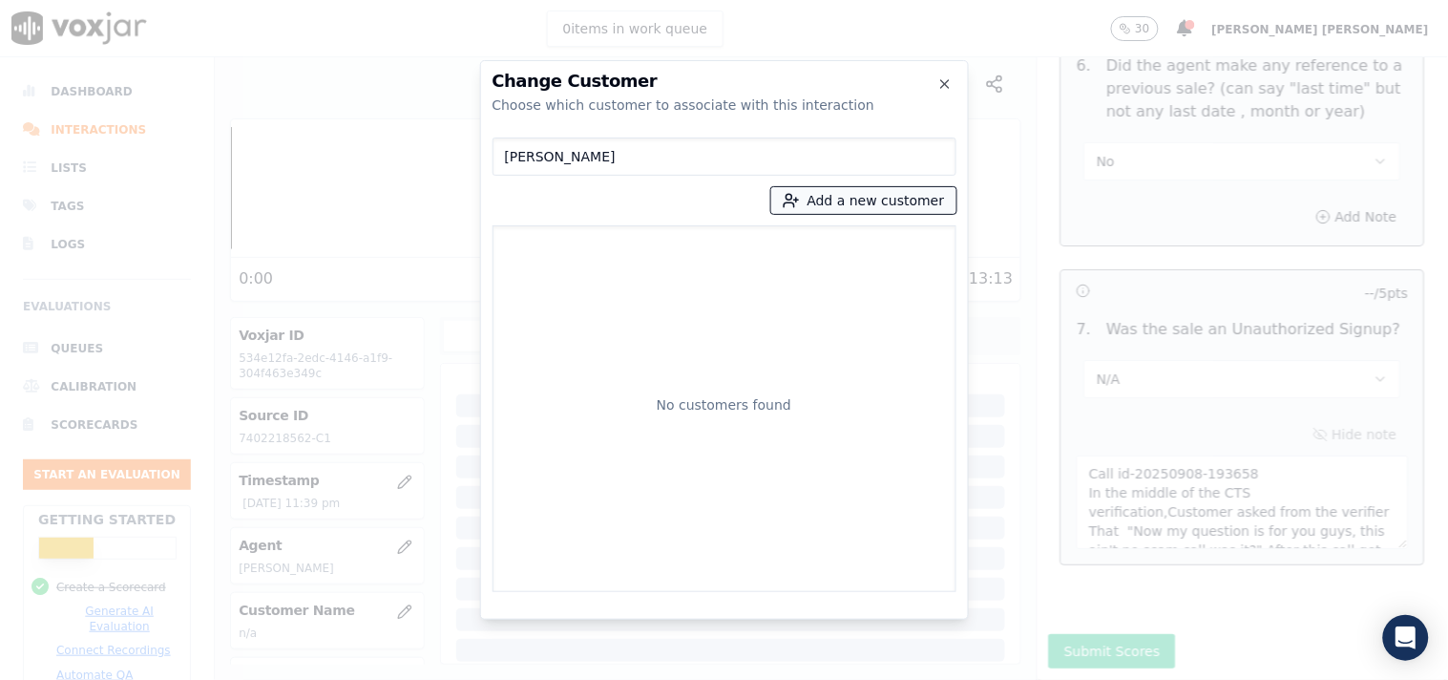
type input "[PERSON_NAME]"
click at [844, 210] on button "Add a new customer" at bounding box center [863, 200] width 185 height 27
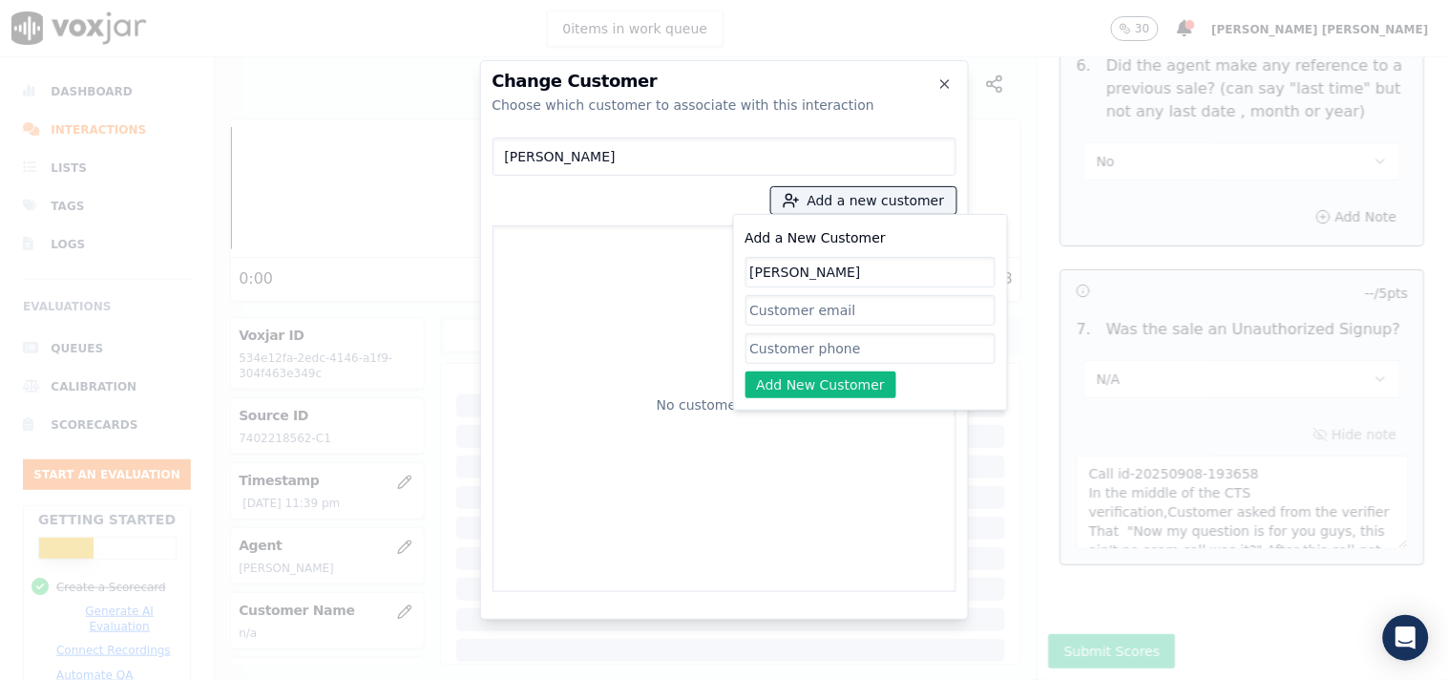
type input "[PERSON_NAME]"
click at [799, 354] on input "Add a New Customer" at bounding box center [871, 348] width 250 height 31
paste input "7402218562"
type input "7402218562"
click at [808, 383] on button "Add New Customer" at bounding box center [822, 384] width 152 height 27
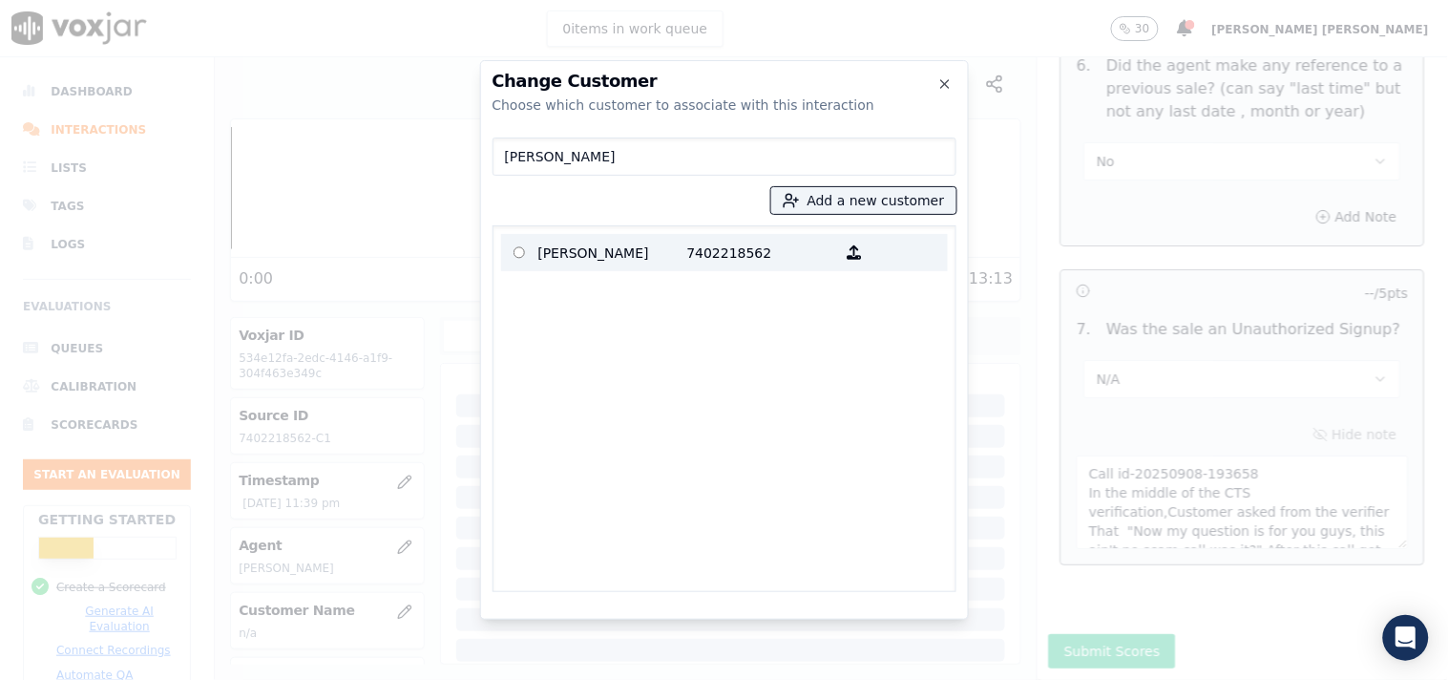
click at [687, 258] on p "7402218562" at bounding box center [761, 253] width 149 height 30
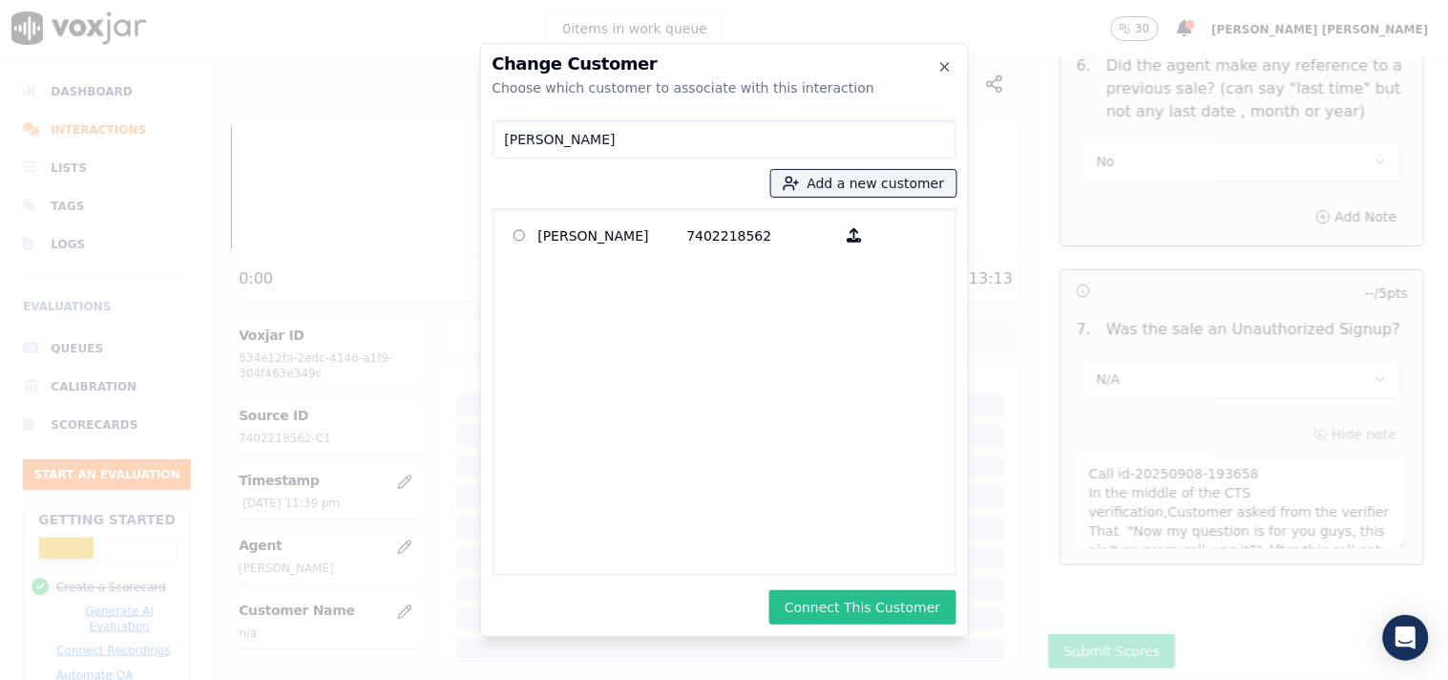
click at [828, 599] on button "Connect This Customer" at bounding box center [862, 607] width 186 height 34
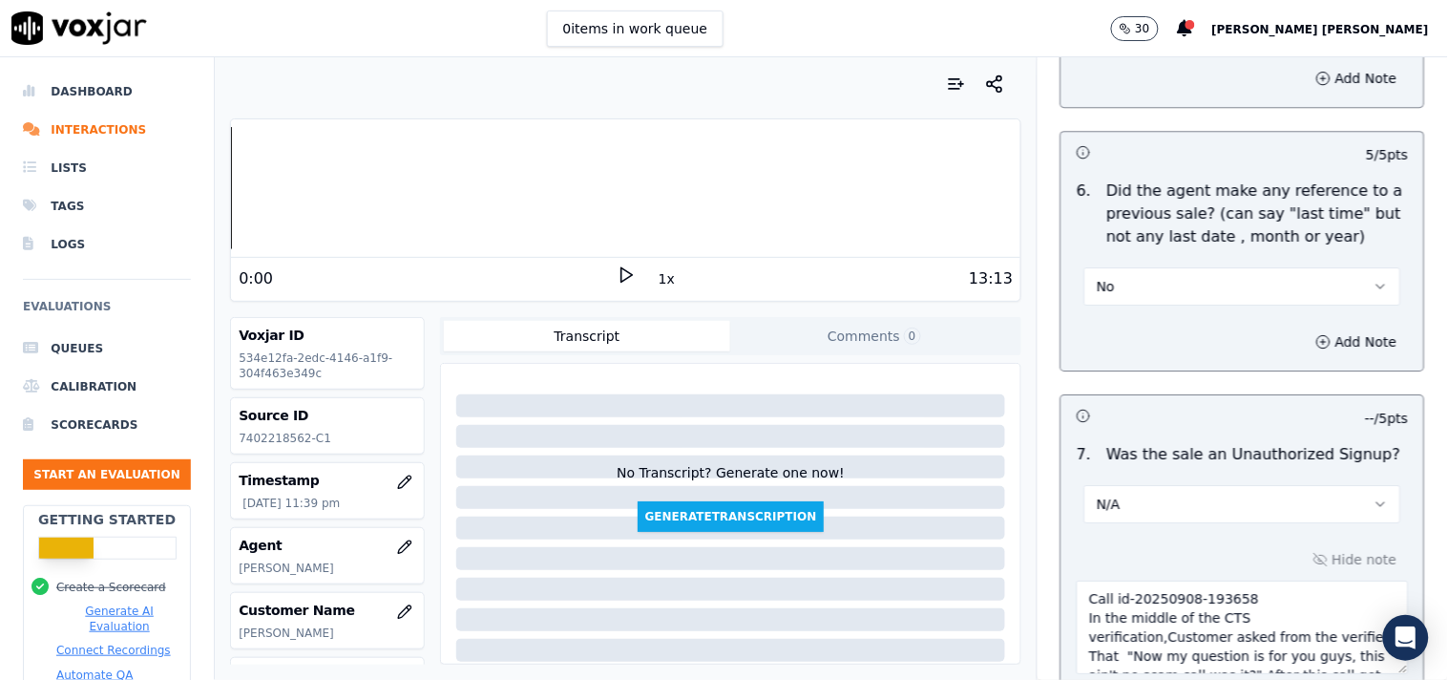
scroll to position [5428, 0]
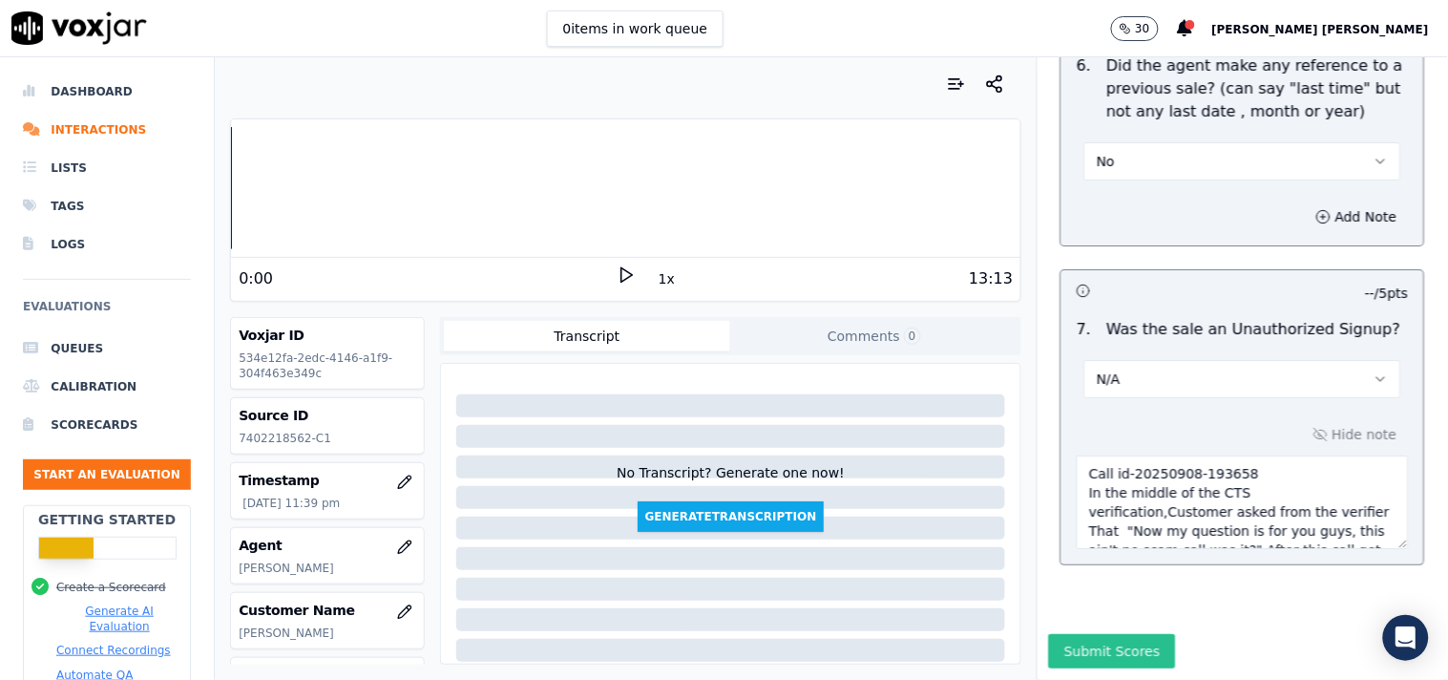
click at [1124, 634] on button "Submit Scores" at bounding box center [1112, 651] width 127 height 34
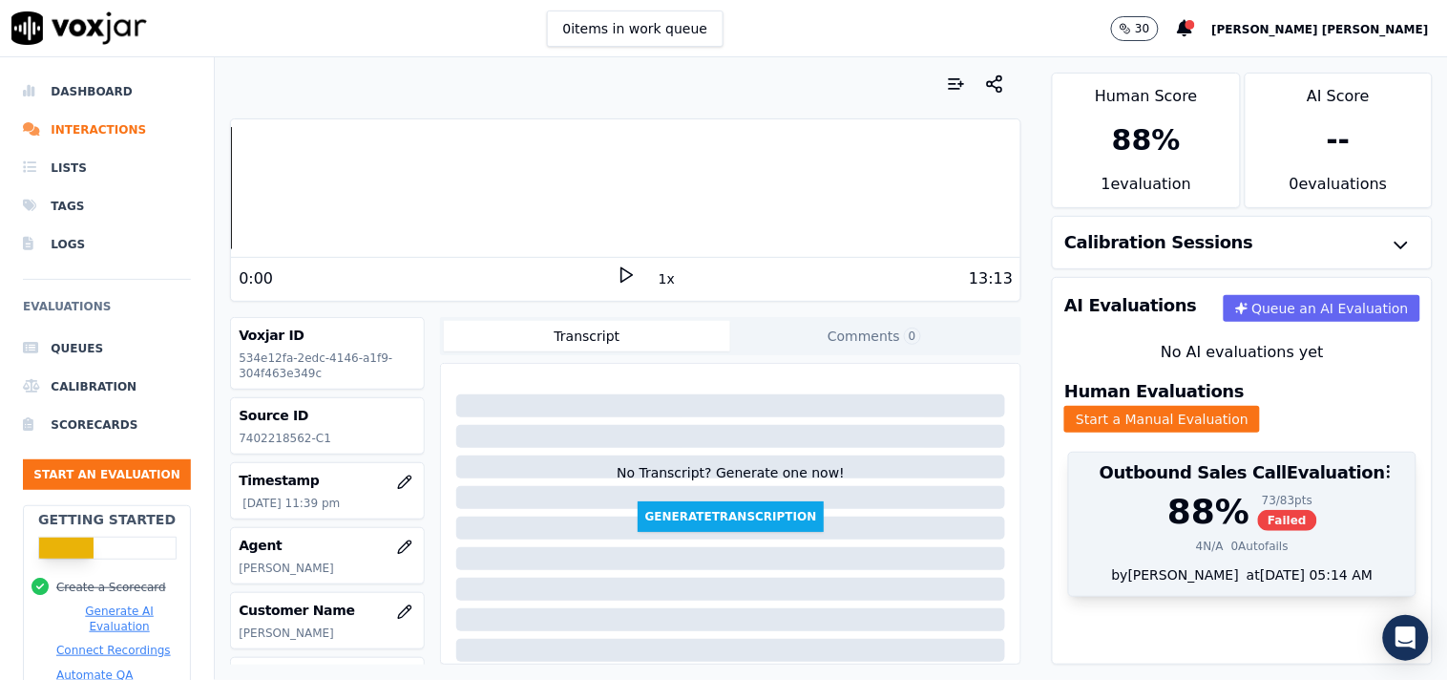
click at [1231, 538] on div "0 Autofails" at bounding box center [1259, 545] width 57 height 15
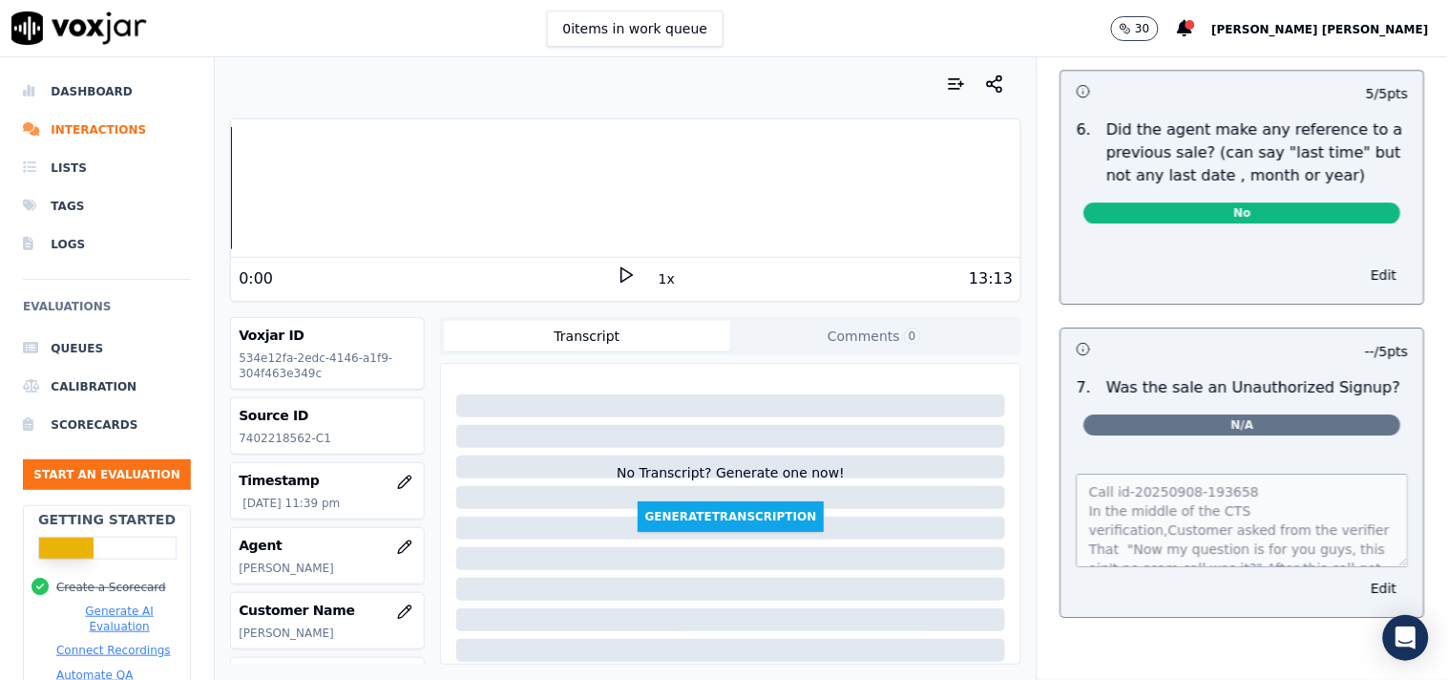
scroll to position [5265, 0]
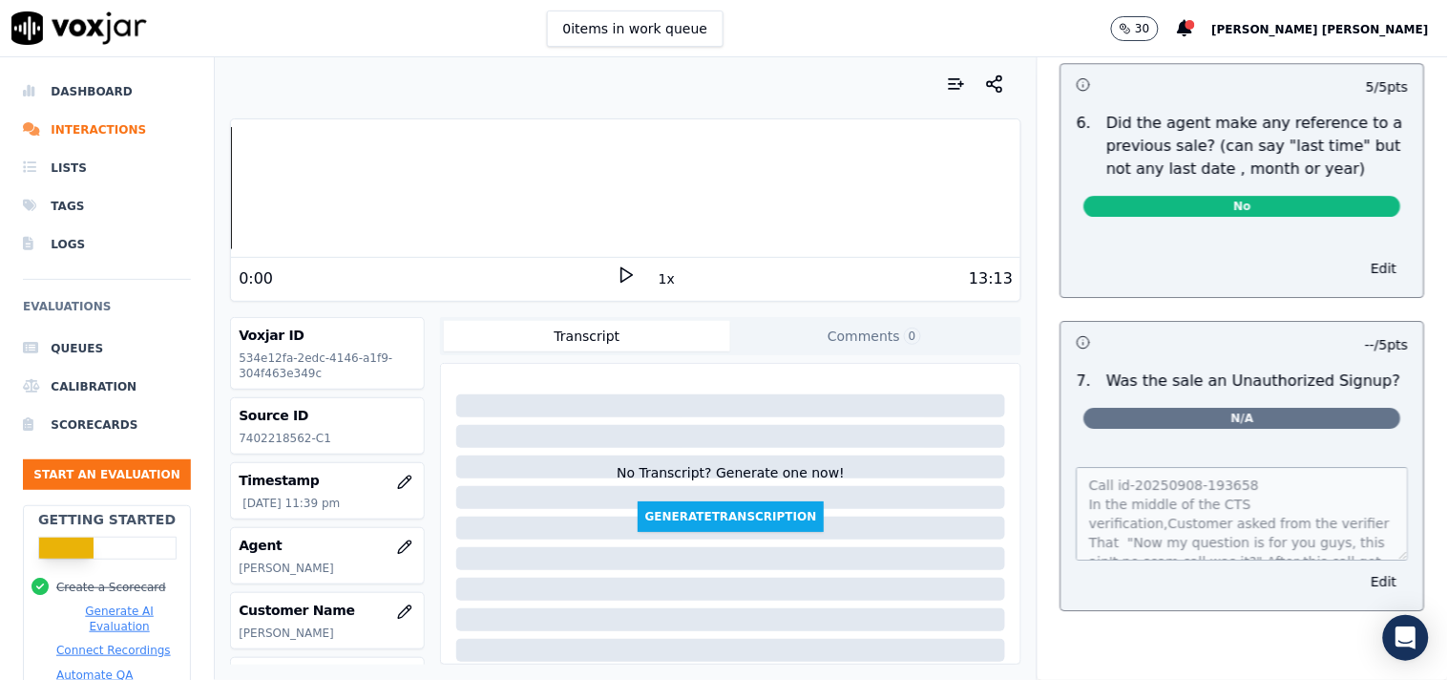
click at [1008, 516] on div "Your browser does not support the audio element. 0:00 1x 13:13 Voxjar ID 534e12…" at bounding box center [626, 368] width 822 height 622
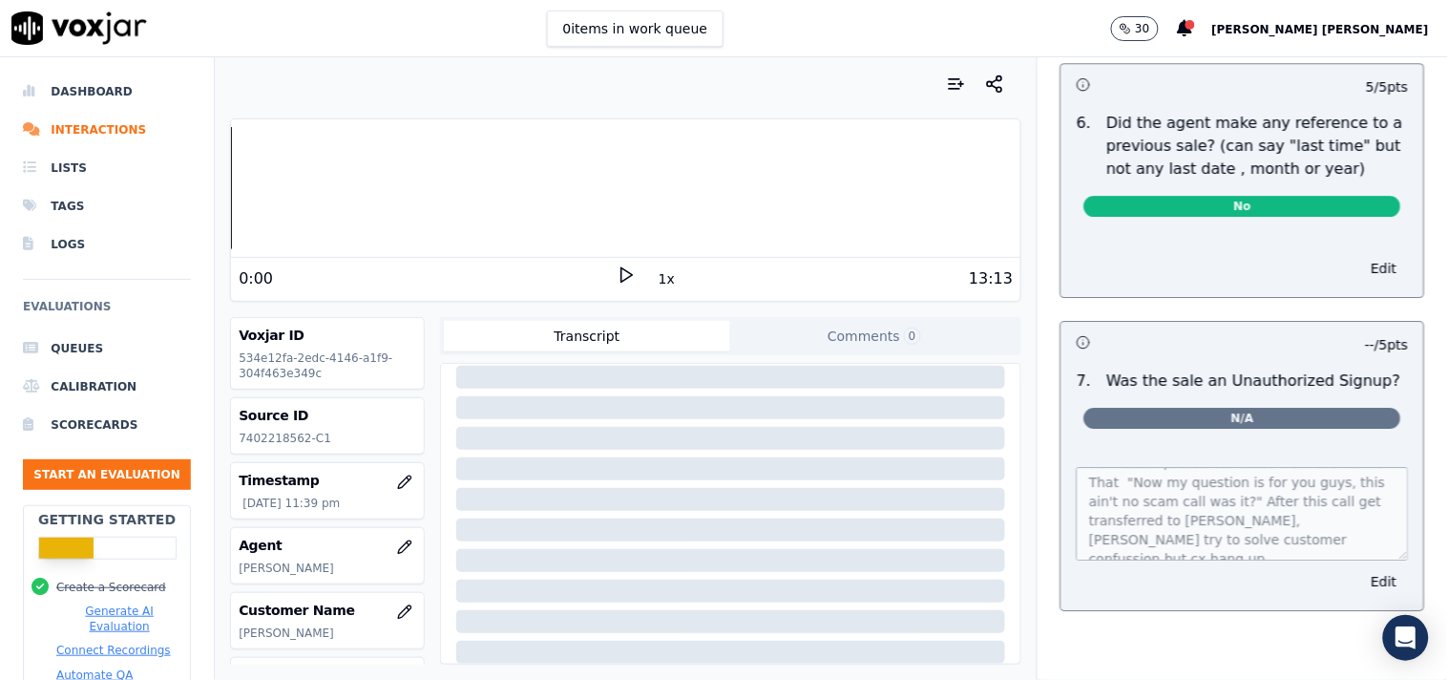
scroll to position [95, 0]
click at [755, 83] on div at bounding box center [625, 84] width 791 height 38
